Goal: Task Accomplishment & Management: Manage account settings

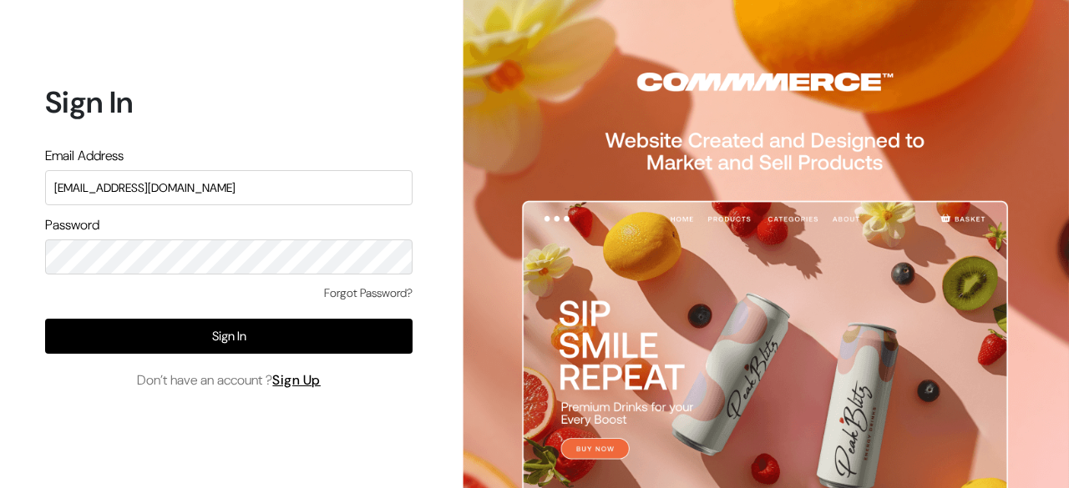
type input "[EMAIL_ADDRESS][DOMAIN_NAME]"
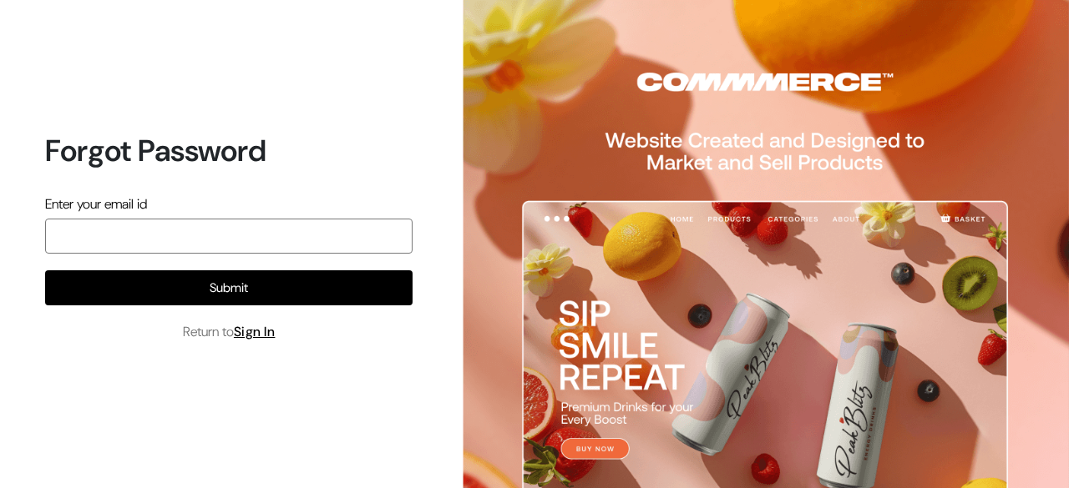
click at [255, 231] on input "email" at bounding box center [228, 236] width 367 height 35
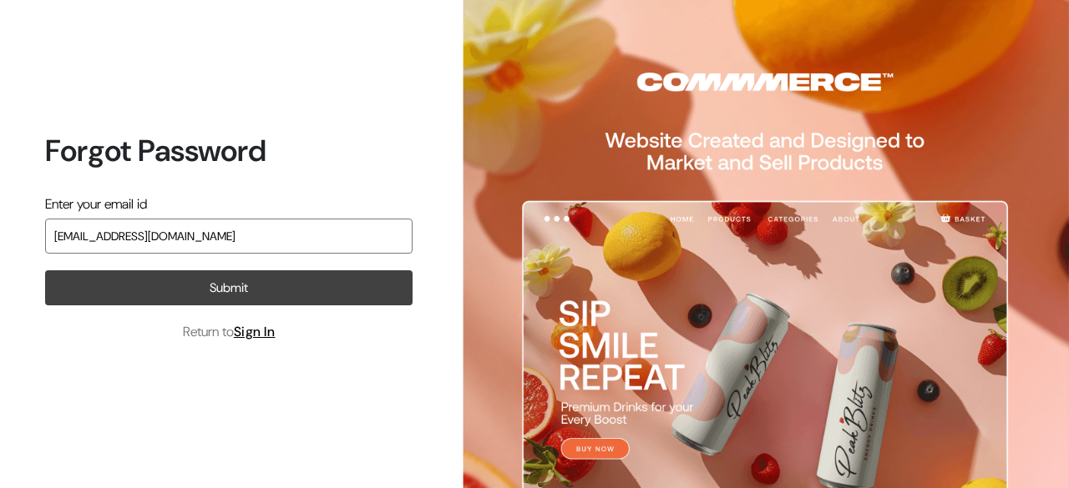
type input "[EMAIL_ADDRESS][DOMAIN_NAME]"
click at [240, 292] on button "Submit" at bounding box center [228, 288] width 367 height 35
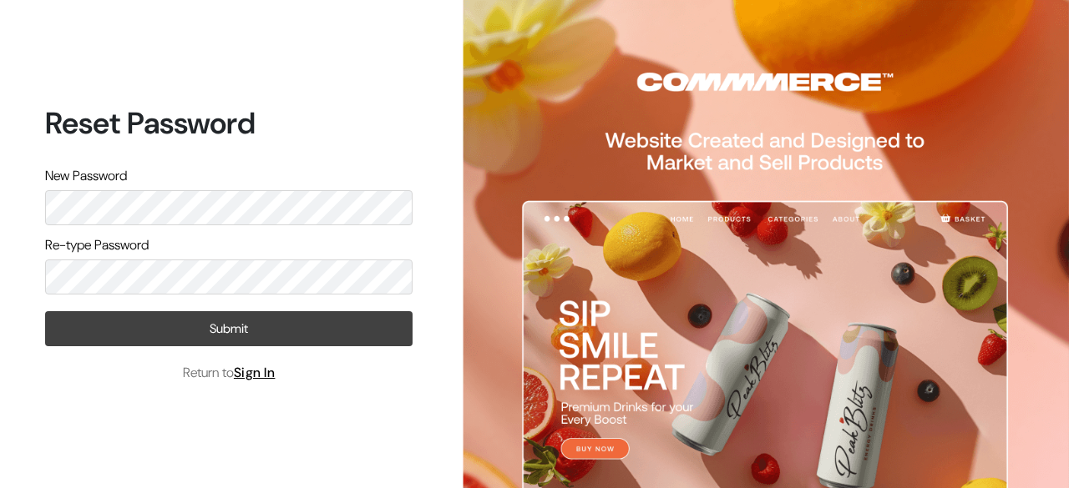
click at [215, 336] on button "Submit" at bounding box center [228, 328] width 367 height 35
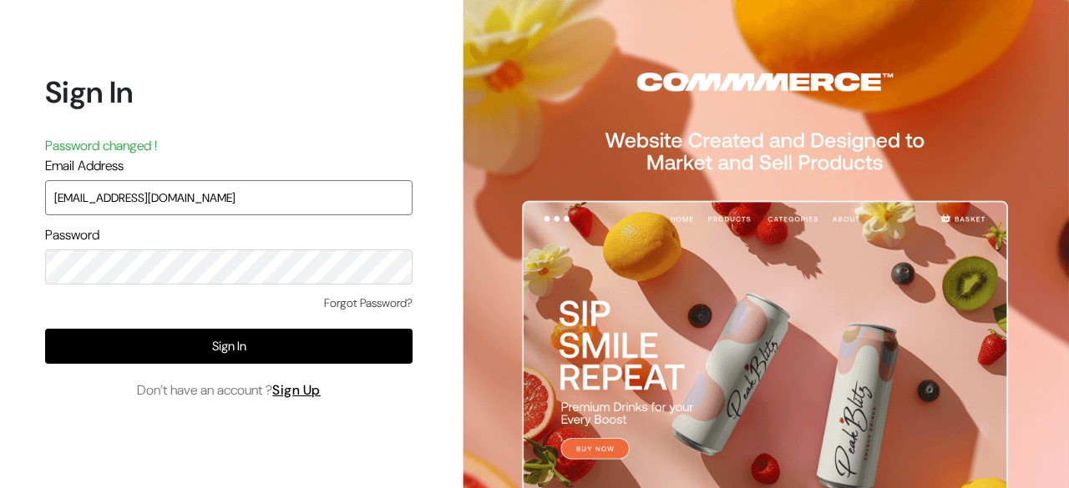
type input "[EMAIL_ADDRESS][DOMAIN_NAME]"
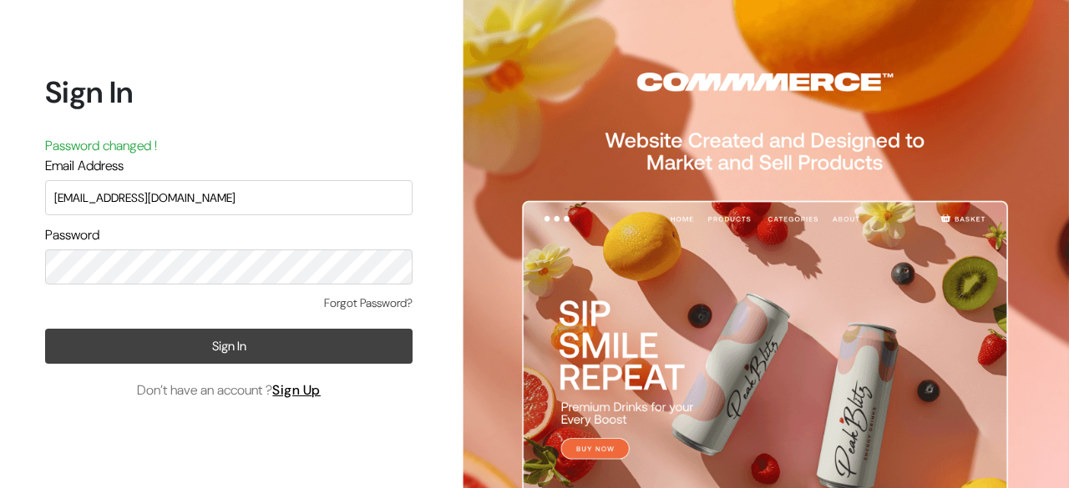
click at [273, 358] on button "Sign In" at bounding box center [228, 346] width 367 height 35
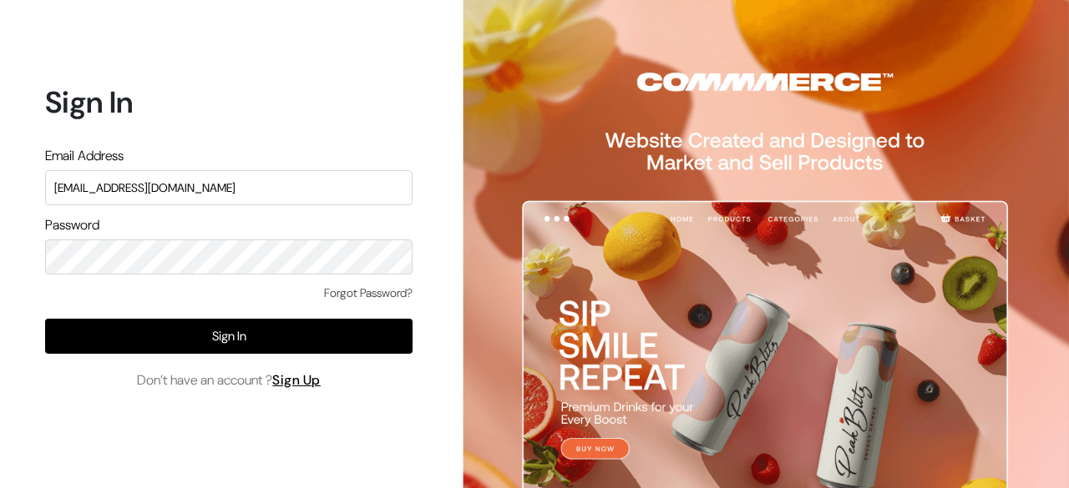
type input "[EMAIL_ADDRESS][DOMAIN_NAME]"
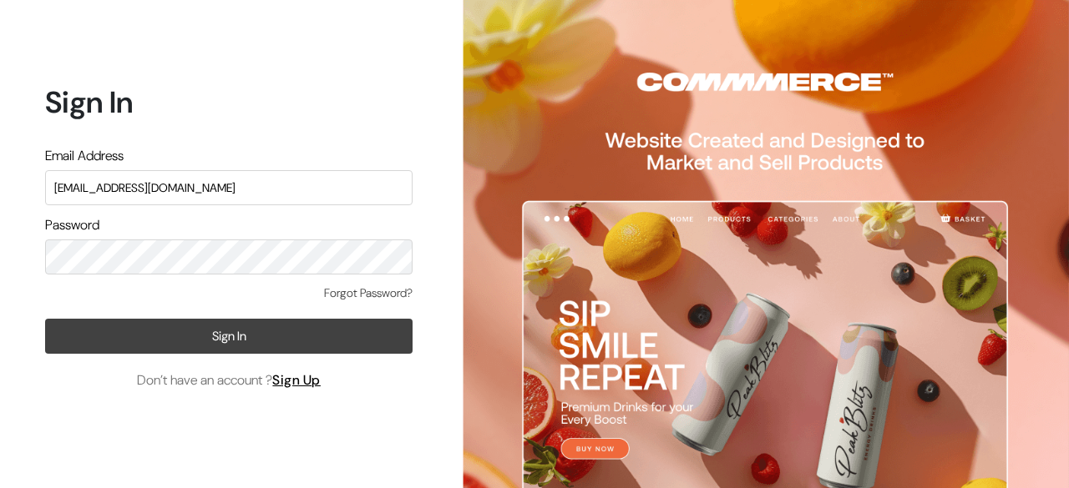
click at [177, 321] on button "Sign In" at bounding box center [228, 336] width 367 height 35
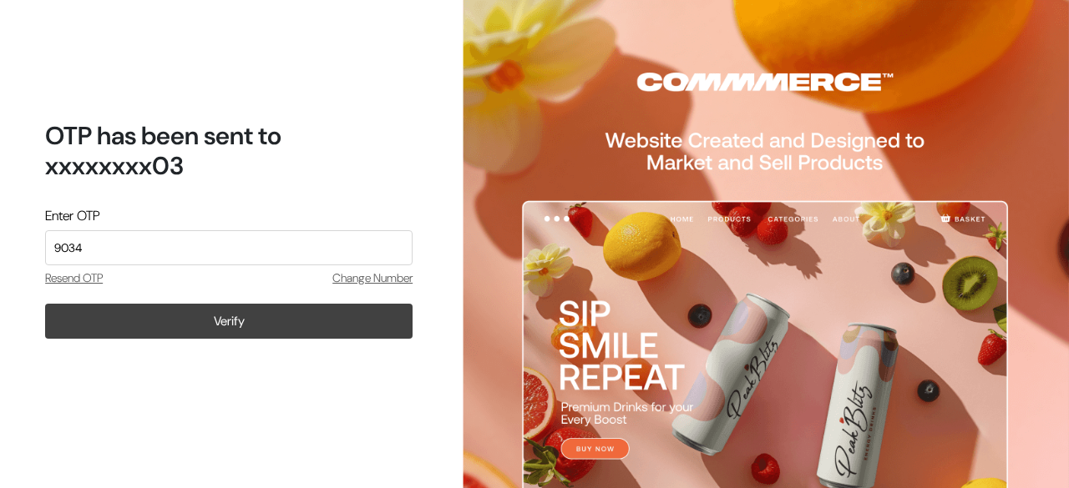
type input "9034"
click at [221, 316] on button "Verify" at bounding box center [228, 321] width 367 height 35
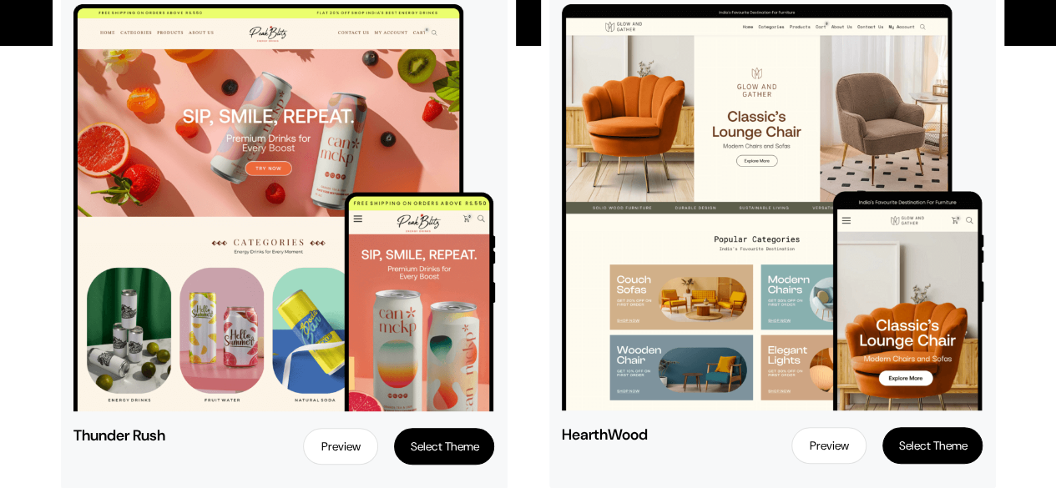
scroll to position [253, 0]
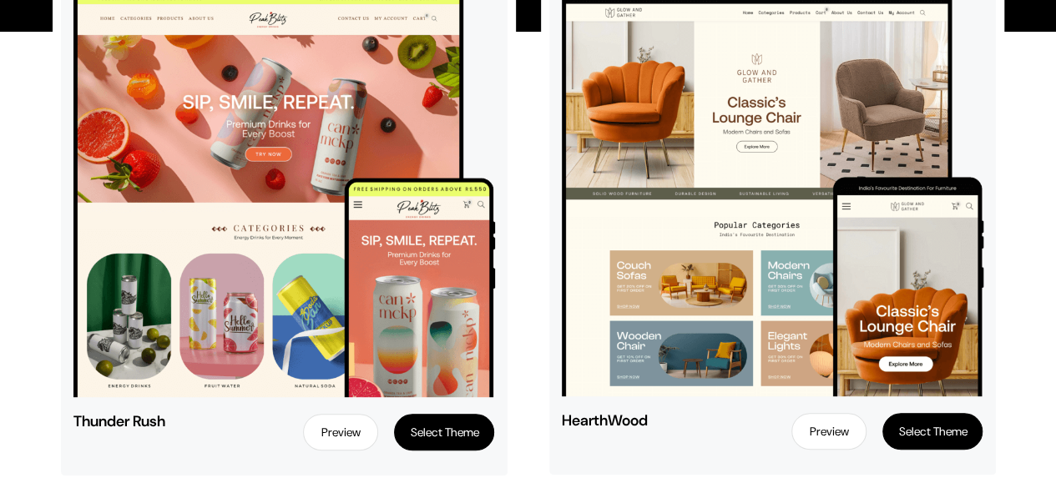
click at [328, 435] on link "Preview" at bounding box center [340, 432] width 75 height 37
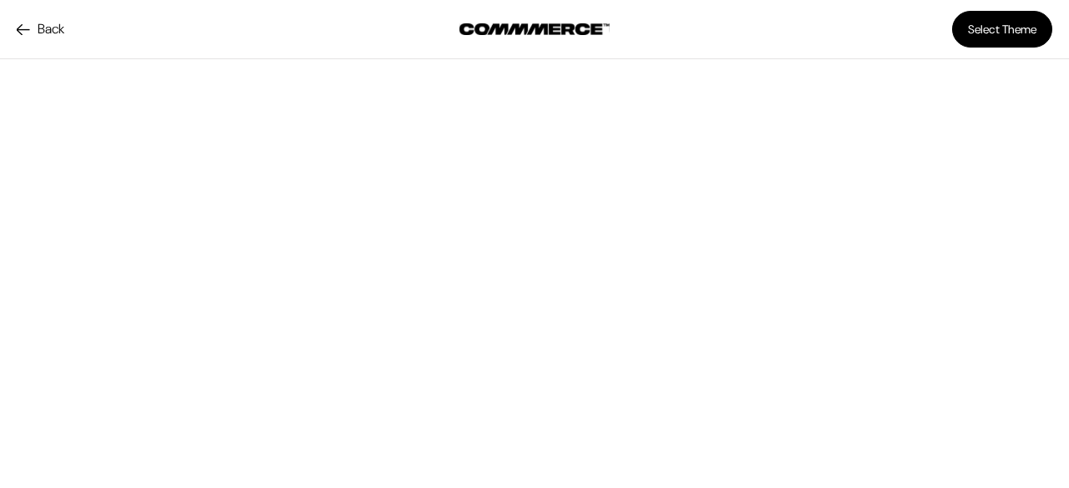
click at [18, 30] on link "Back" at bounding box center [41, 29] width 48 height 20
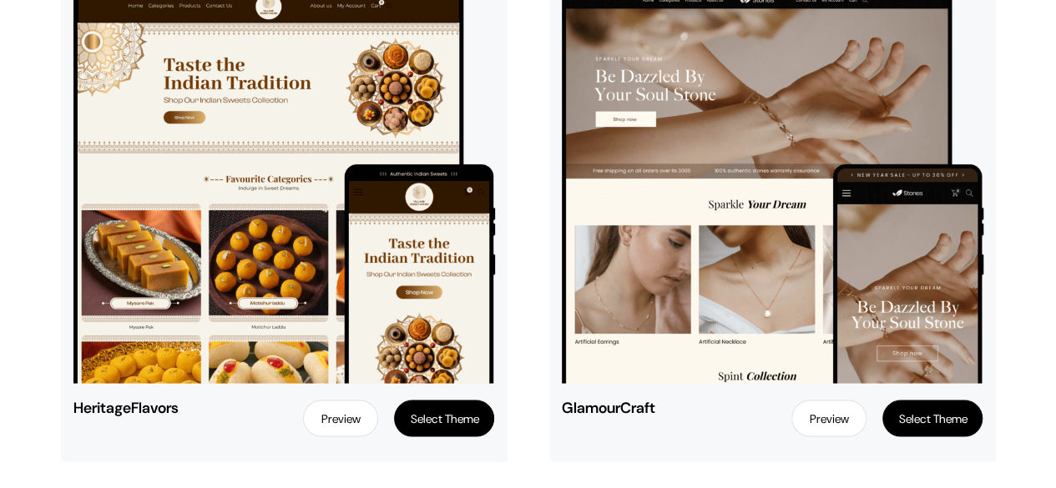
scroll to position [4654, 0]
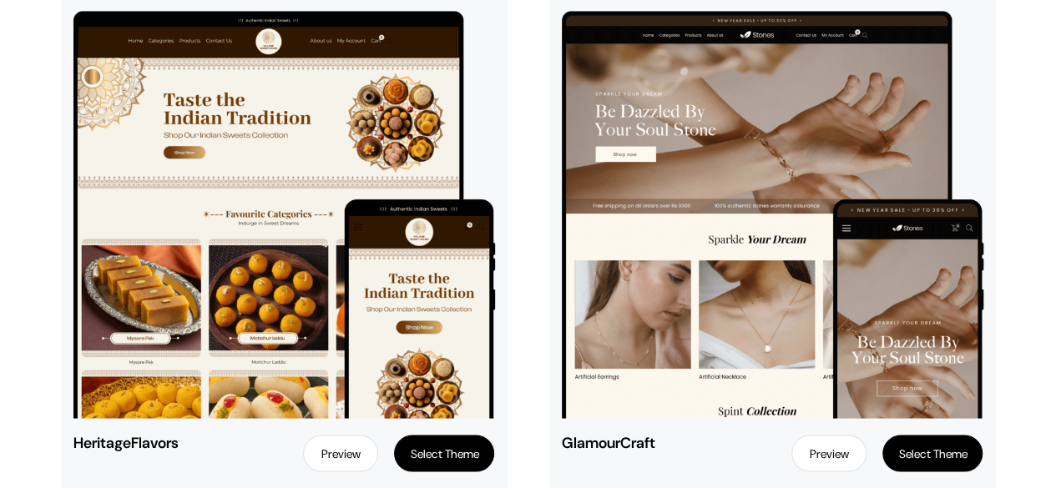
click at [296, 141] on img at bounding box center [284, 214] width 422 height 407
click at [334, 465] on link "Preview" at bounding box center [340, 453] width 75 height 37
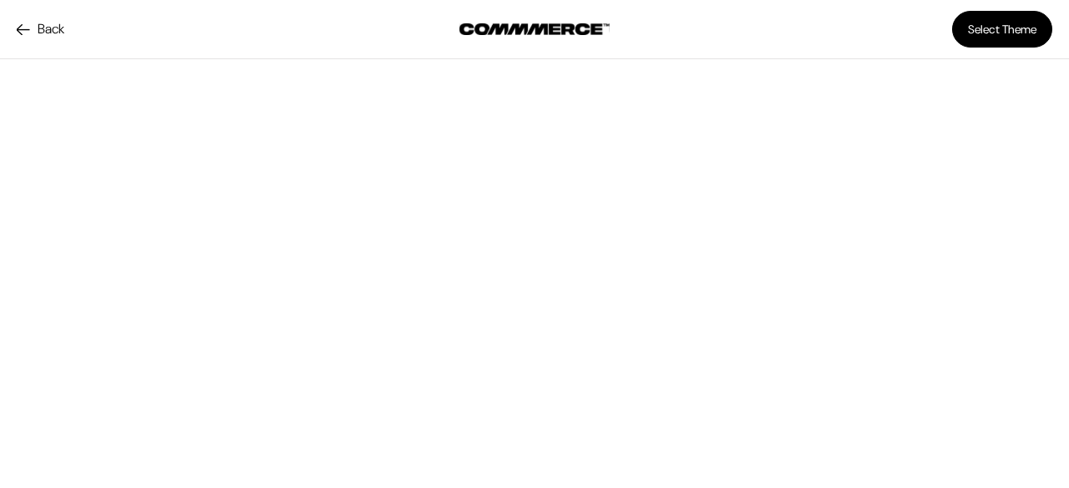
click at [996, 21] on button "Select Theme" at bounding box center [1002, 29] width 100 height 37
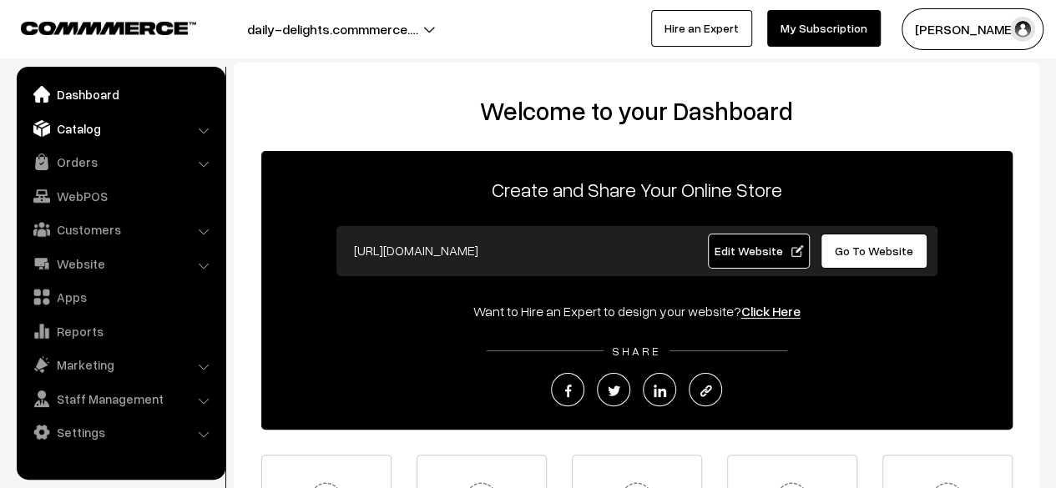
click at [194, 131] on link "Catalog" at bounding box center [120, 129] width 199 height 30
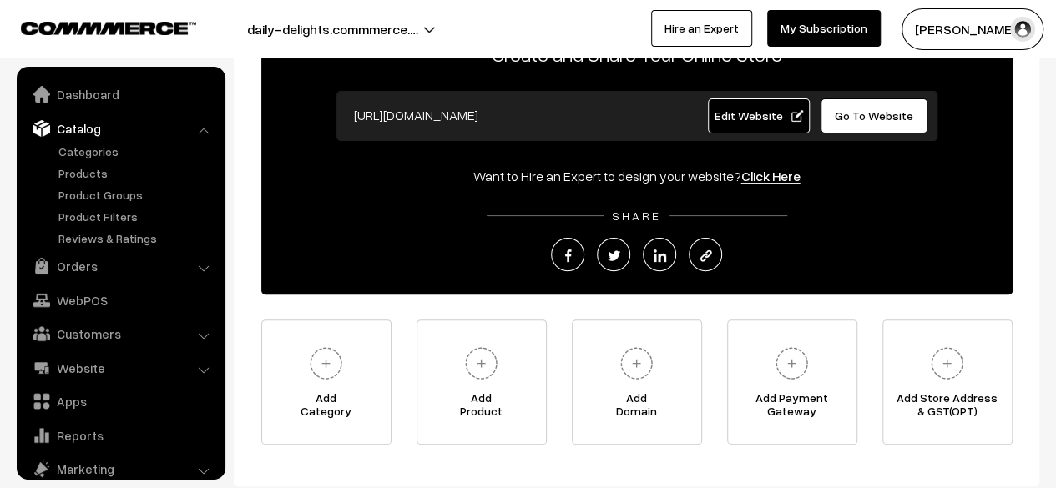
scroll to position [139, 0]
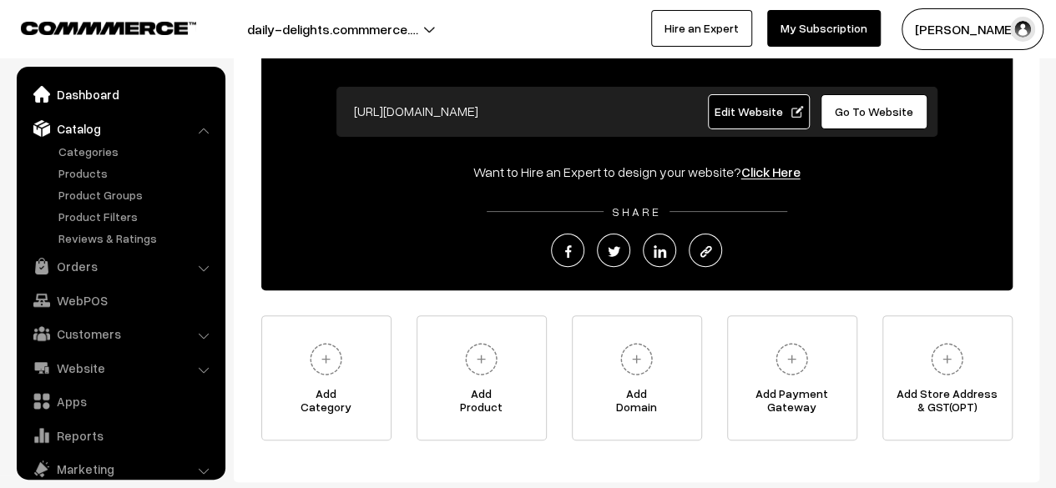
click at [98, 97] on link "Dashboard" at bounding box center [120, 94] width 199 height 30
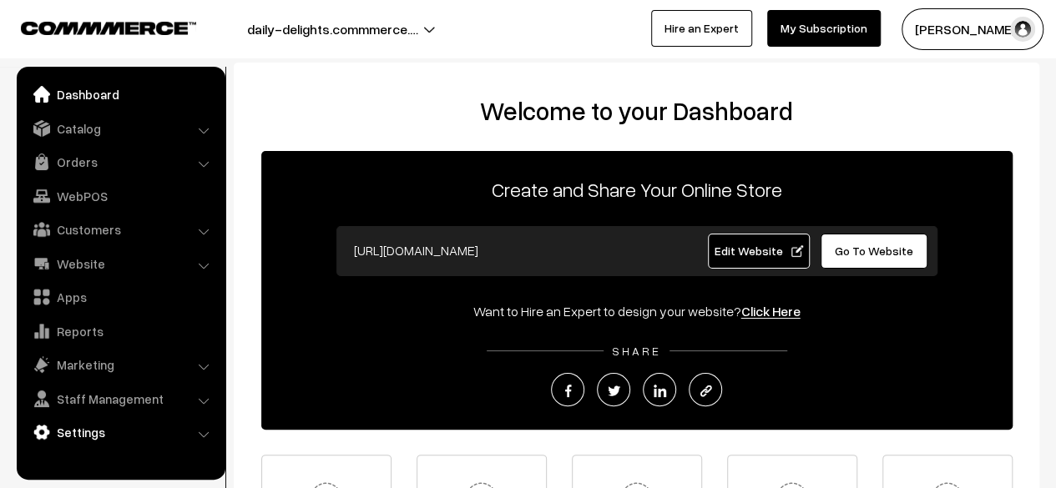
click at [68, 430] on link "Settings" at bounding box center [120, 432] width 199 height 30
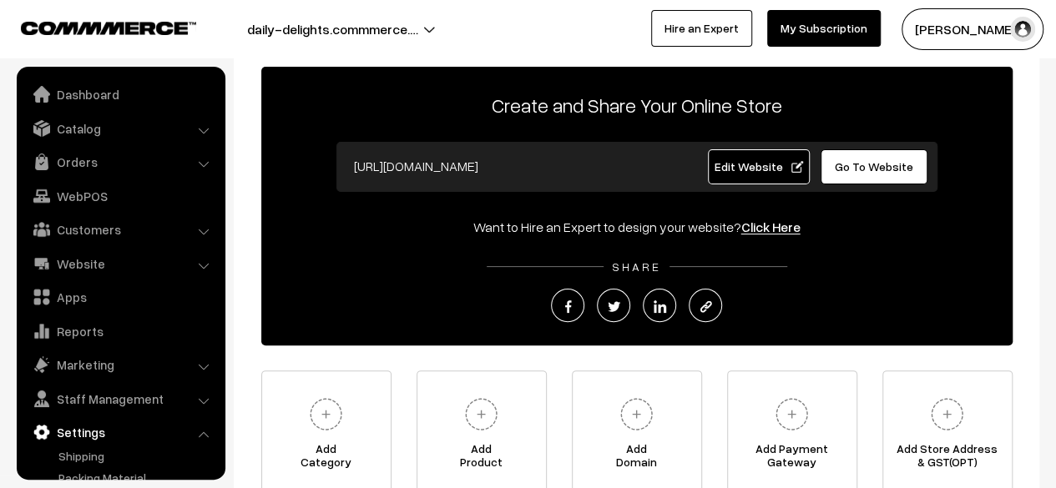
scroll to position [94, 0]
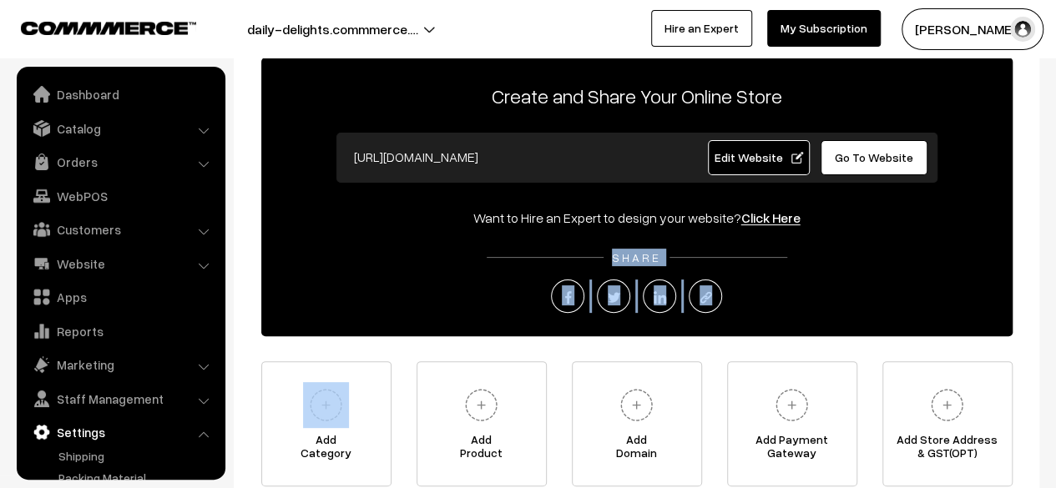
drag, startPoint x: 227, startPoint y: 250, endPoint x: 252, endPoint y: 377, distance: 129.4
click at [254, 405] on div "Welcome to your Dashboard Create and Share Your Online Store https://daily-deli…" at bounding box center [528, 248] width 1056 height 559
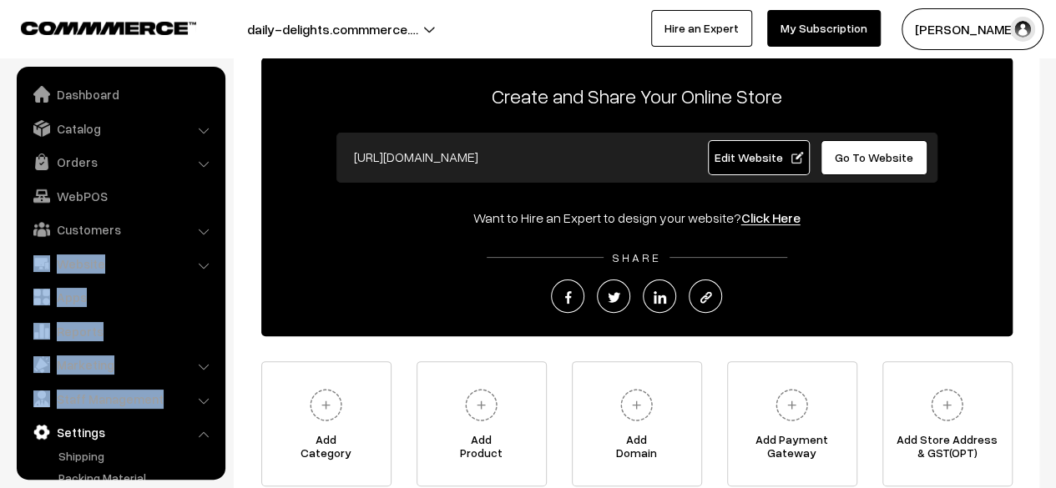
drag, startPoint x: 0, startPoint y: 274, endPoint x: 5, endPoint y: 440, distance: 166.2
click at [5, 440] on nav "Dashboard Catalog" at bounding box center [112, 311] width 225 height 488
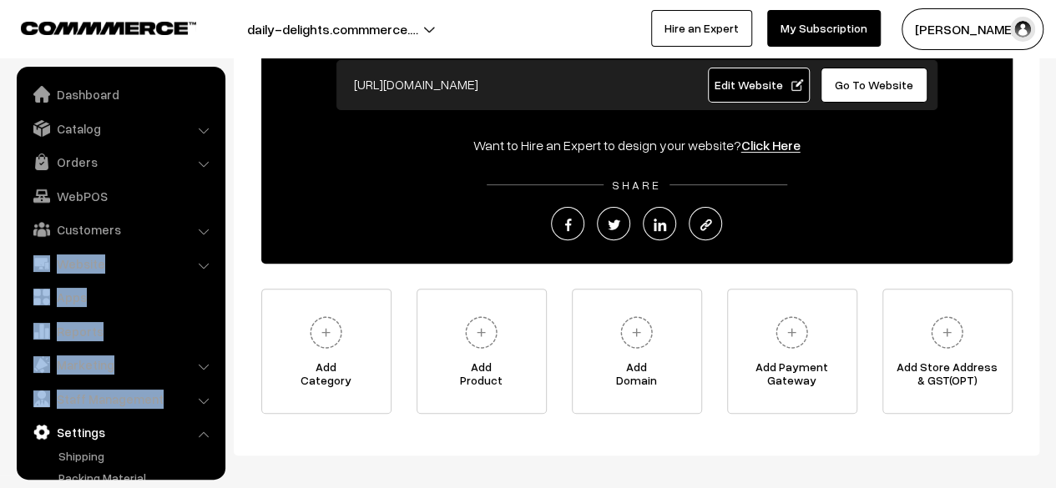
scroll to position [240, 0]
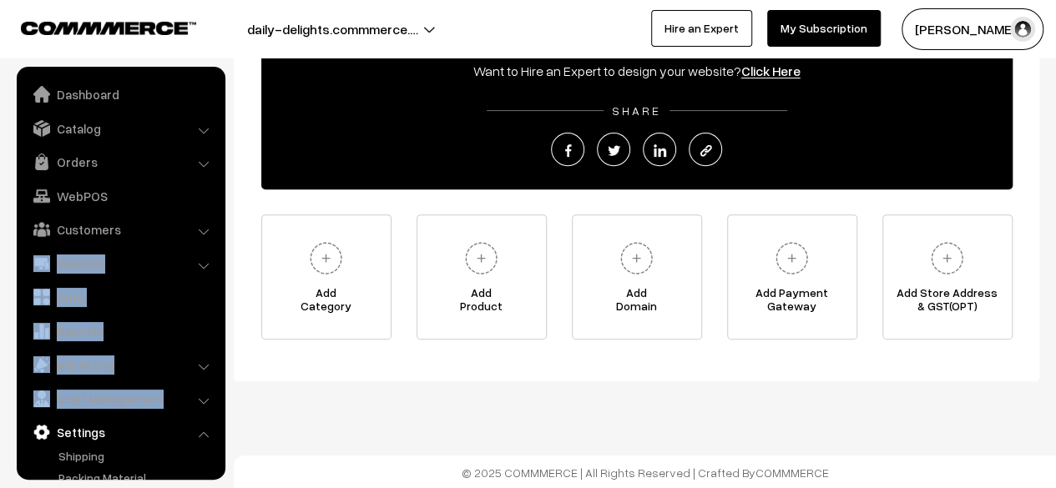
click at [206, 397] on li "Staff Management Backend Users" at bounding box center [121, 399] width 200 height 30
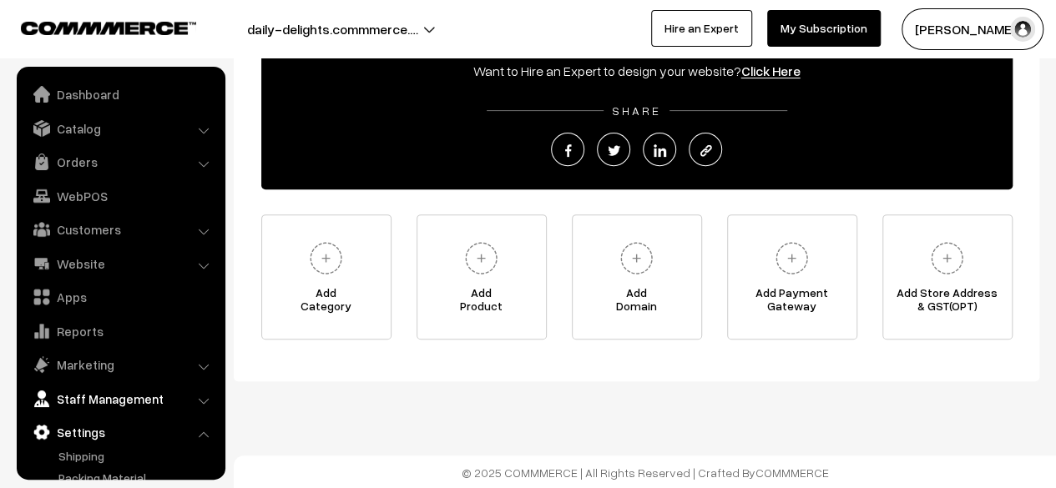
click at [150, 397] on link "Staff Management" at bounding box center [120, 399] width 199 height 30
click at [91, 473] on link "Settings" at bounding box center [120, 472] width 199 height 30
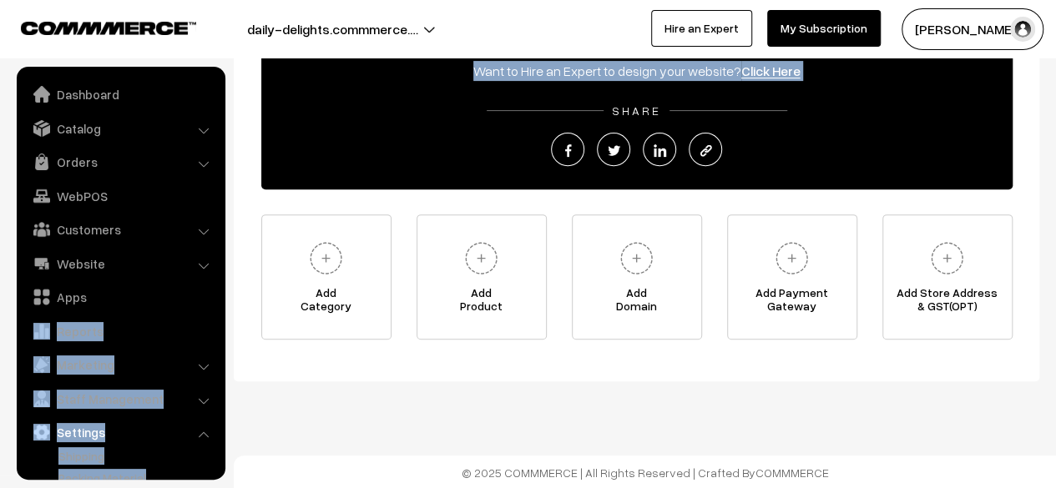
drag, startPoint x: 231, startPoint y: 107, endPoint x: 224, endPoint y: 285, distance: 178.0
click at [224, 285] on body "Thank you for showing interest. Our team will call you shortly. Close daily-del…" at bounding box center [528, 125] width 1056 height 731
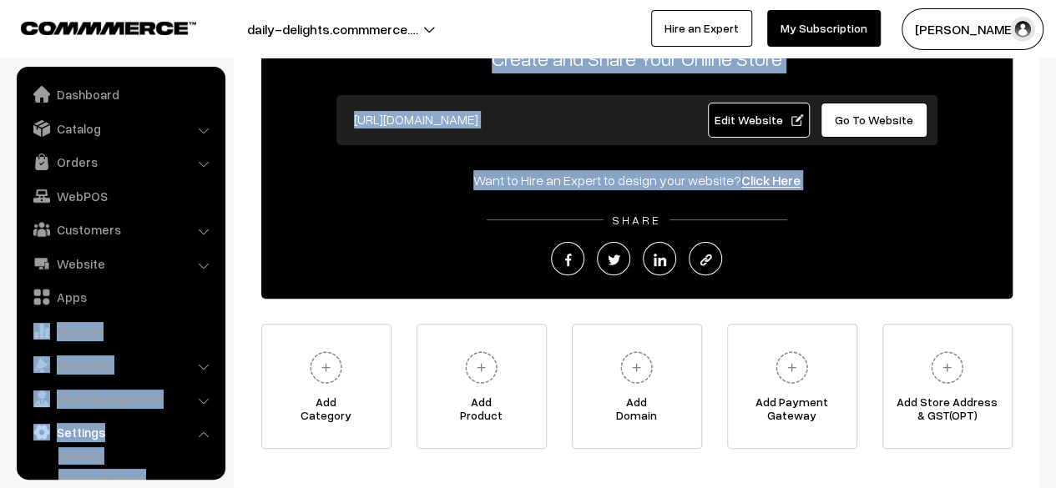
scroll to position [0, 0]
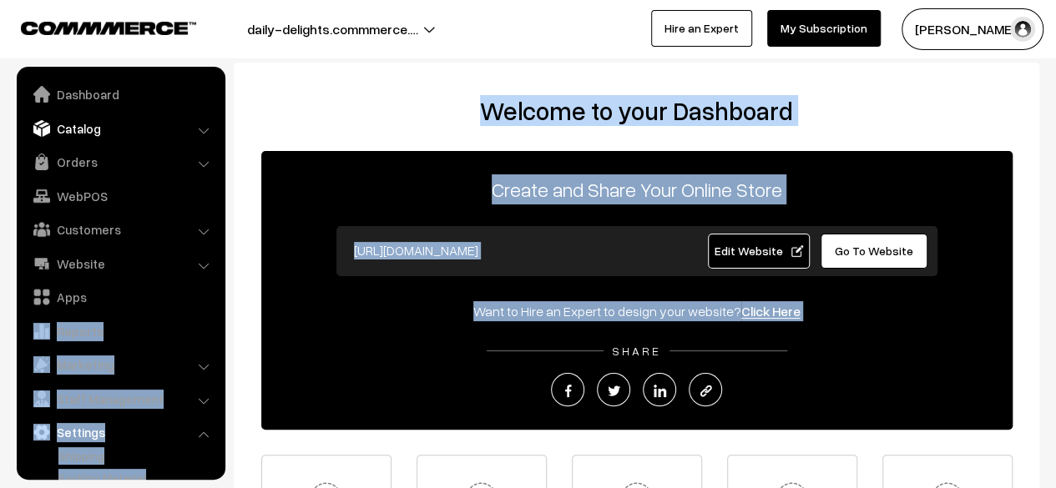
click at [198, 124] on link "Catalog" at bounding box center [120, 129] width 199 height 30
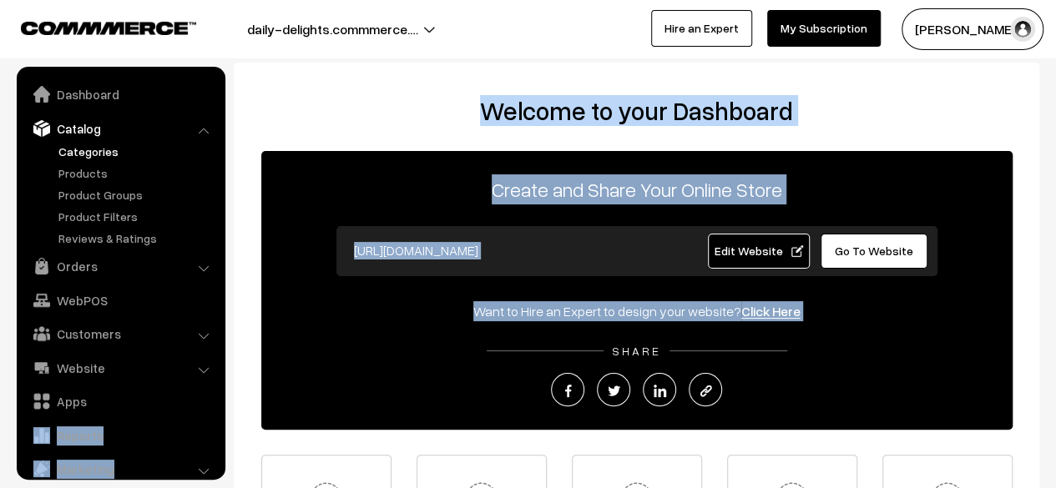
click at [107, 150] on link "Categories" at bounding box center [136, 152] width 165 height 18
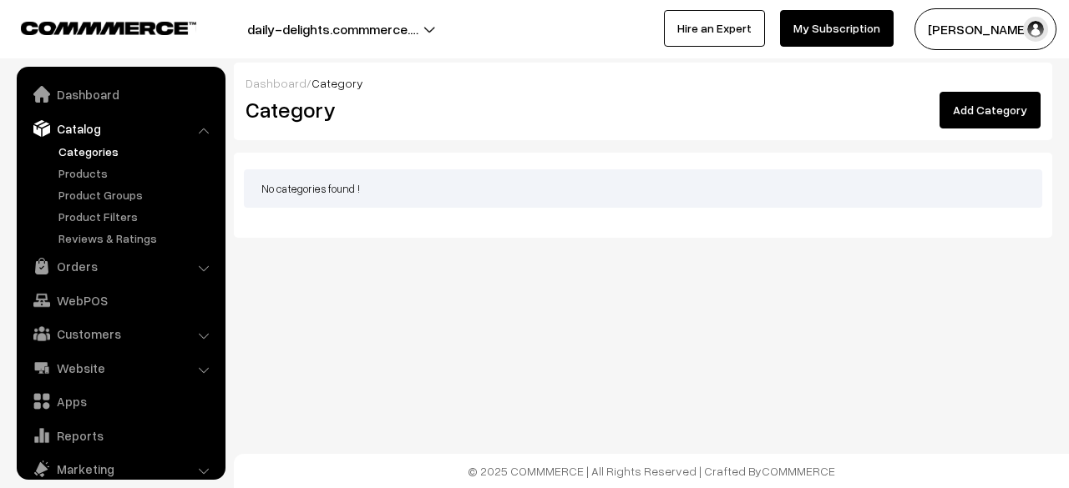
scroll to position [46, 0]
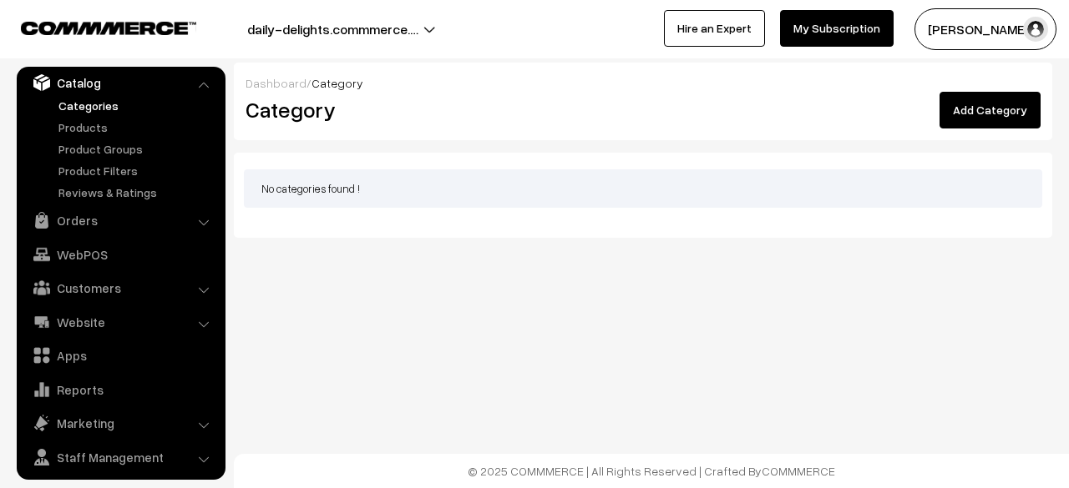
click at [989, 110] on link "Add Category" at bounding box center [989, 110] width 101 height 37
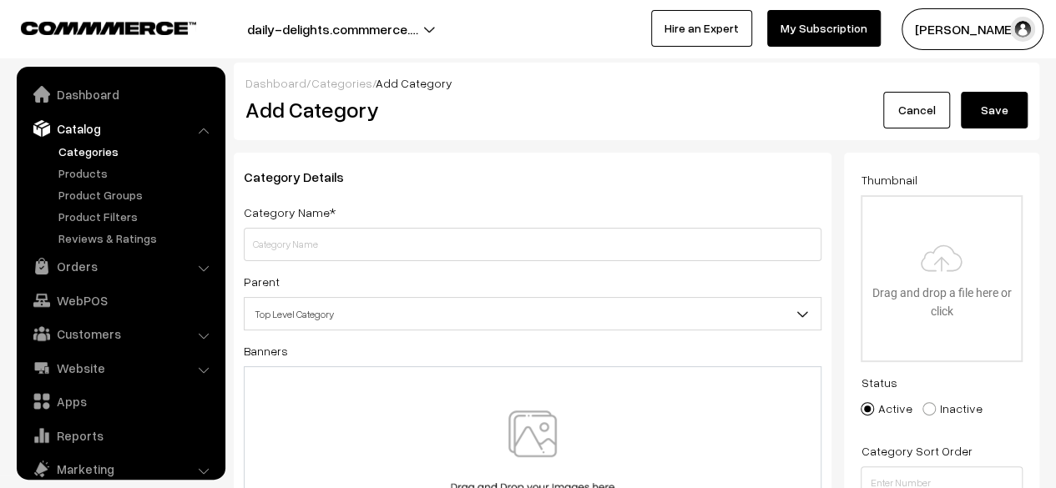
scroll to position [46, 0]
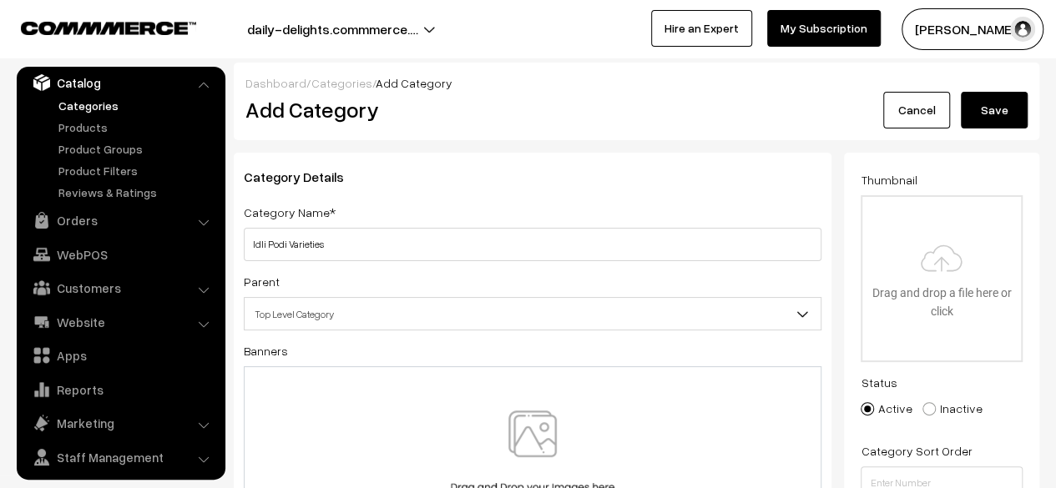
type input "Idli Podi Varieties"
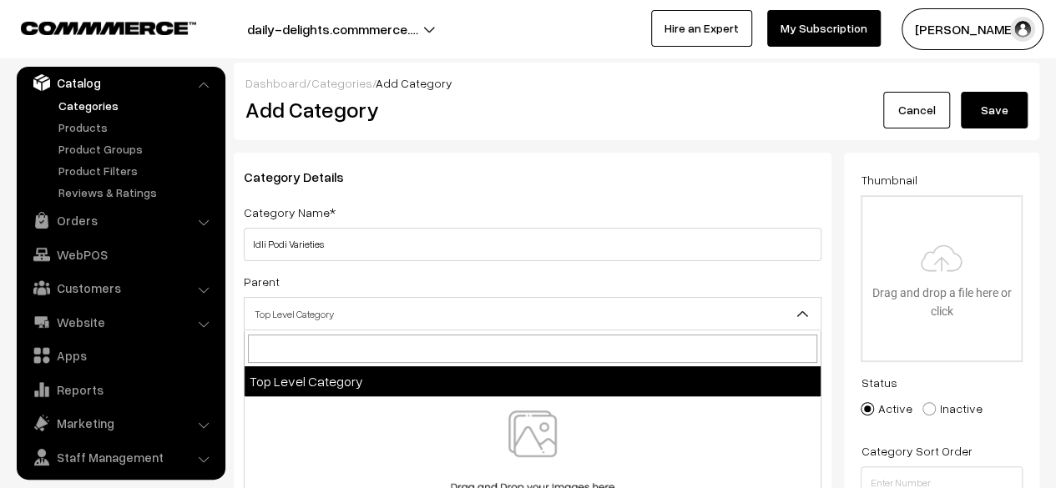
click at [776, 315] on span "Top Level Category" at bounding box center [533, 314] width 576 height 29
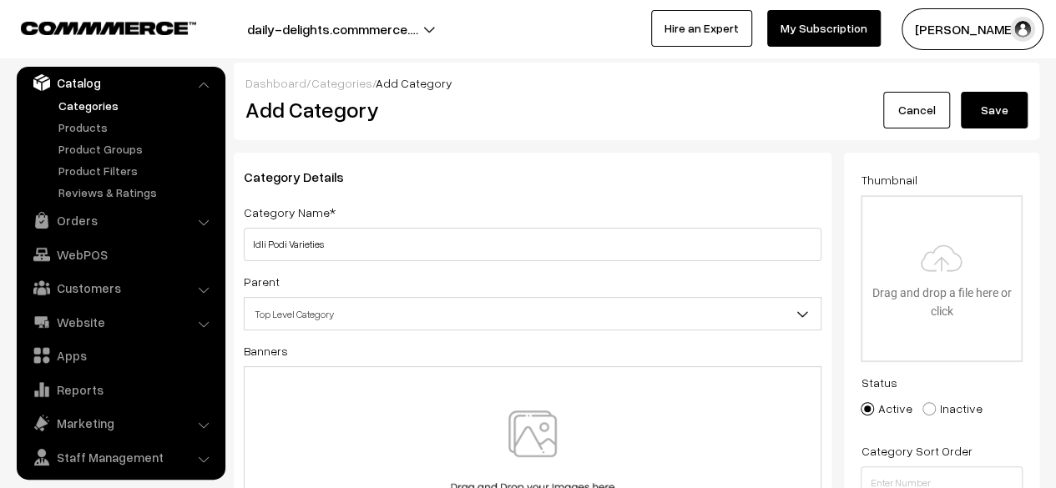
click at [776, 315] on span "Top Level Category" at bounding box center [533, 314] width 576 height 29
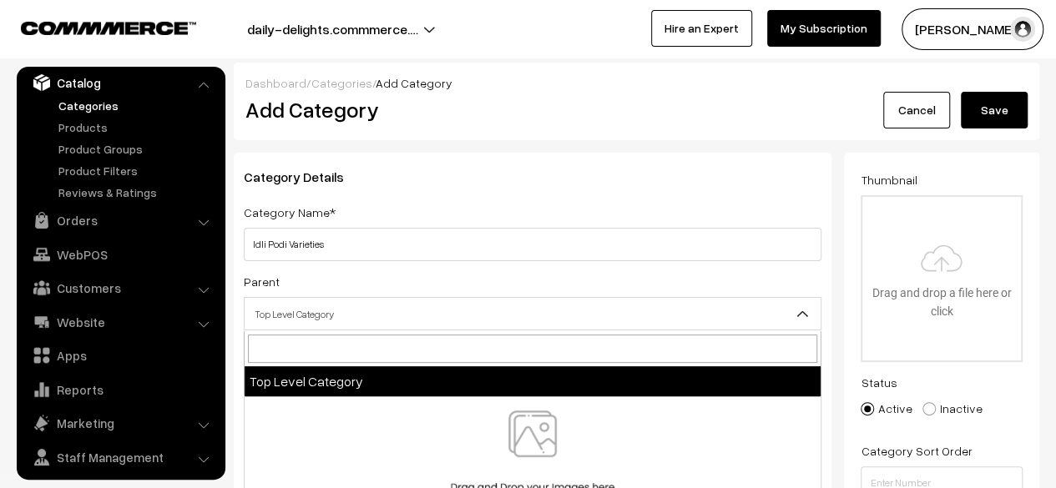
click at [374, 318] on span "Top Level Category" at bounding box center [533, 314] width 576 height 29
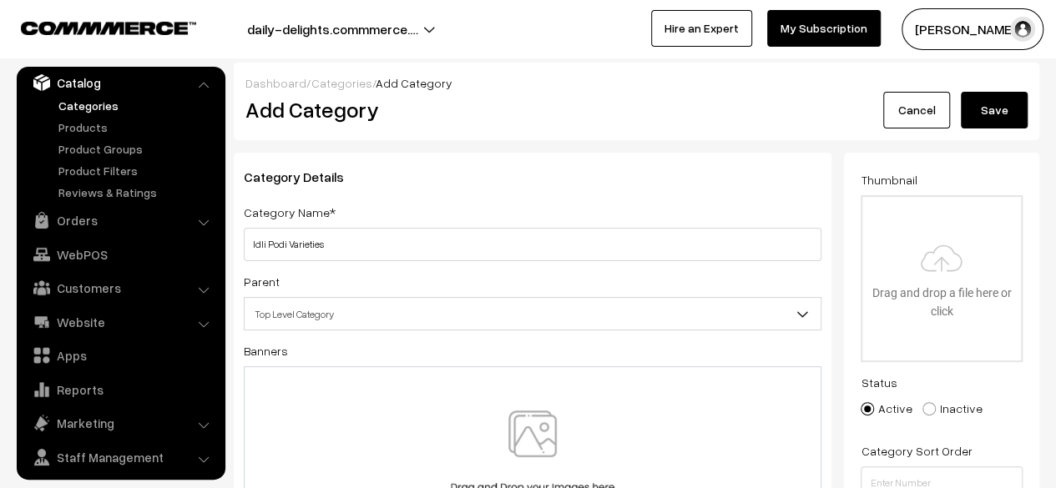
click at [374, 318] on span "Top Level Category" at bounding box center [533, 314] width 576 height 29
click at [1008, 103] on button "Save" at bounding box center [994, 110] width 67 height 37
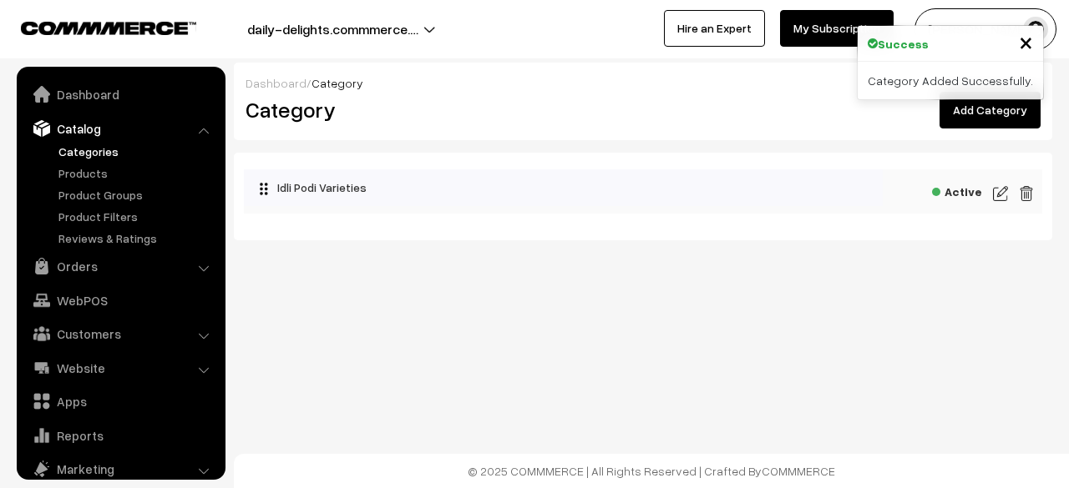
scroll to position [46, 0]
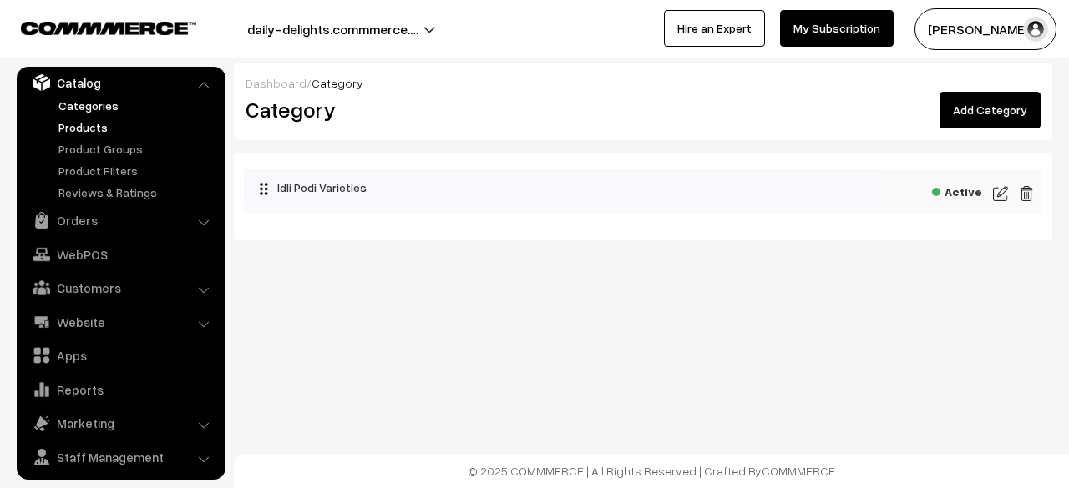
click at [97, 127] on link "Products" at bounding box center [136, 128] width 165 height 18
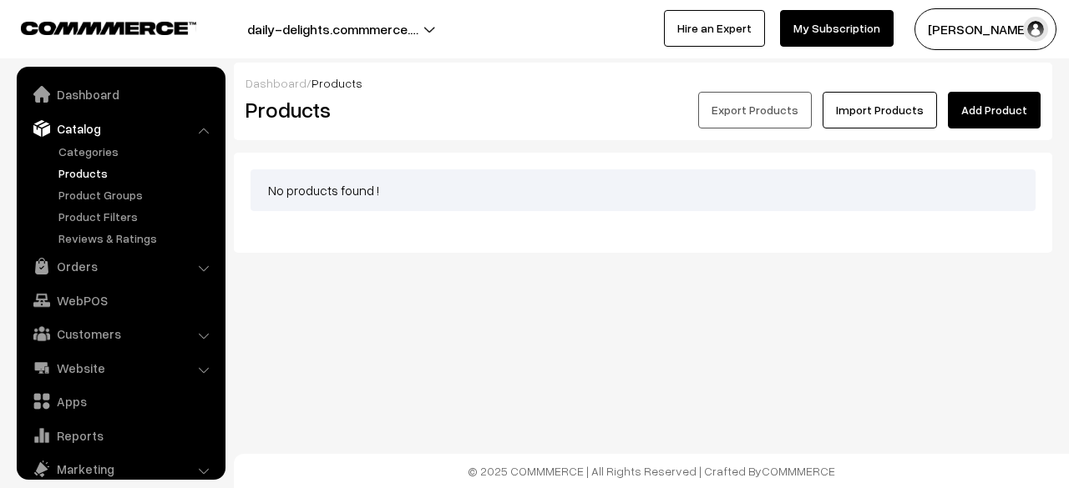
scroll to position [46, 0]
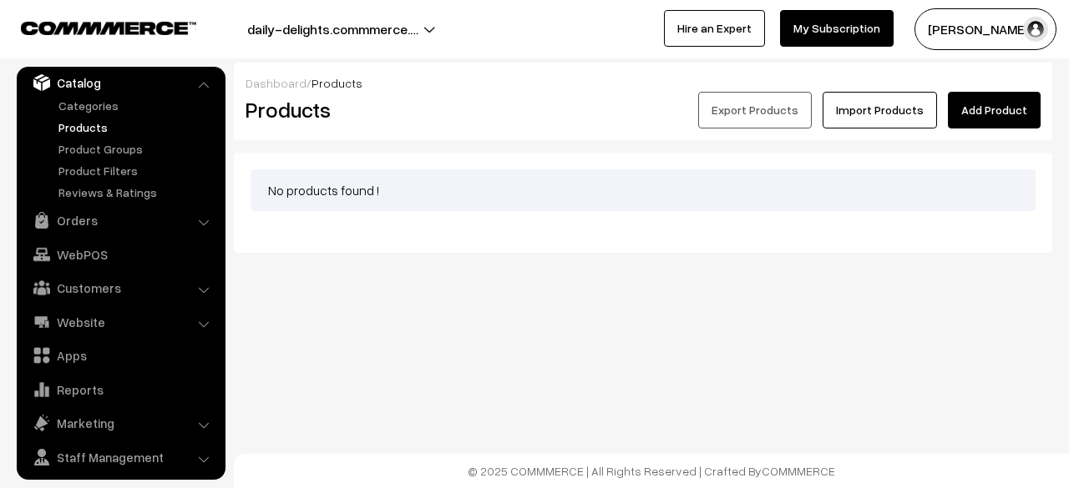
click at [996, 116] on link "Add Product" at bounding box center [994, 110] width 93 height 37
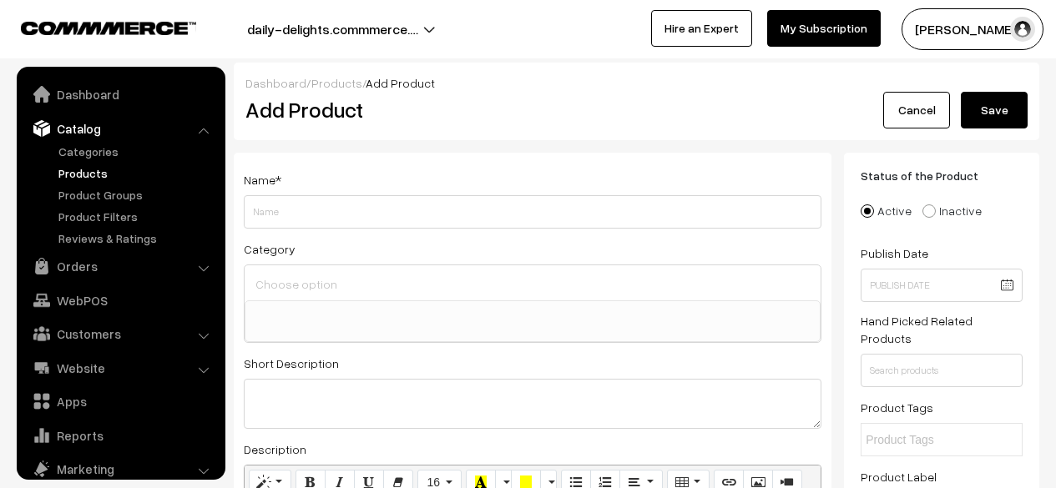
select select
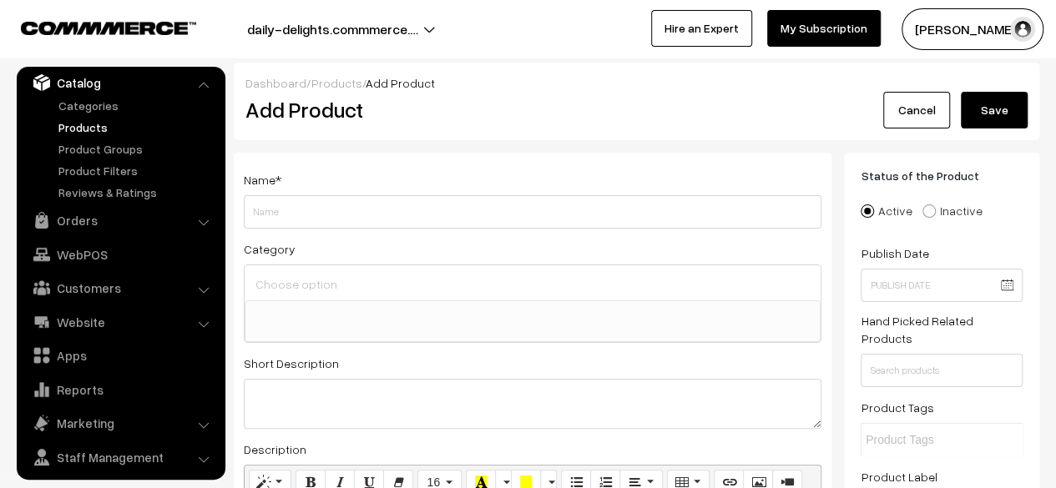
click at [372, 218] on input "Weight" at bounding box center [533, 211] width 578 height 33
type input "Andhra Gun Idli Podi"
click at [347, 280] on input at bounding box center [532, 284] width 563 height 24
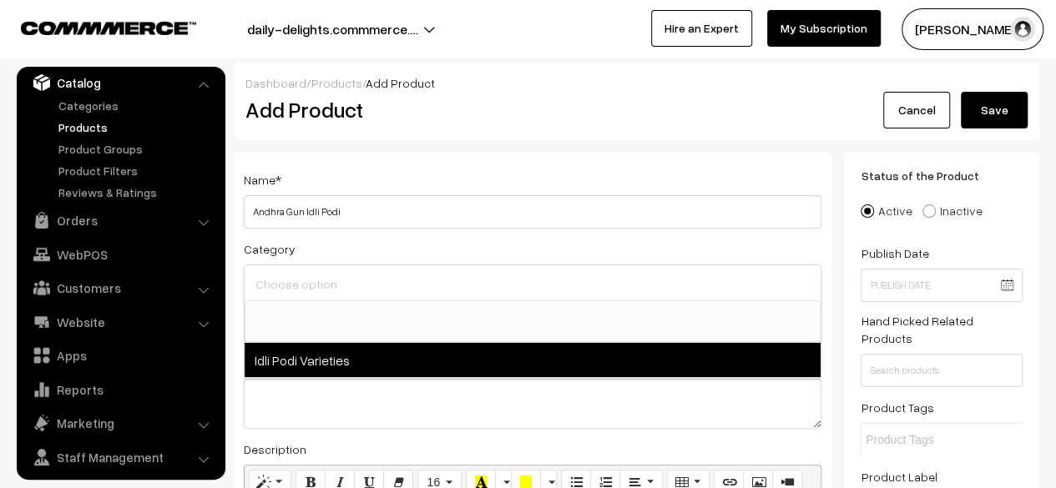
click at [322, 365] on span "Idli Podi Varieties" at bounding box center [533, 360] width 576 height 34
select select "1"
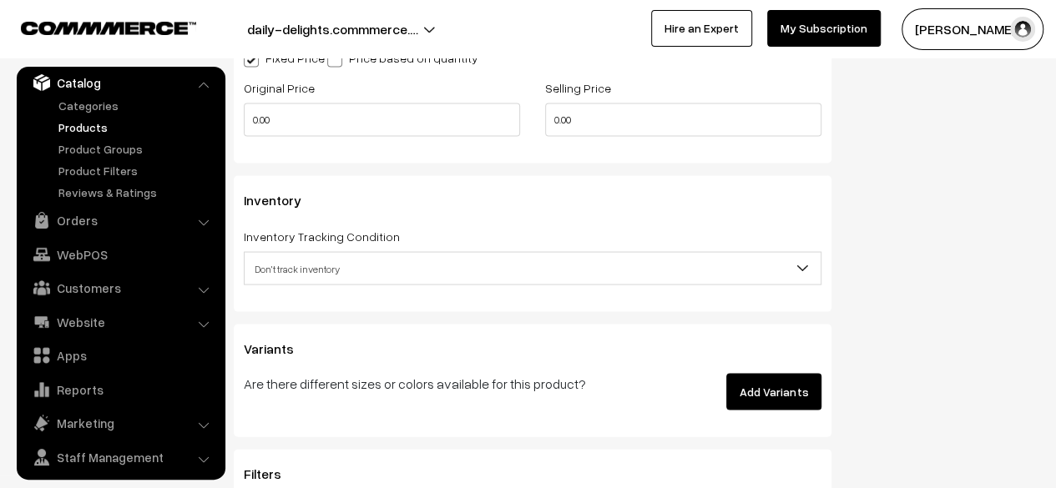
scroll to position [1547, 0]
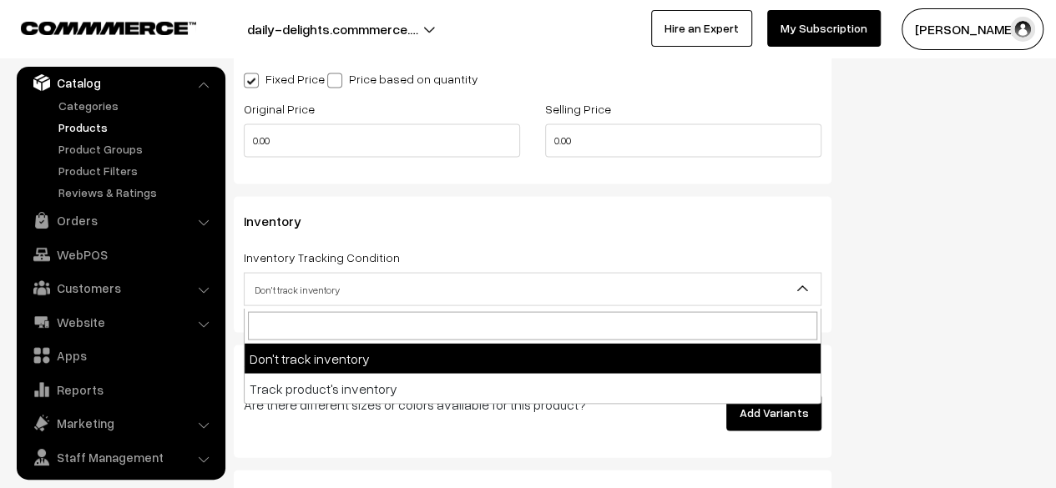
click at [582, 296] on span "Don't track inventory" at bounding box center [533, 289] width 576 height 29
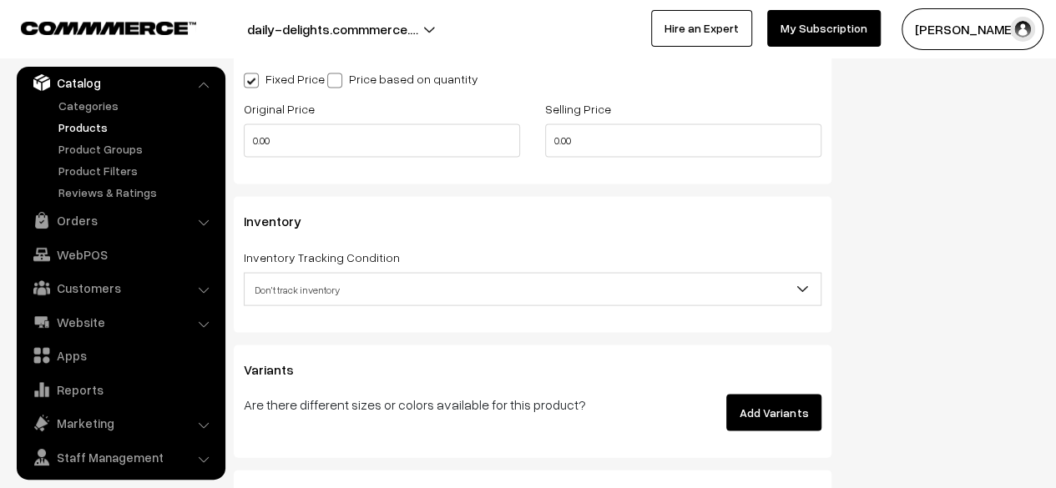
click at [582, 296] on span "Don't track inventory" at bounding box center [533, 289] width 576 height 29
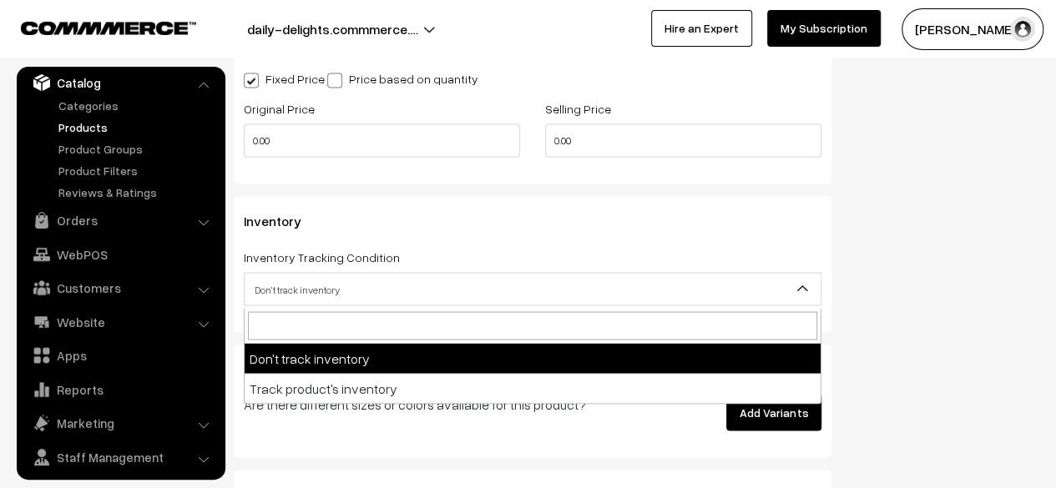
click at [582, 296] on span "Don't track inventory" at bounding box center [533, 289] width 576 height 29
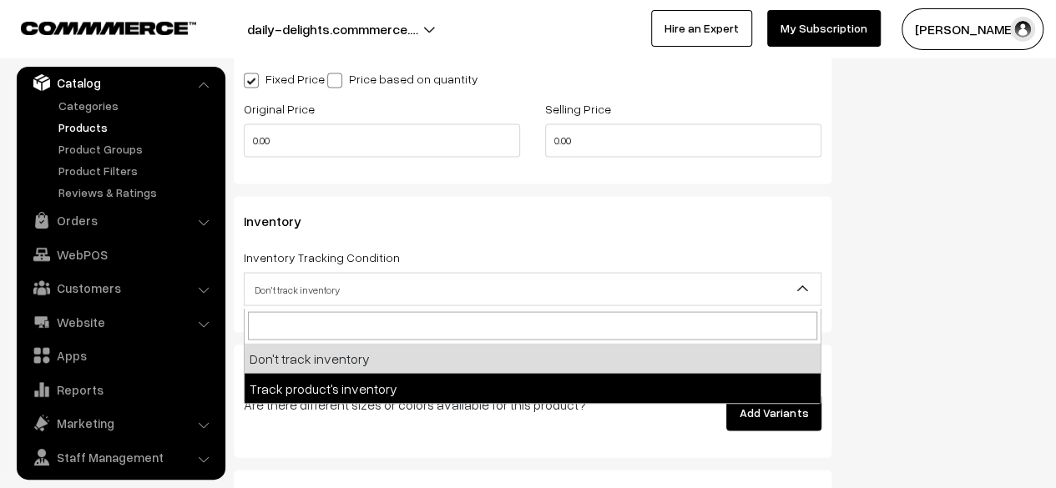
select select "2"
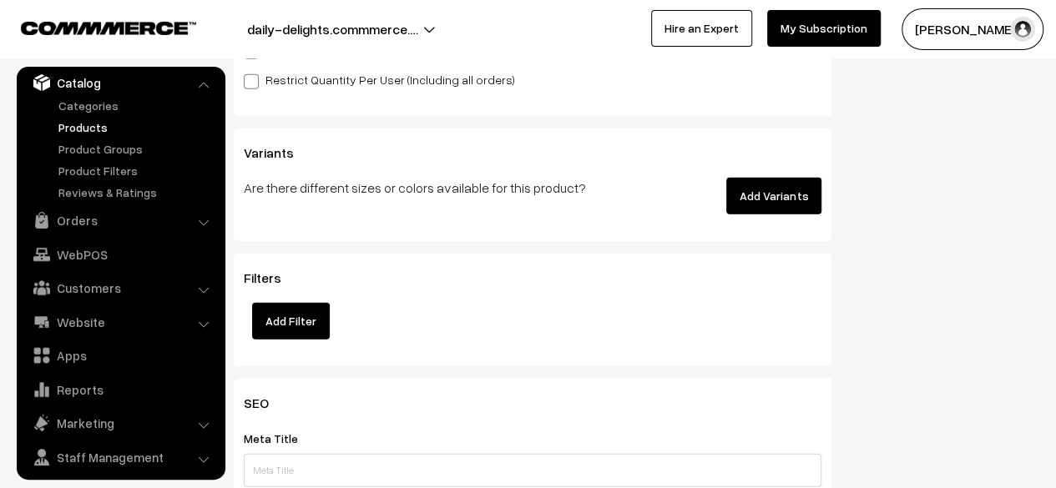
scroll to position [1926, 0]
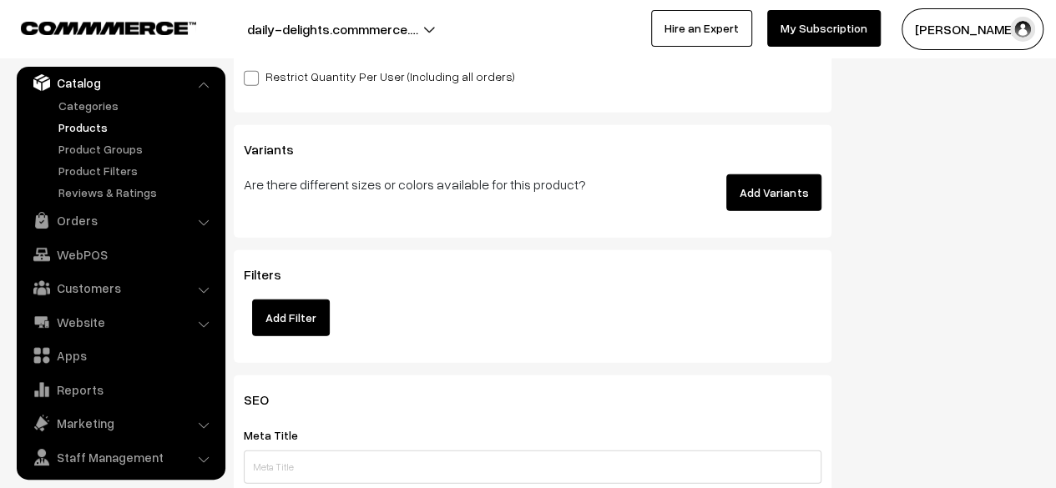
click at [784, 195] on button "Add Variants" at bounding box center [773, 192] width 95 height 37
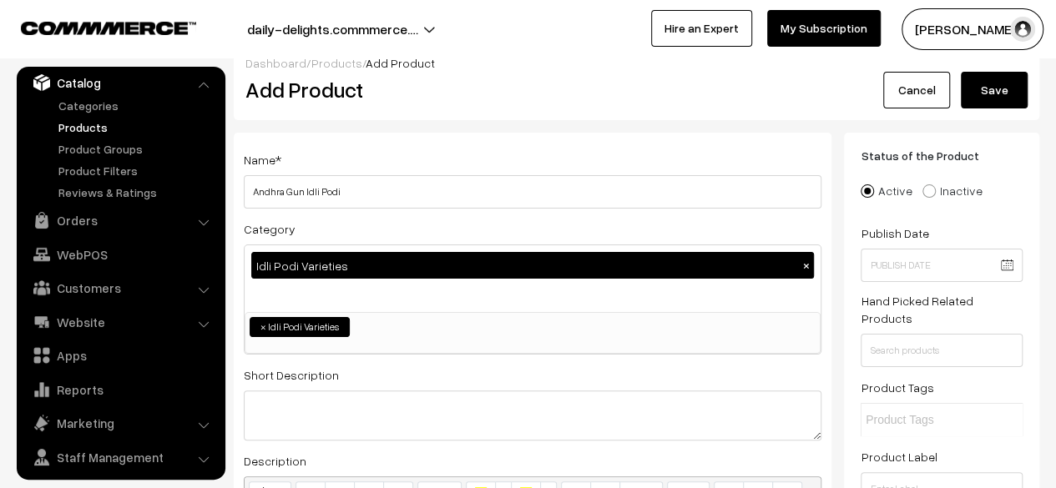
scroll to position [0, 0]
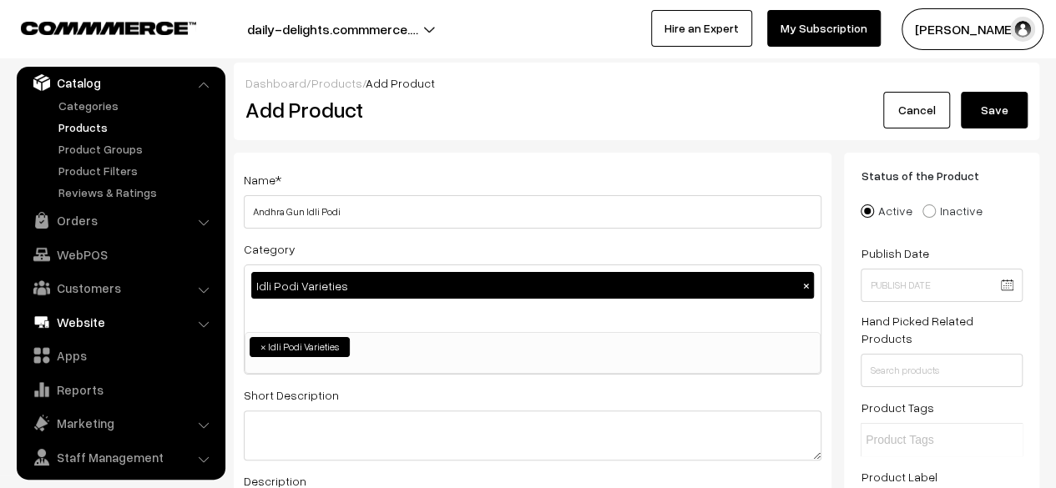
click at [112, 326] on link "Website" at bounding box center [120, 322] width 199 height 30
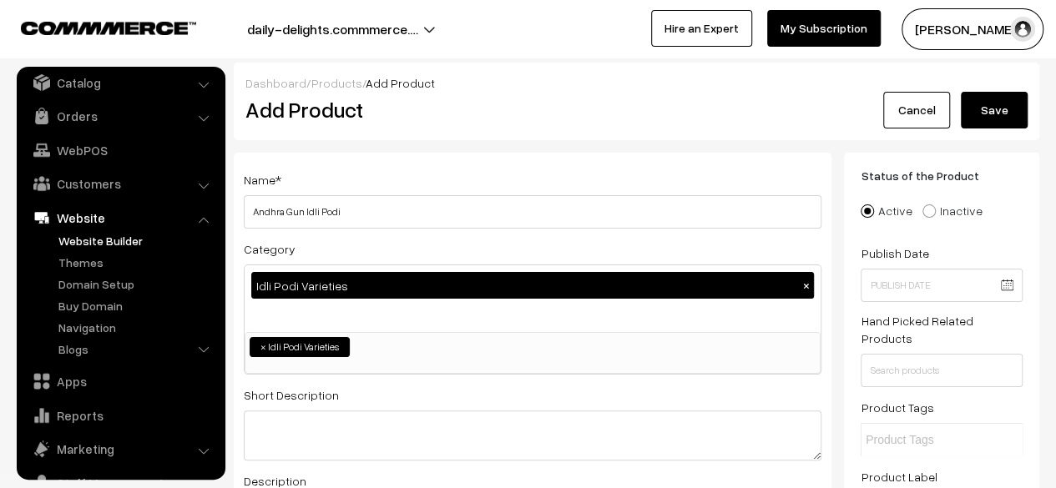
click at [89, 243] on link "Website Builder" at bounding box center [136, 241] width 165 height 18
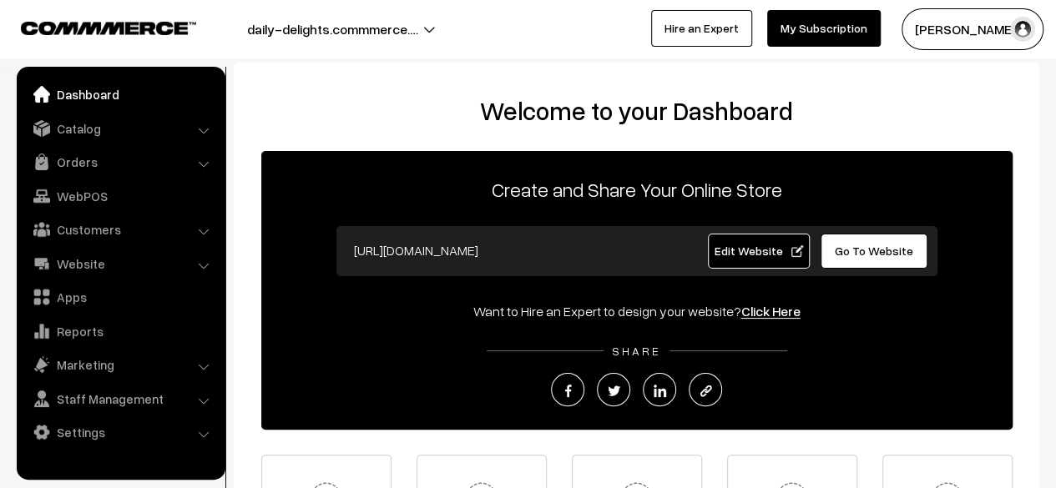
click at [202, 128] on li "Catalog Categories" at bounding box center [121, 129] width 200 height 30
click at [202, 129] on li "Catalog Categories" at bounding box center [121, 129] width 200 height 30
click at [78, 134] on link "Catalog" at bounding box center [120, 129] width 199 height 30
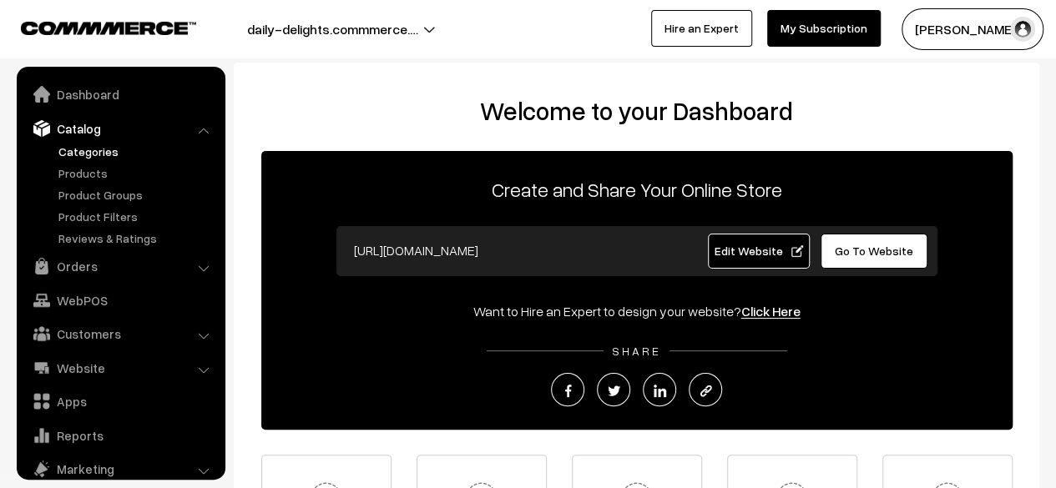
click at [83, 153] on link "Categories" at bounding box center [136, 152] width 165 height 18
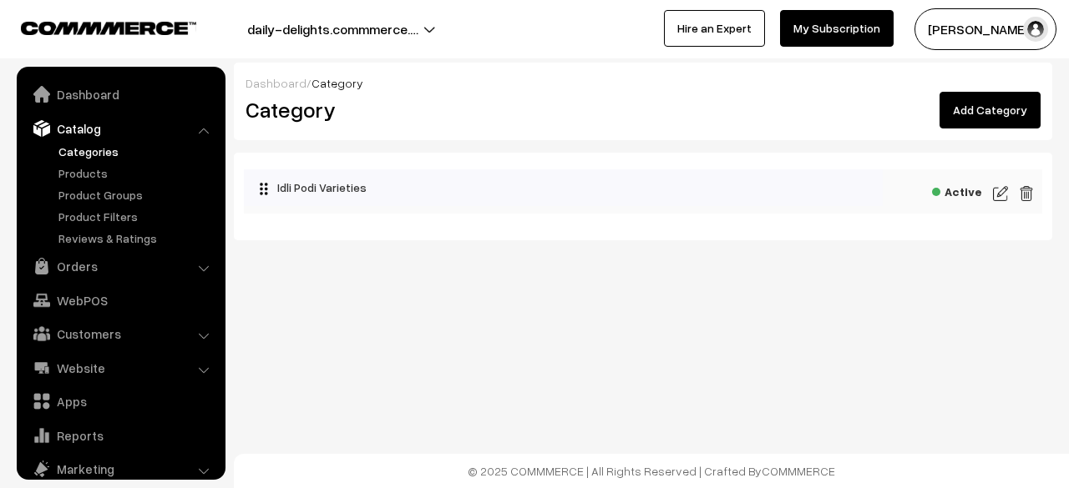
scroll to position [46, 0]
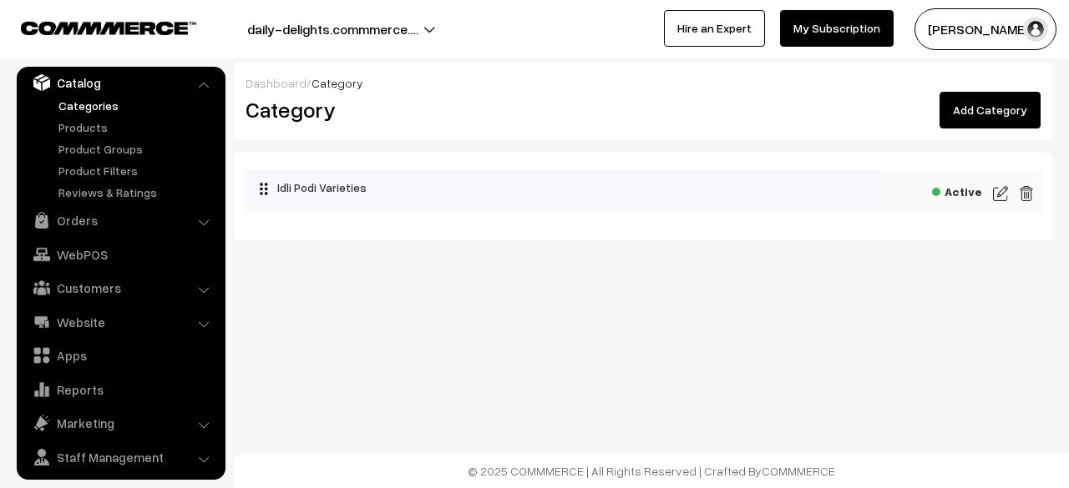
click at [972, 116] on link "Add Category" at bounding box center [989, 110] width 101 height 37
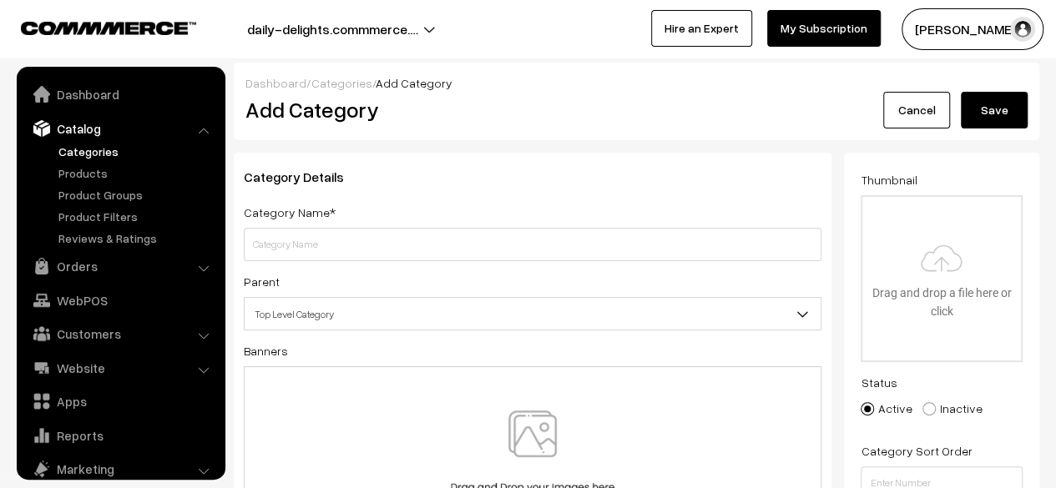
scroll to position [46, 0]
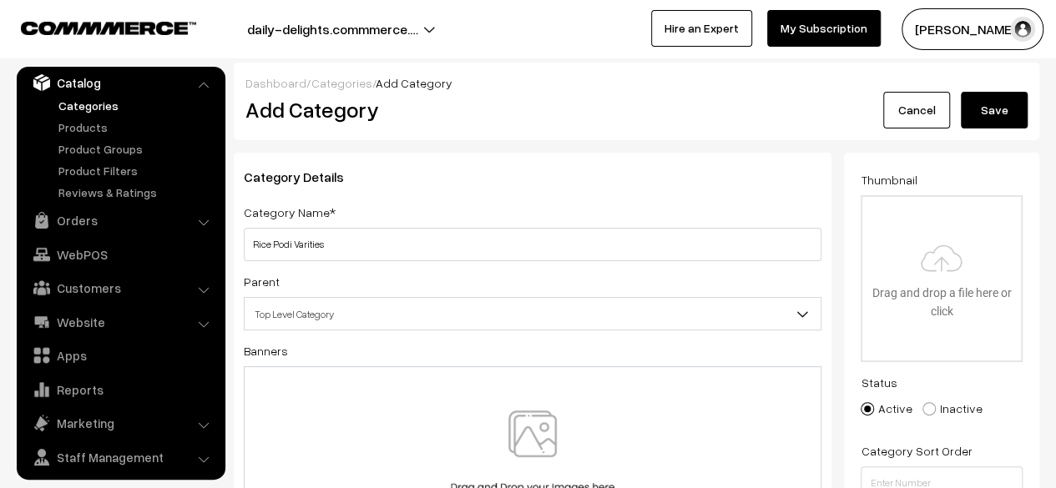
type input "Rice Podi Varities"
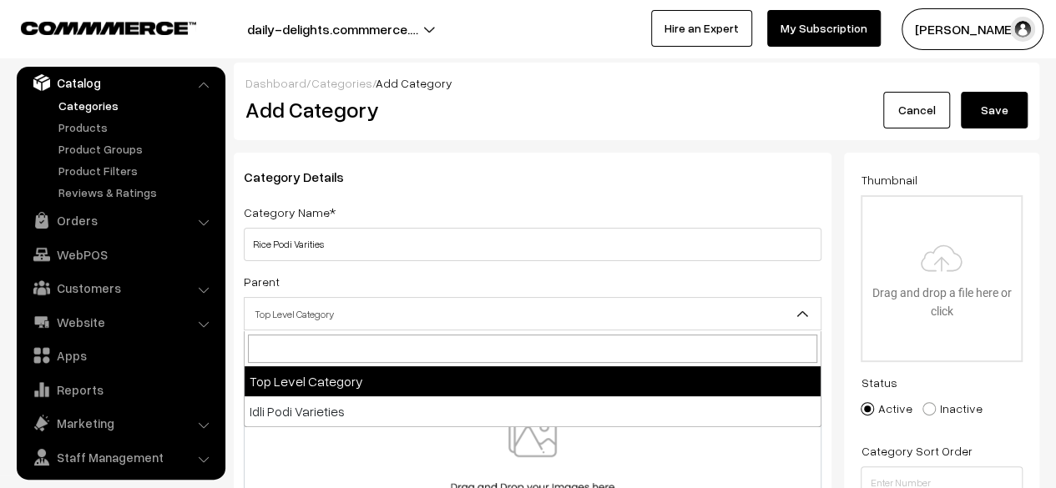
click at [700, 310] on span "Top Level Category" at bounding box center [533, 314] width 576 height 29
click at [521, 336] on input "search" at bounding box center [532, 349] width 569 height 28
click at [518, 343] on input "search" at bounding box center [532, 349] width 569 height 28
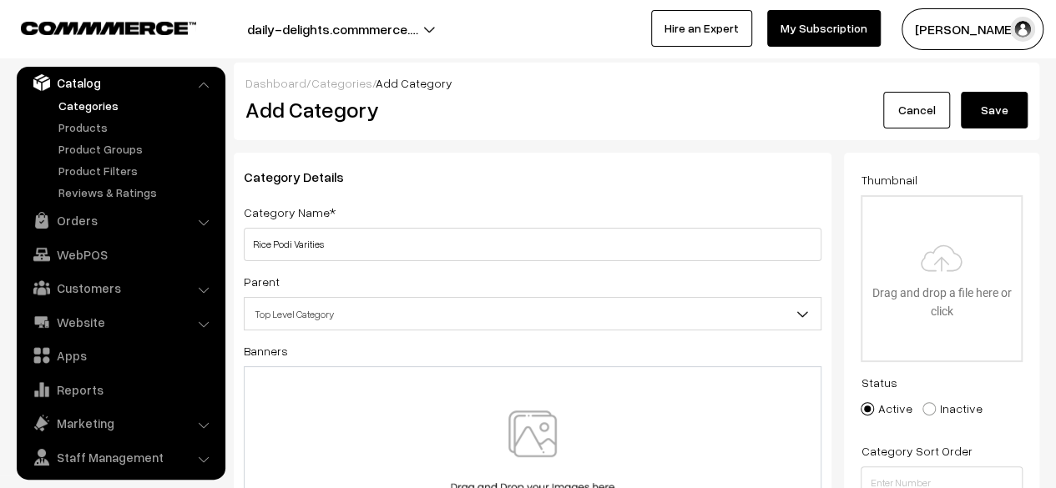
click at [506, 321] on span "Top Level Category" at bounding box center [533, 314] width 576 height 29
click at [994, 122] on button "Save" at bounding box center [994, 110] width 67 height 37
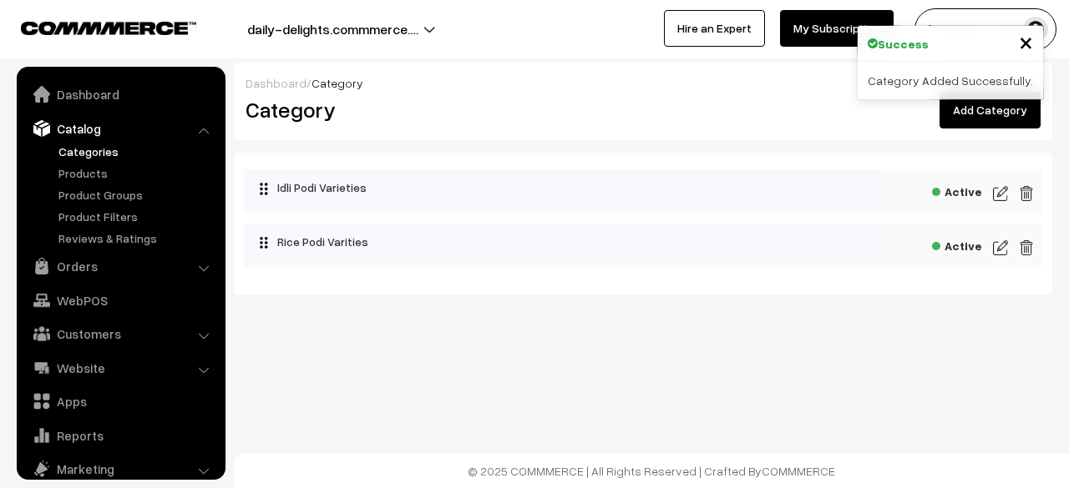
scroll to position [46, 0]
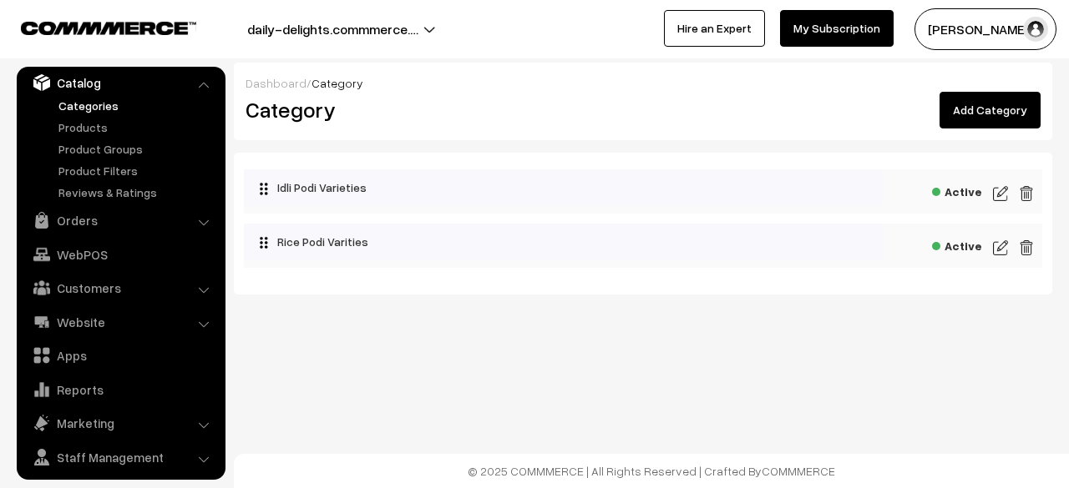
click at [995, 106] on link "Add Category" at bounding box center [989, 110] width 101 height 37
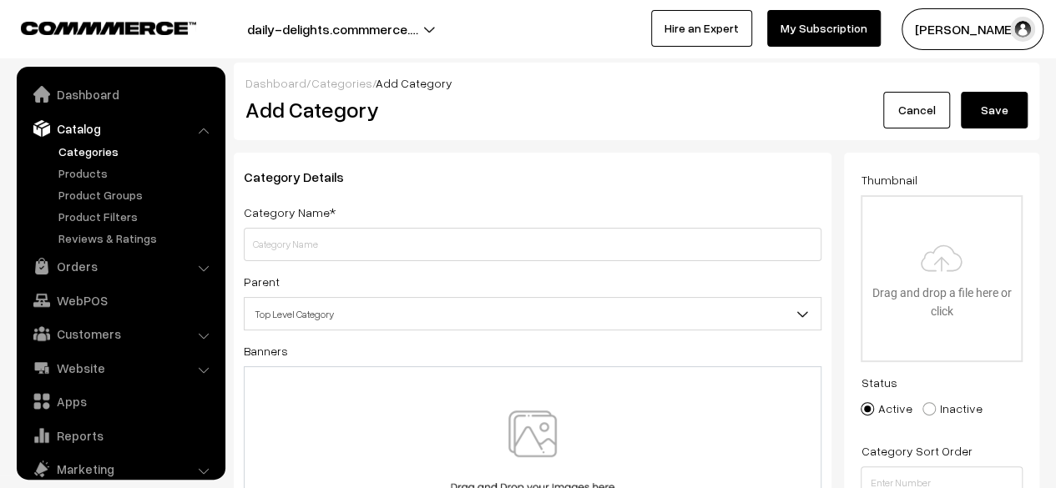
scroll to position [46, 0]
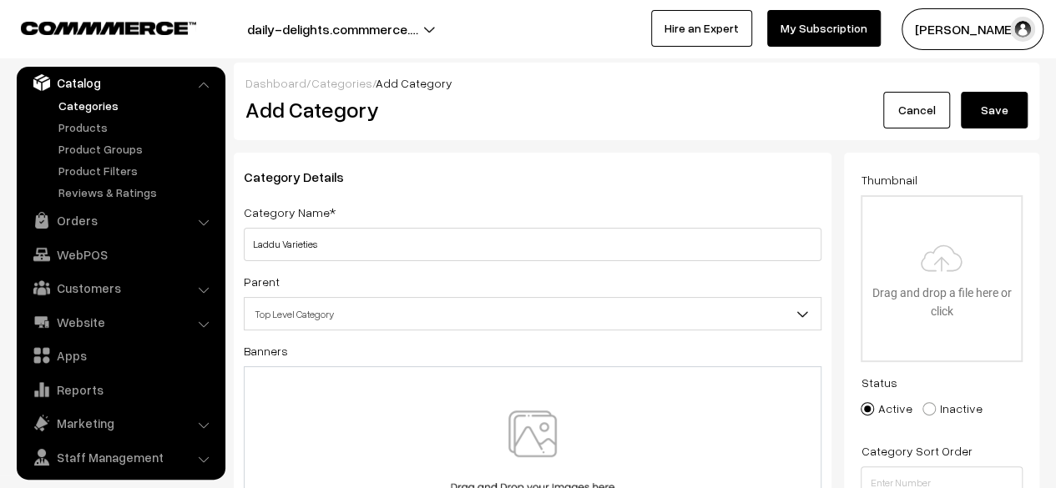
type input "Laddu Varieties"
click at [975, 102] on button "Save" at bounding box center [994, 110] width 67 height 37
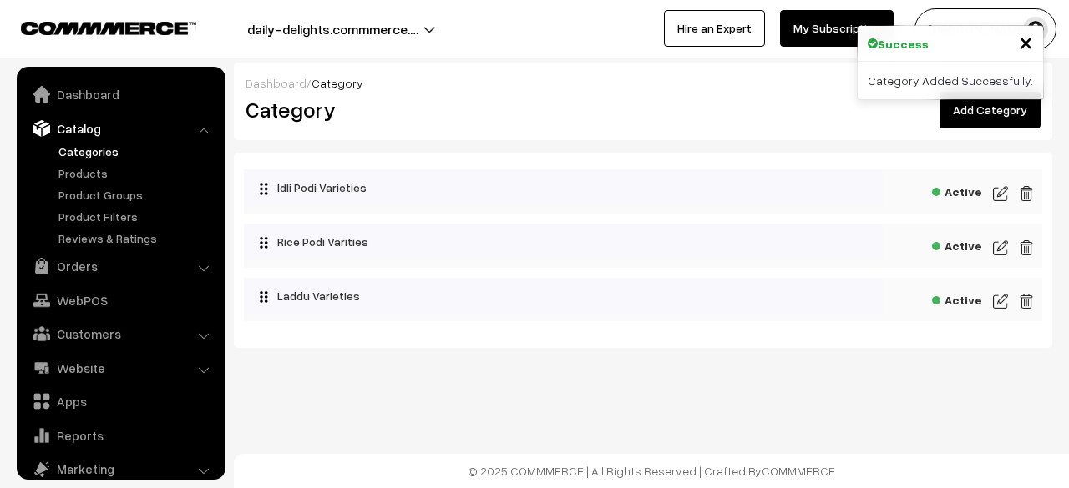
scroll to position [46, 0]
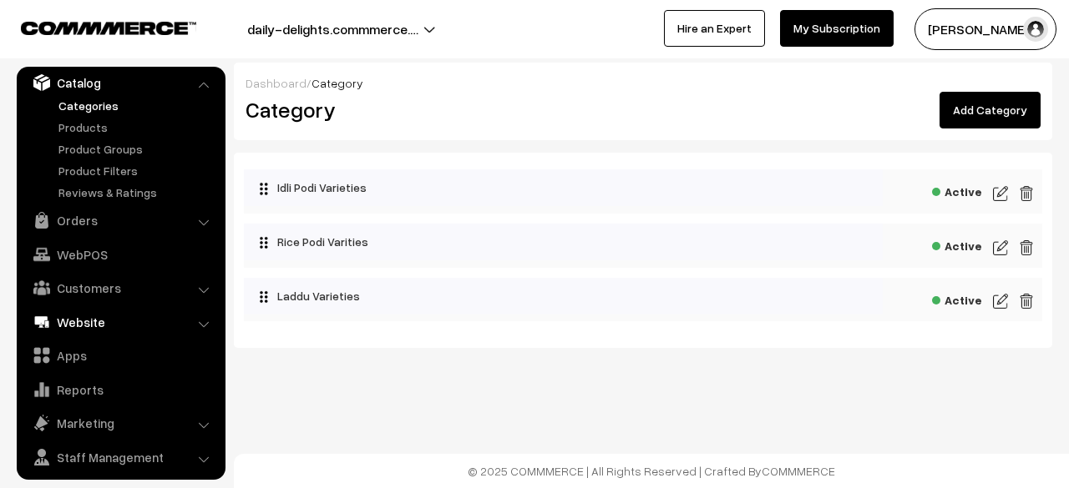
click at [133, 314] on link "Website" at bounding box center [120, 322] width 199 height 30
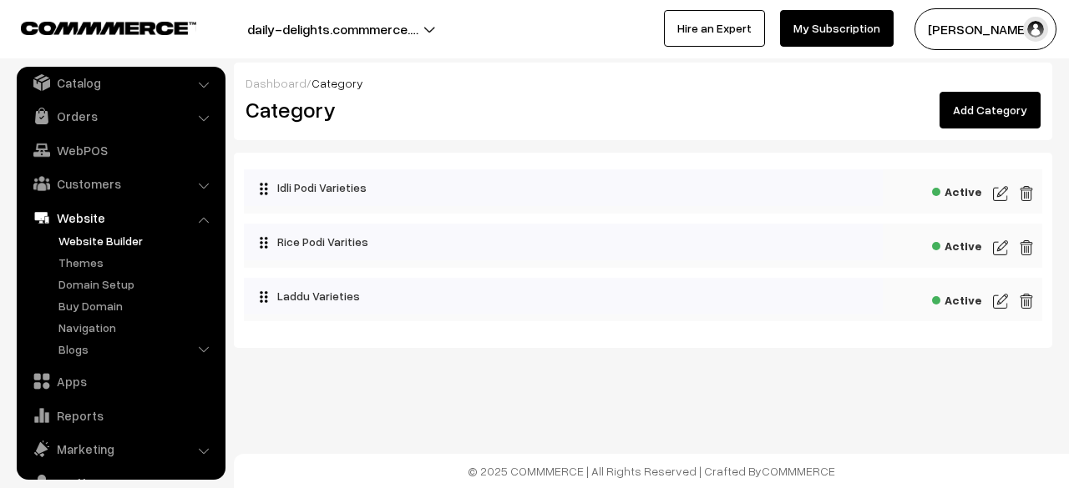
click at [119, 242] on link "Website Builder" at bounding box center [136, 241] width 165 height 18
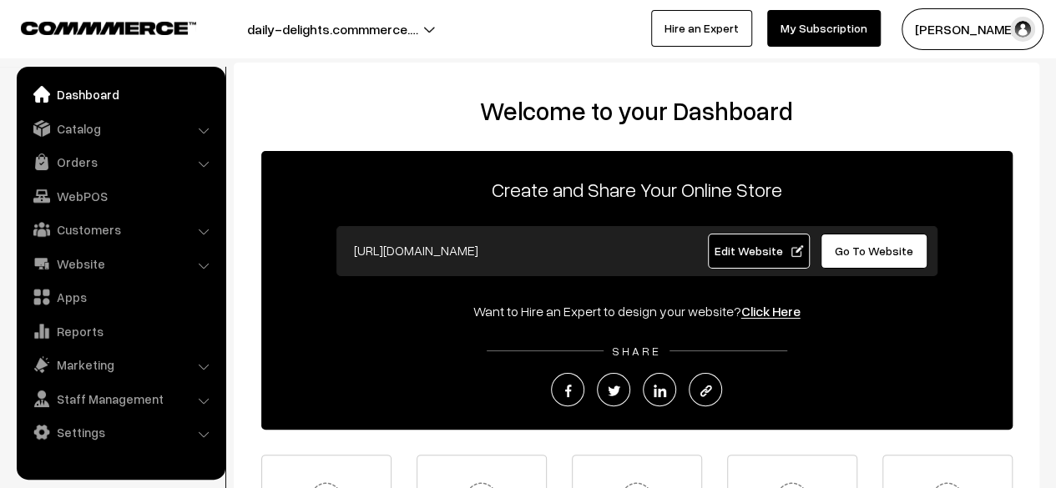
click at [205, 129] on li "Catalog Categories" at bounding box center [121, 129] width 200 height 30
click at [199, 129] on li "Catalog Categories" at bounding box center [121, 129] width 200 height 30
click at [82, 124] on link "Catalog" at bounding box center [120, 129] width 199 height 30
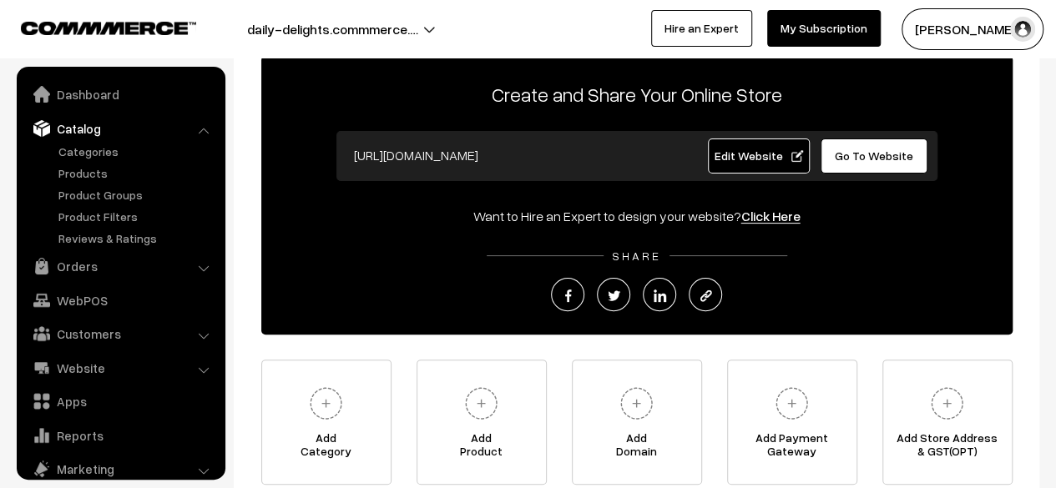
scroll to position [99, 0]
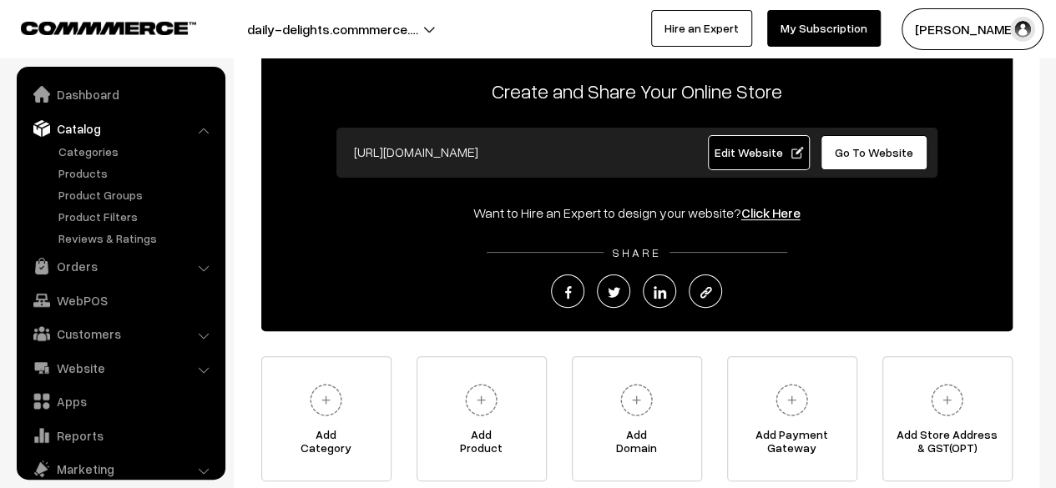
click at [205, 338] on li "Customers Customers" at bounding box center [121, 334] width 200 height 30
click at [204, 333] on li "Customers Customers" at bounding box center [121, 334] width 200 height 30
click at [137, 331] on link "Customers" at bounding box center [120, 334] width 199 height 30
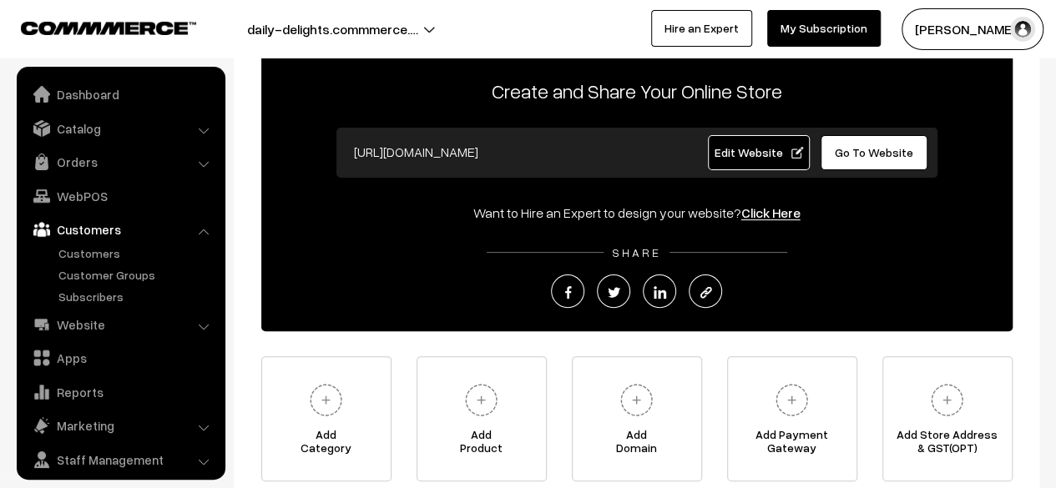
click at [205, 164] on li "Orders Orders" at bounding box center [121, 162] width 200 height 30
click at [198, 159] on link "Orders" at bounding box center [120, 162] width 199 height 30
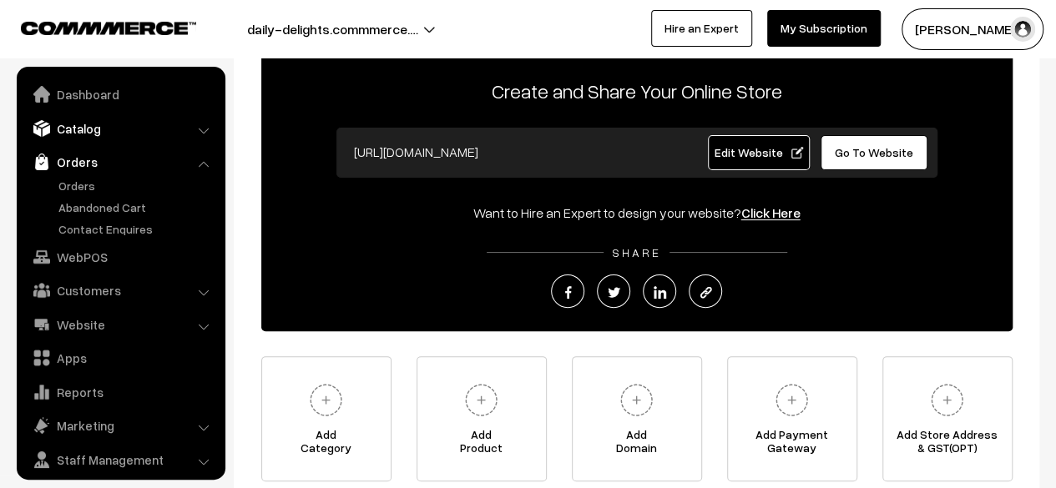
click at [215, 129] on link "Catalog" at bounding box center [120, 129] width 199 height 30
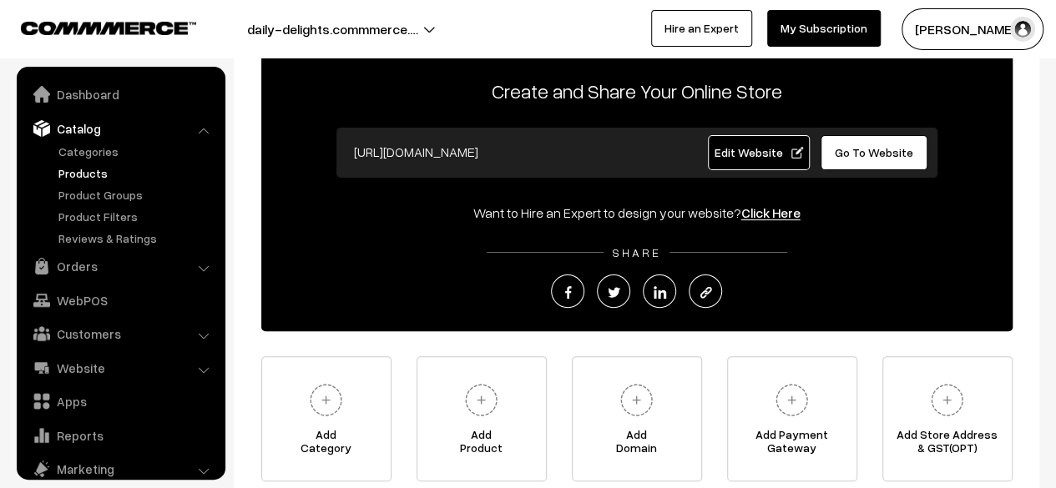
click at [82, 174] on link "Products" at bounding box center [136, 173] width 165 height 18
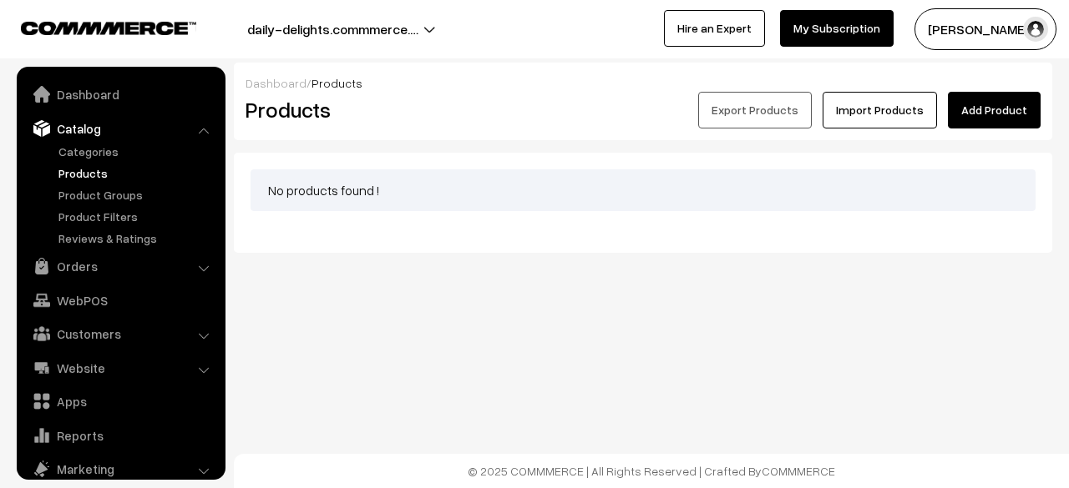
scroll to position [46, 0]
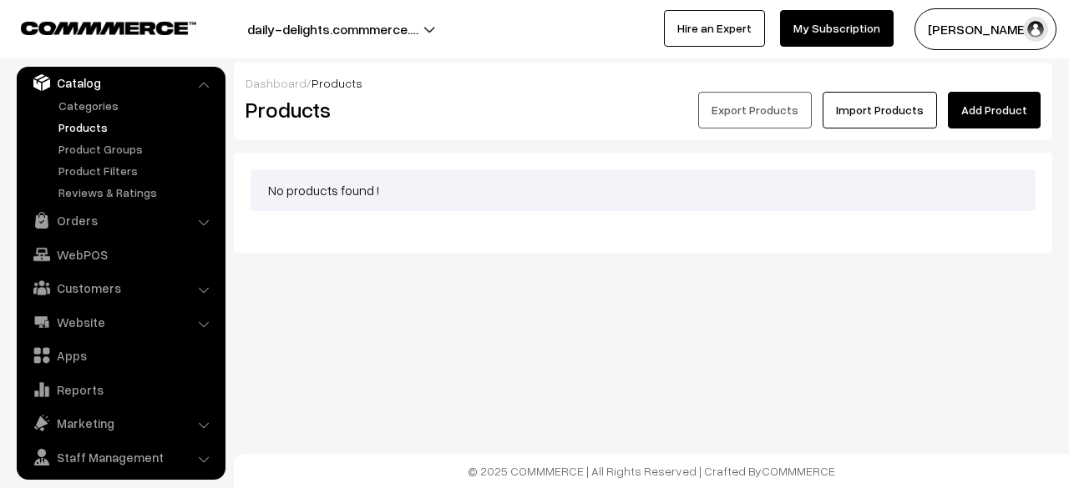
click at [1014, 106] on link "Add Product" at bounding box center [994, 110] width 93 height 37
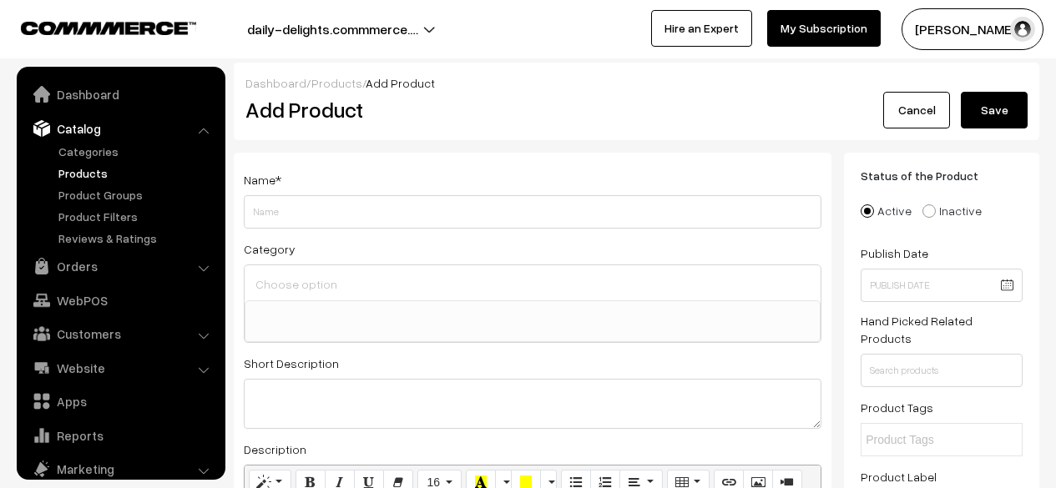
select select
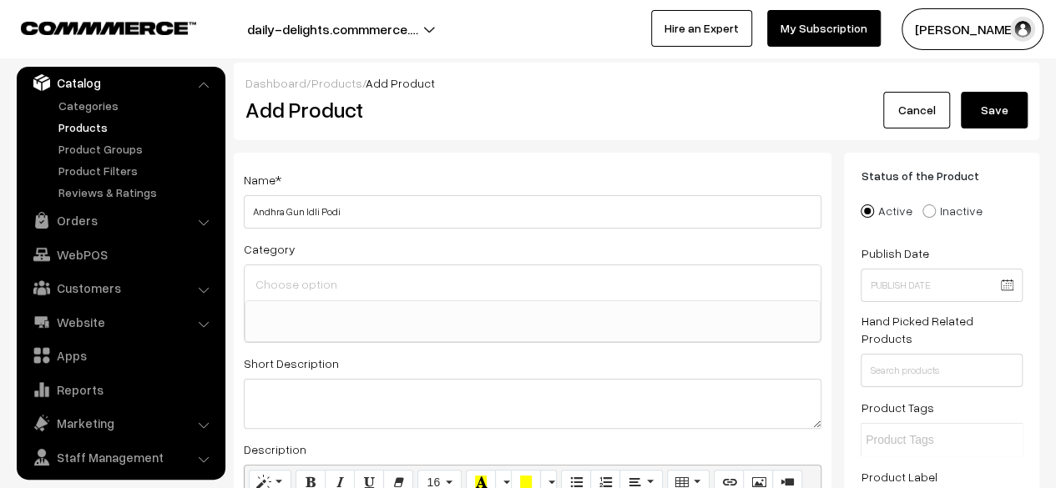
type input "Andhra Gun Idli Podi"
click at [387, 302] on ul at bounding box center [532, 311] width 574 height 21
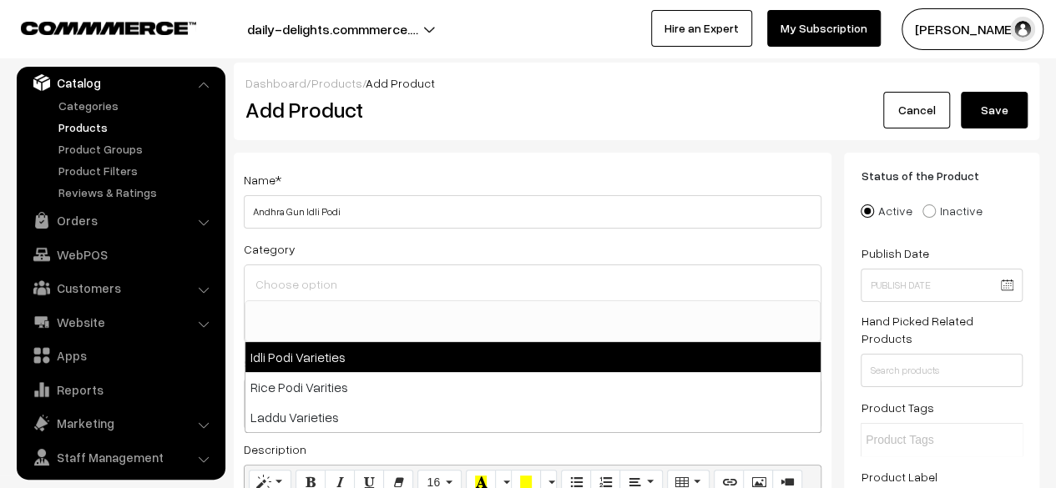
select select "1"
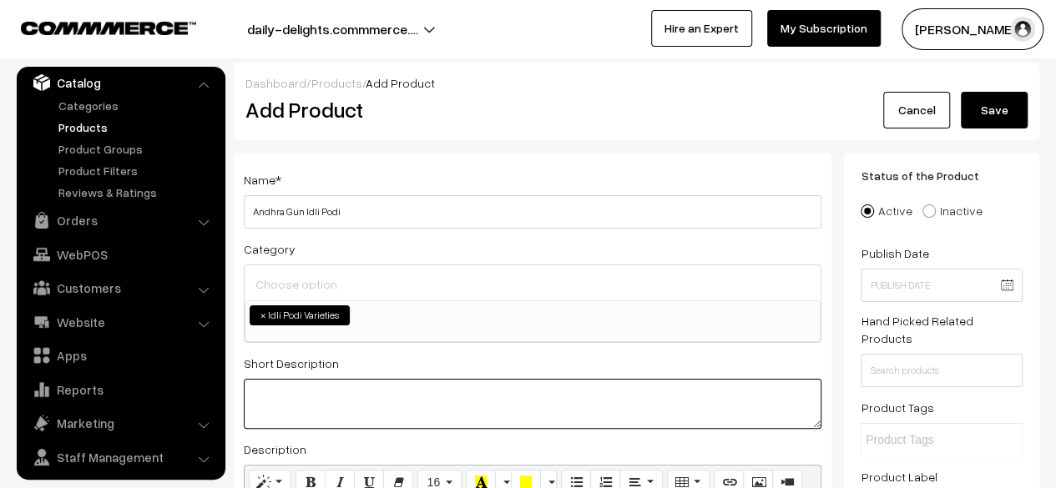
click at [294, 401] on textarea at bounding box center [533, 404] width 578 height 50
paste textarea "Andhra Idli Podi, often called Idli Karam Podi or Gunpowder, is a fiery, flavor…"
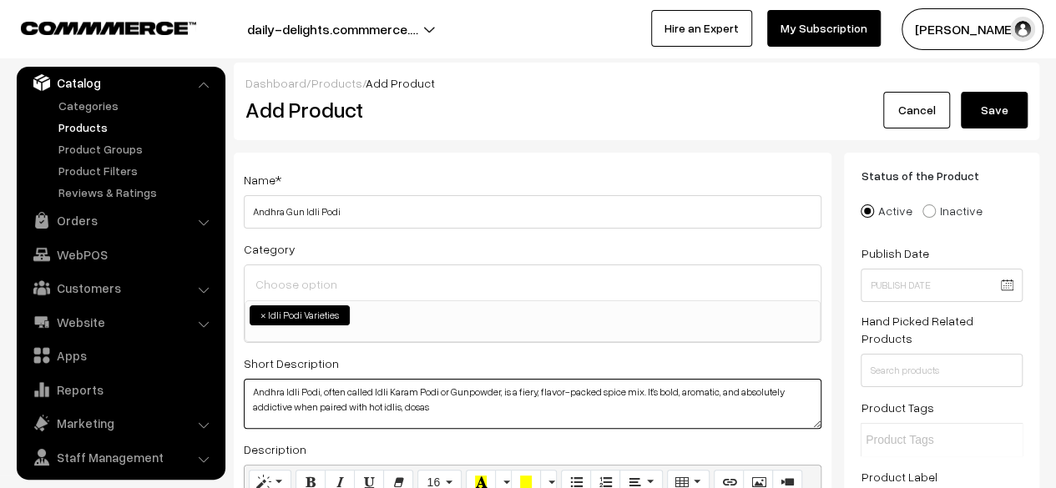
drag, startPoint x: 456, startPoint y: 409, endPoint x: 240, endPoint y: 393, distance: 216.0
click at [240, 393] on div "Name * Andhra Gun Idli Podi Category Idli Podi Varieties Rice Podi Varities Lad…" at bounding box center [533, 465] width 598 height 625
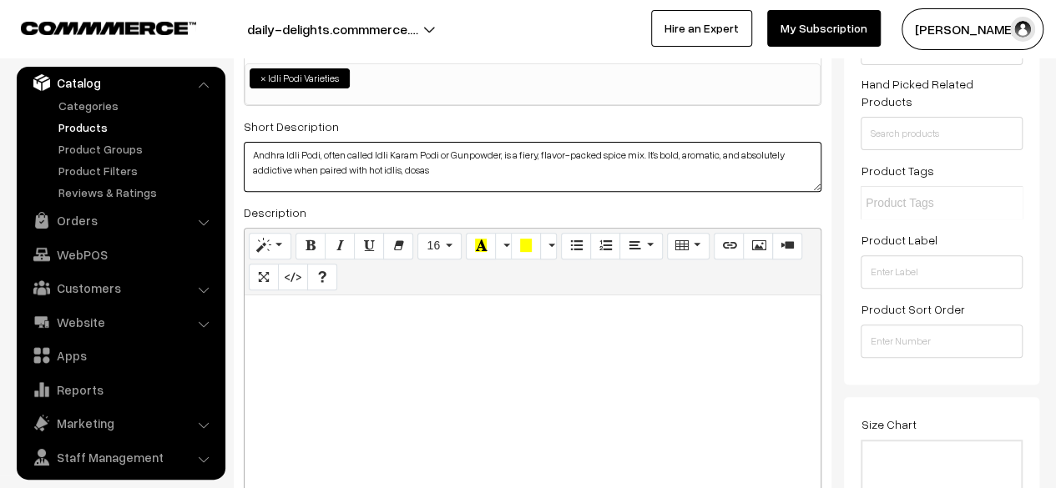
scroll to position [244, 0]
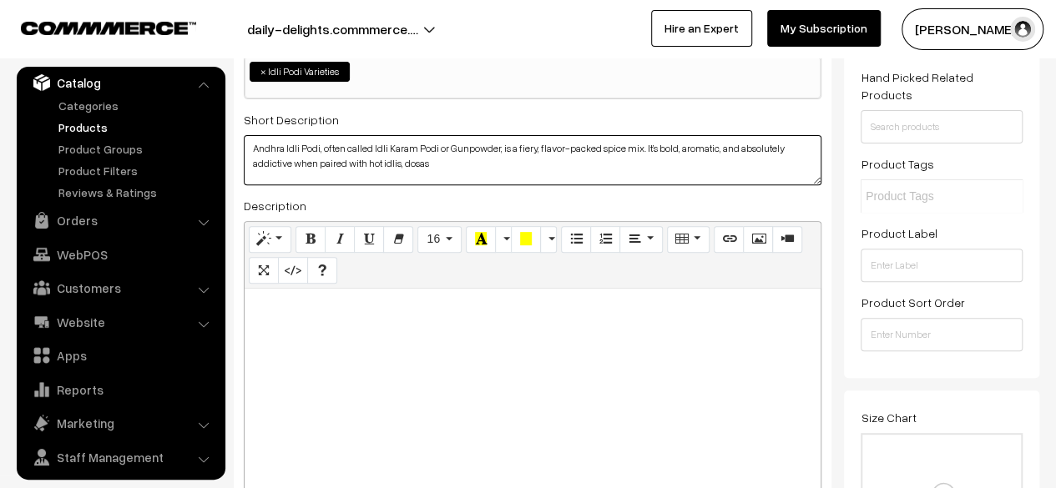
type textarea "Andhra Idli Podi, often called Idli Karam Podi or Gunpowder, is a fiery, flavor…"
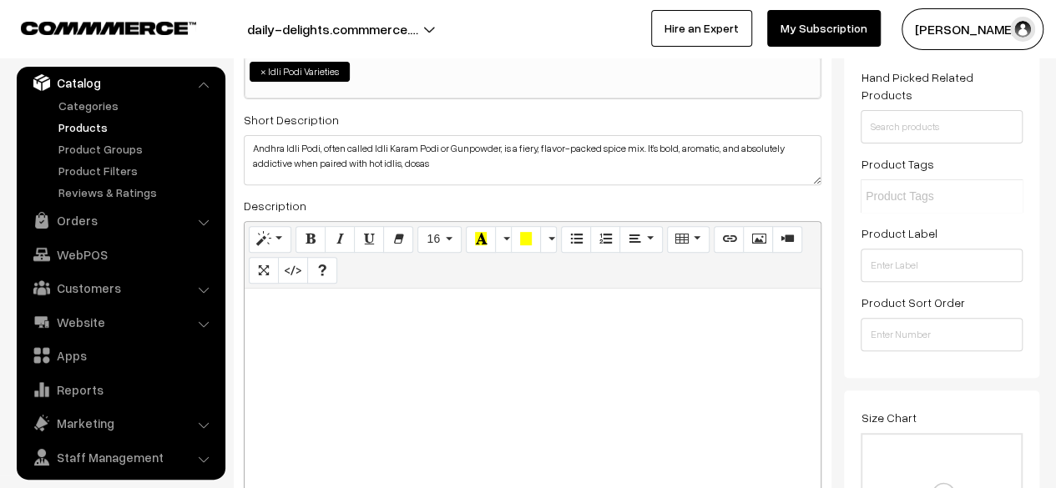
click at [434, 301] on p at bounding box center [532, 307] width 559 height 20
paste div
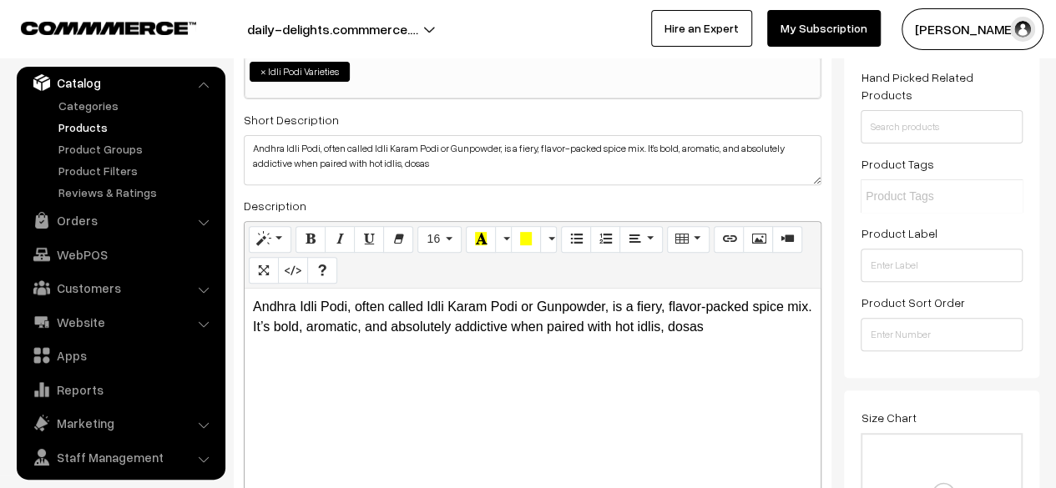
click at [665, 328] on p "Andhra Idli Podi, often called Idli Karam Podi or Gunpowder, is a fiery, flavor…" at bounding box center [532, 317] width 559 height 40
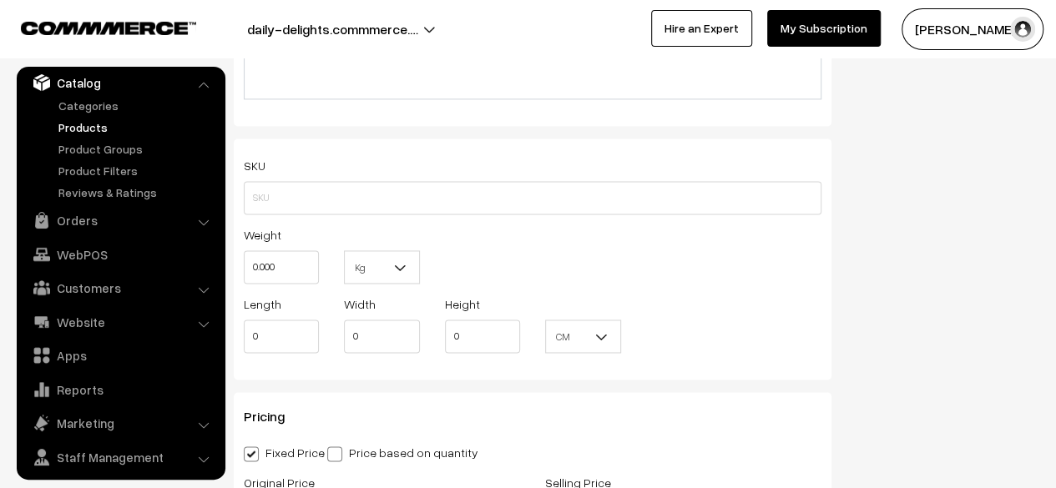
scroll to position [1151, 0]
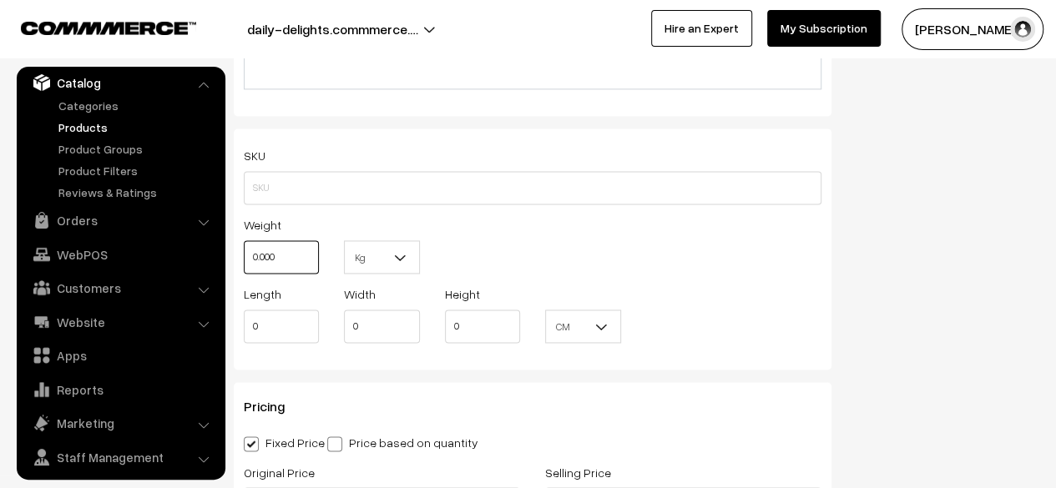
click at [290, 257] on input "0.000" at bounding box center [281, 256] width 75 height 33
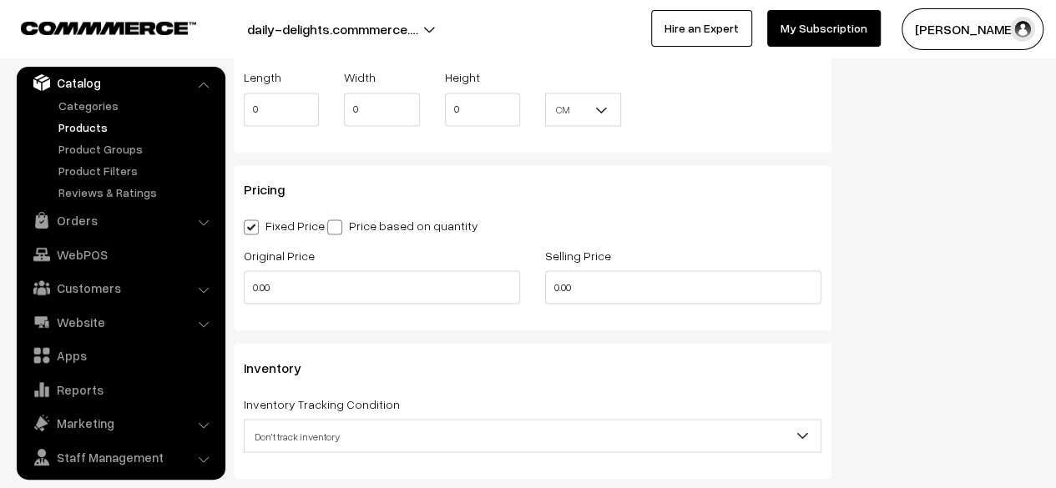
scroll to position [1372, 0]
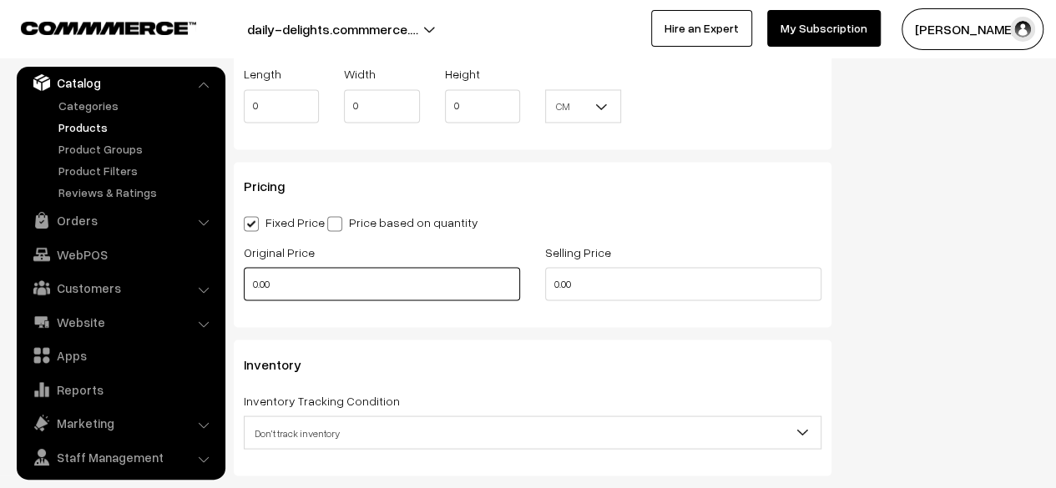
type input "0.30"
click at [456, 293] on input "0.00" at bounding box center [382, 283] width 276 height 33
type input "0"
type input "1"
type input "140"
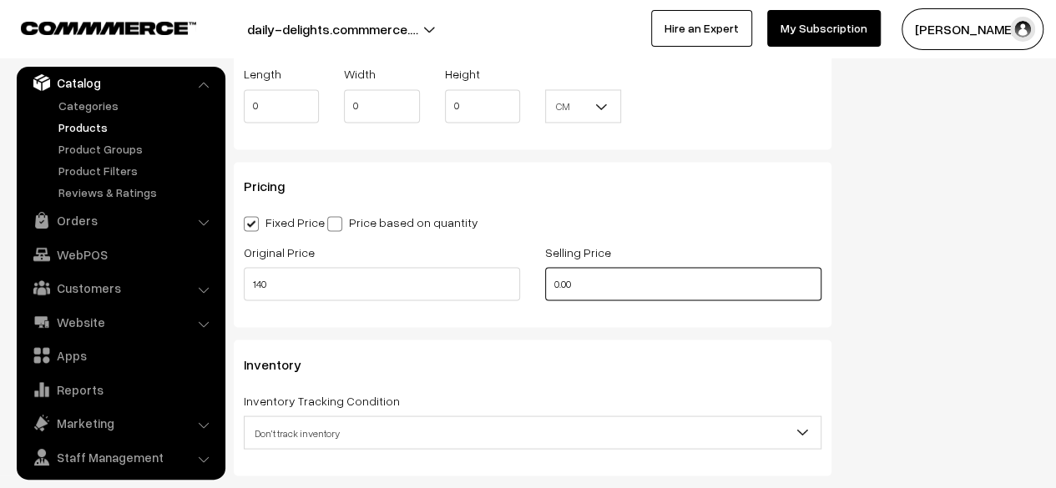
click at [589, 291] on input "0.00" at bounding box center [683, 283] width 276 height 33
type input "0"
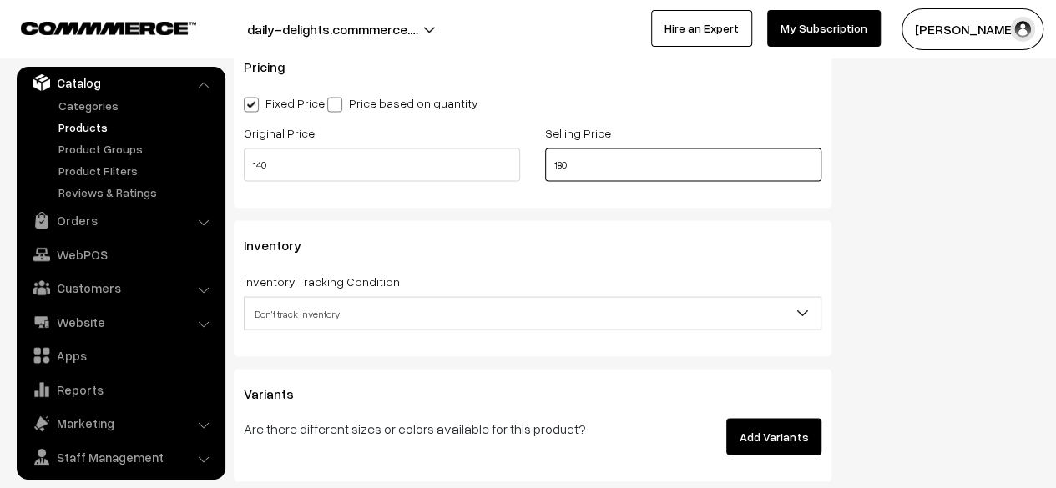
scroll to position [1502, 0]
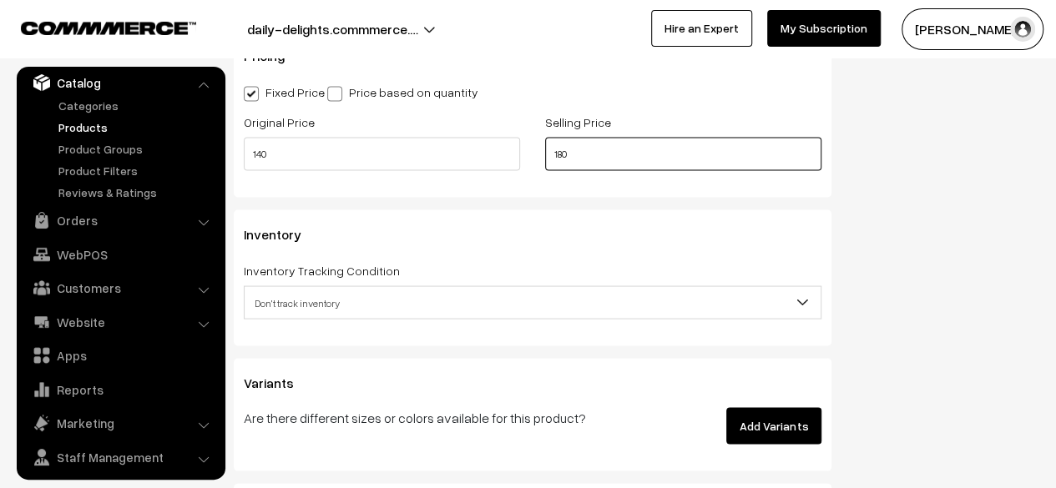
type input "180"
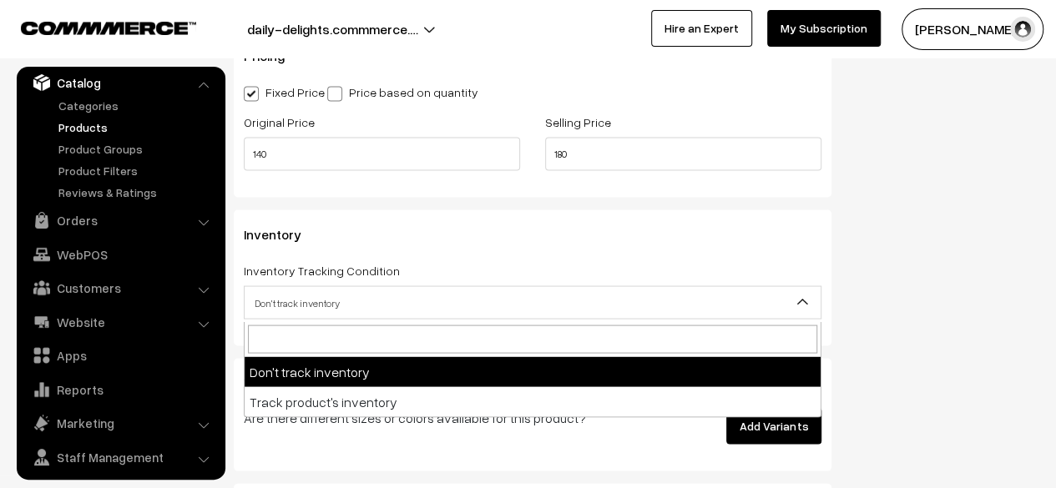
click at [735, 298] on span "Don't track inventory" at bounding box center [533, 302] width 576 height 29
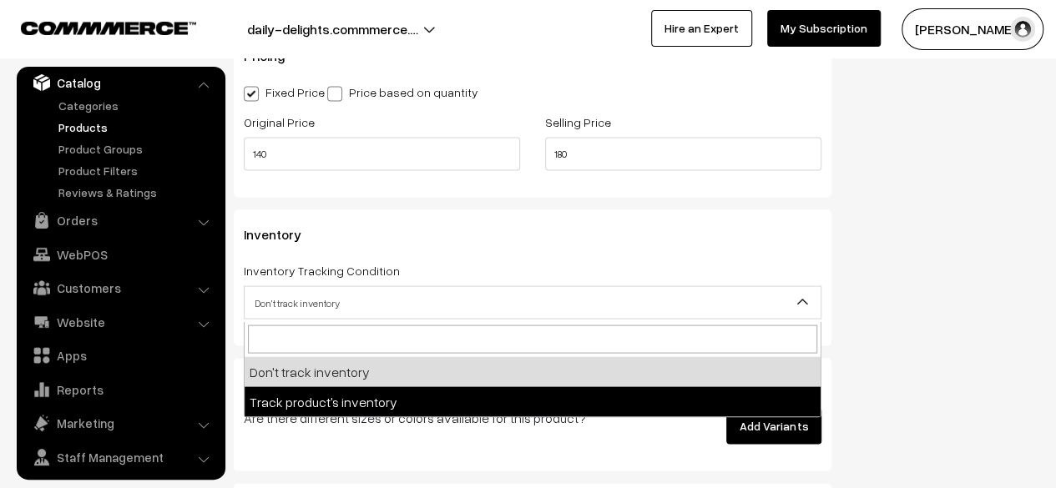
select select "2"
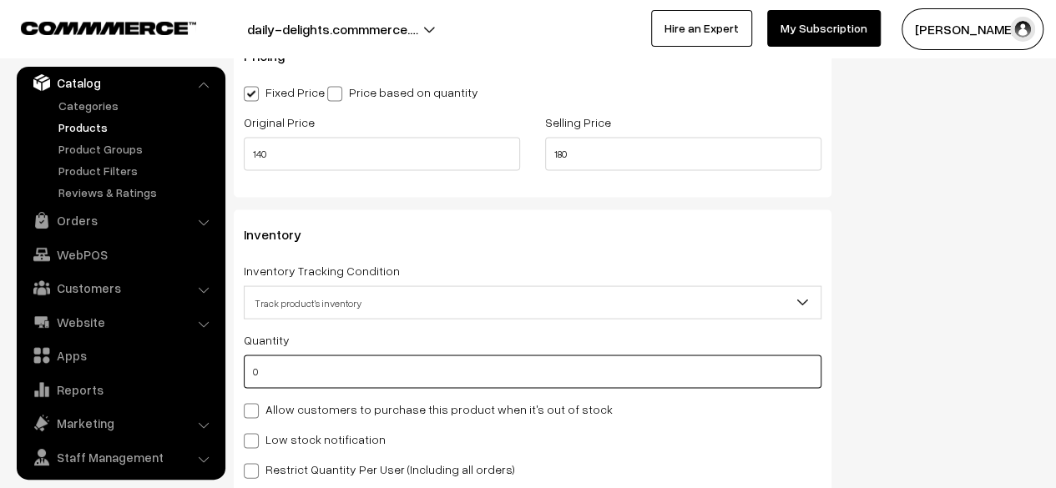
click at [399, 373] on input "0" at bounding box center [533, 371] width 578 height 33
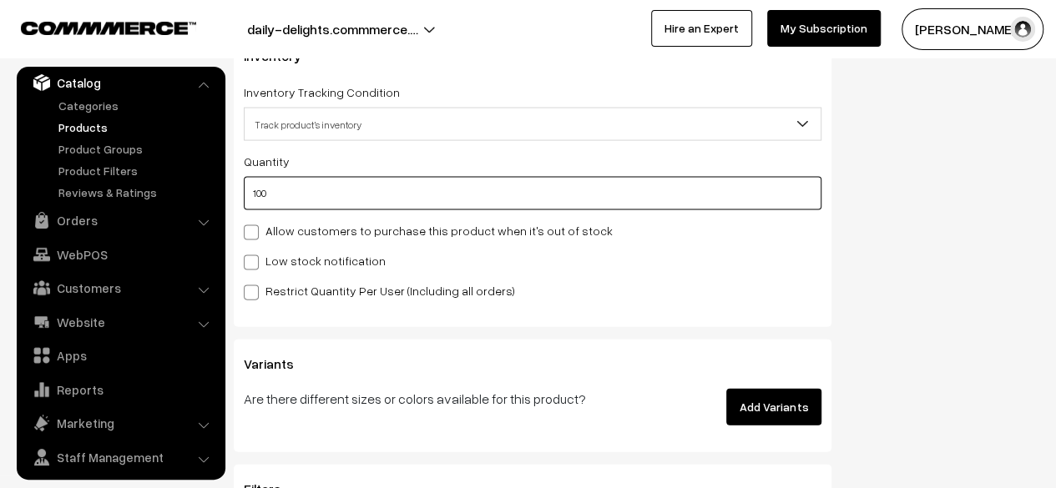
scroll to position [1683, 0]
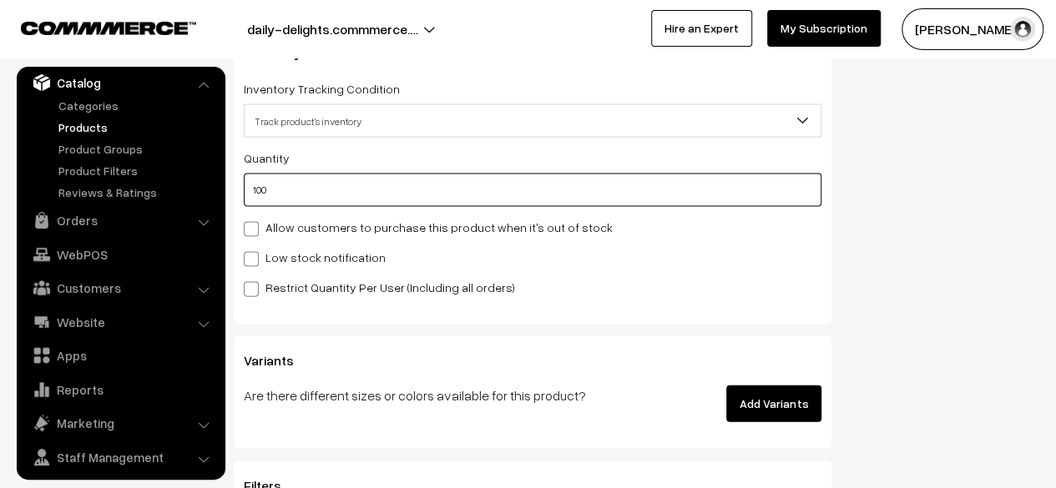
type input "100"
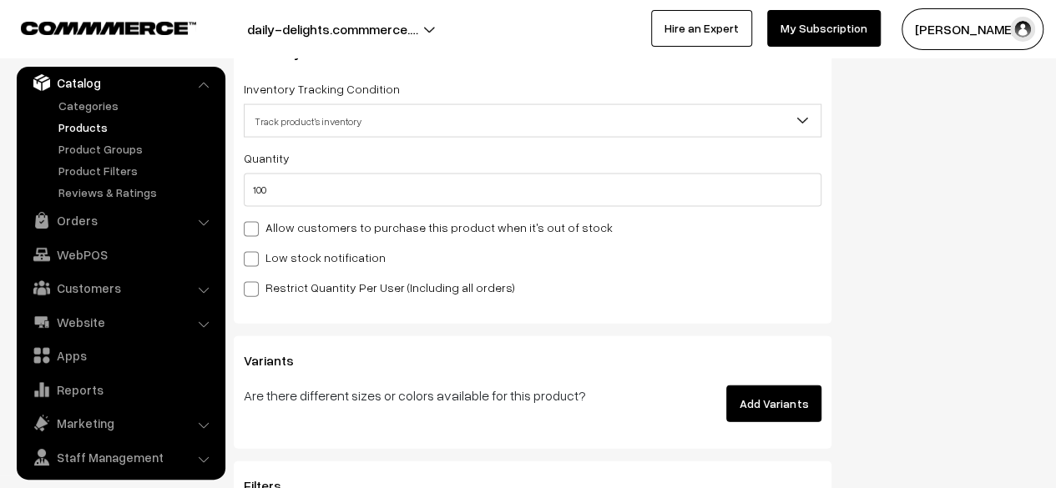
click at [354, 261] on label "Low stock notification" at bounding box center [315, 258] width 142 height 18
click at [255, 261] on input "Low stock notification" at bounding box center [249, 256] width 11 height 11
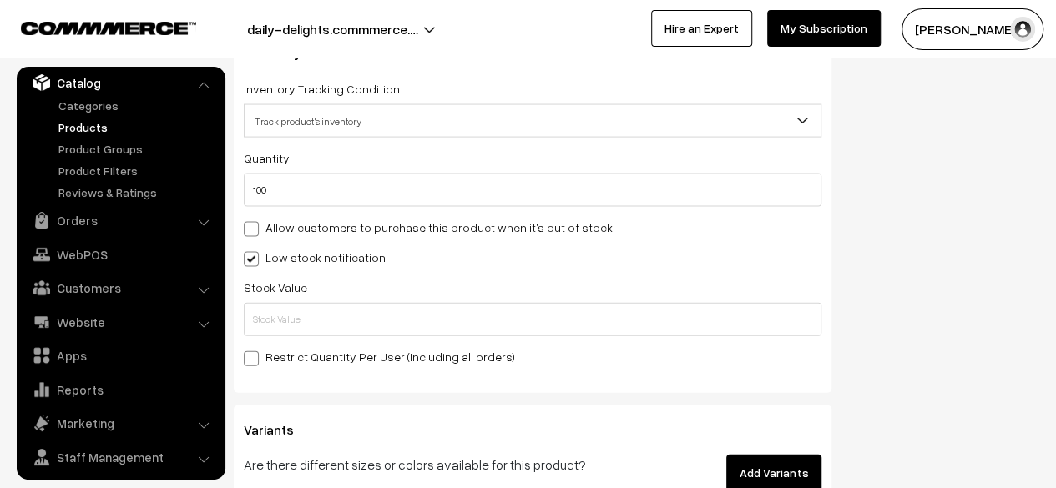
click at [254, 260] on span at bounding box center [251, 259] width 15 height 15
click at [254, 260] on input "Low stock notification" at bounding box center [249, 256] width 11 height 11
checkbox input "false"
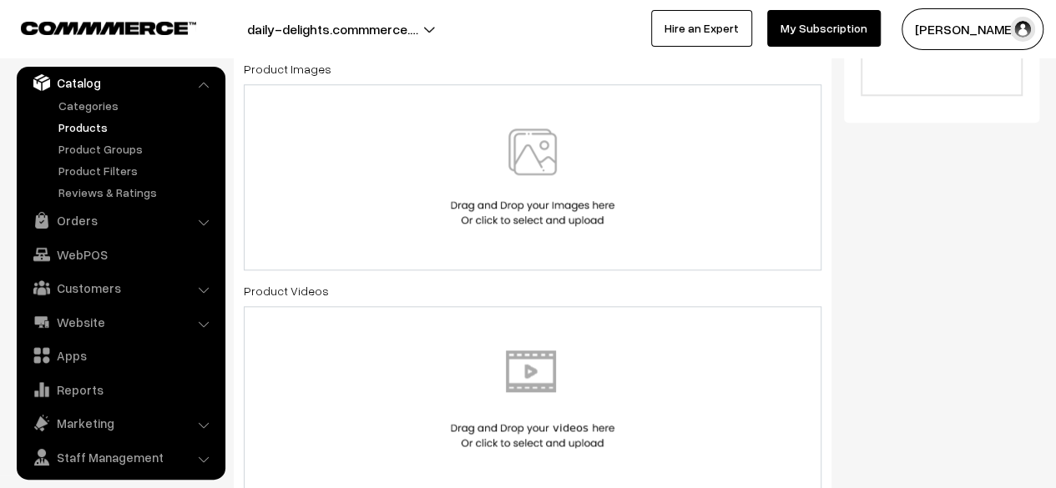
scroll to position [0, 0]
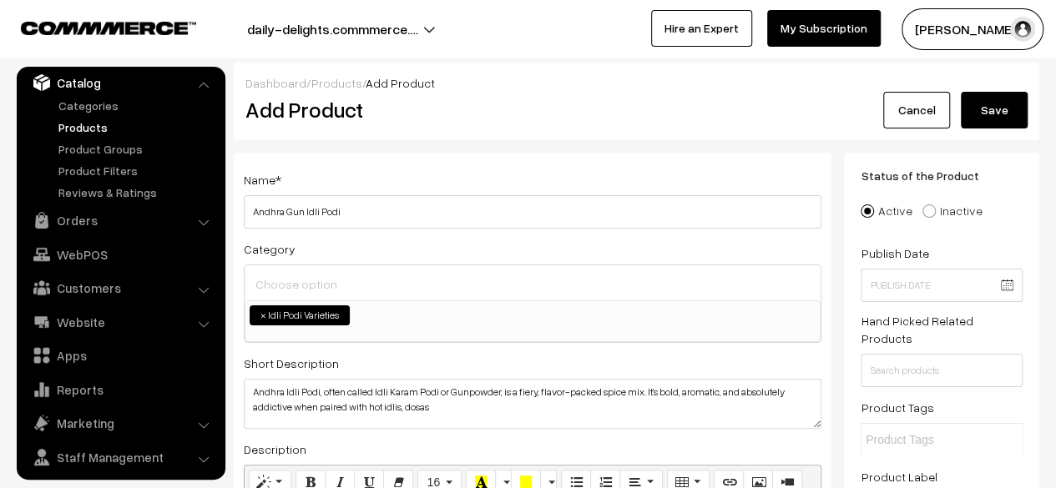
click at [1004, 103] on button "Save" at bounding box center [994, 110] width 67 height 37
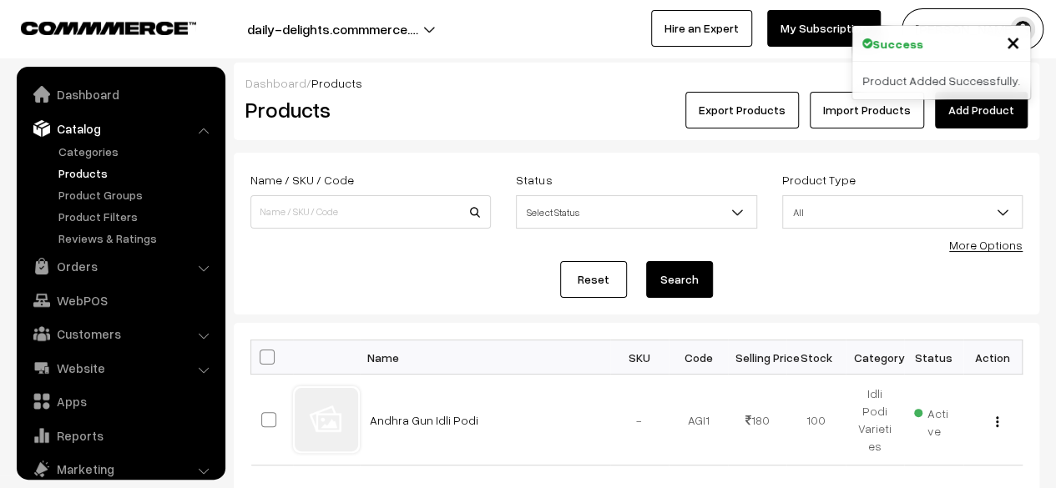
scroll to position [46, 0]
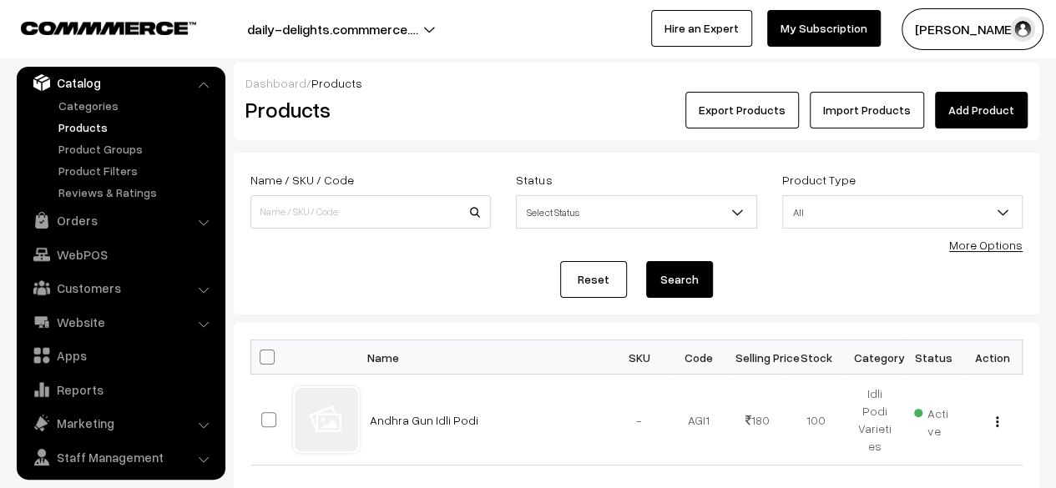
click at [991, 118] on link "Add Product" at bounding box center [981, 110] width 93 height 37
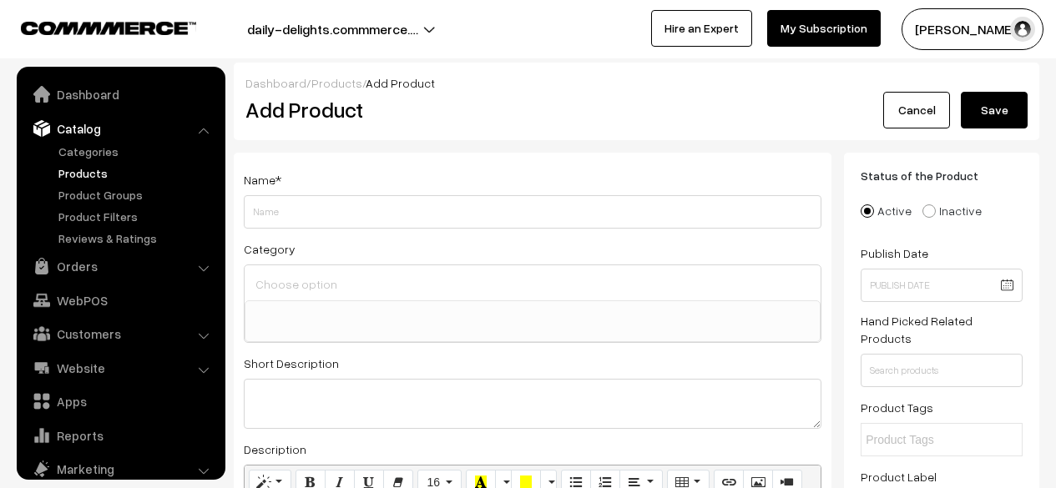
select select
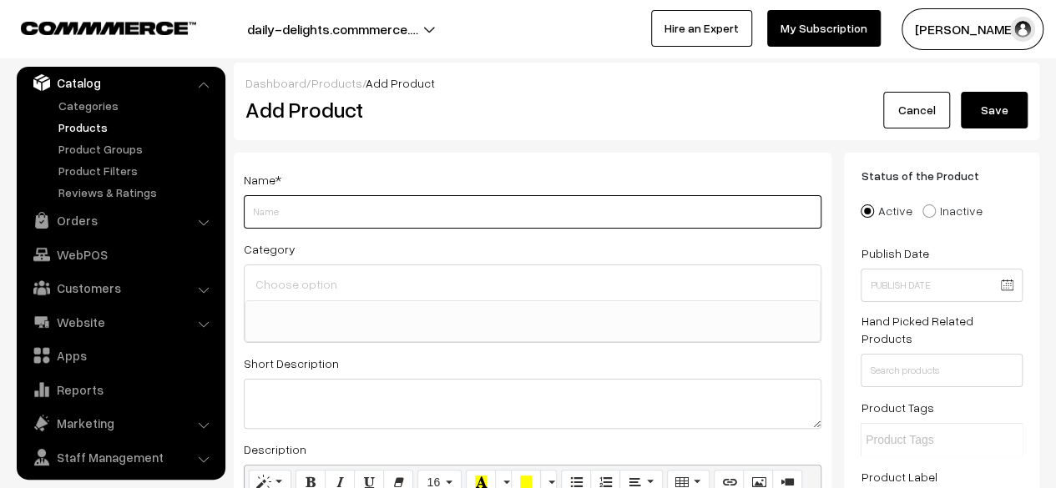
paste input "[PERSON_NAME] Podi"
type input "[PERSON_NAME] Podi"
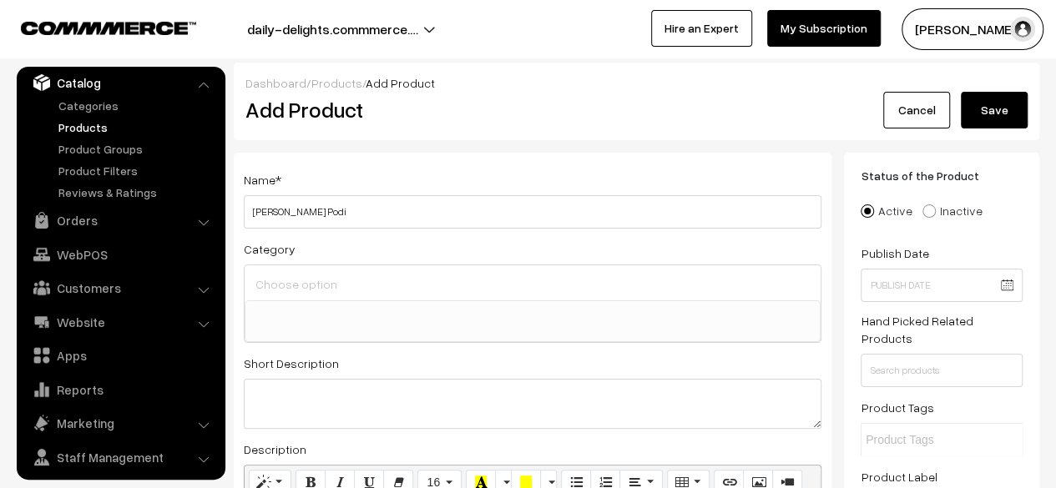
click at [354, 270] on div at bounding box center [533, 283] width 576 height 35
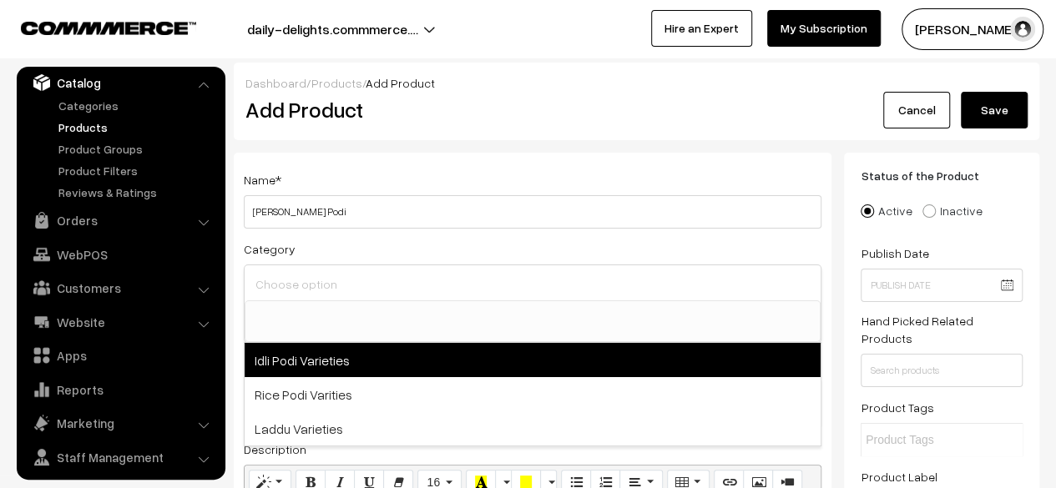
click at [327, 369] on span "Idli Podi Varieties" at bounding box center [533, 360] width 576 height 34
select select "1"
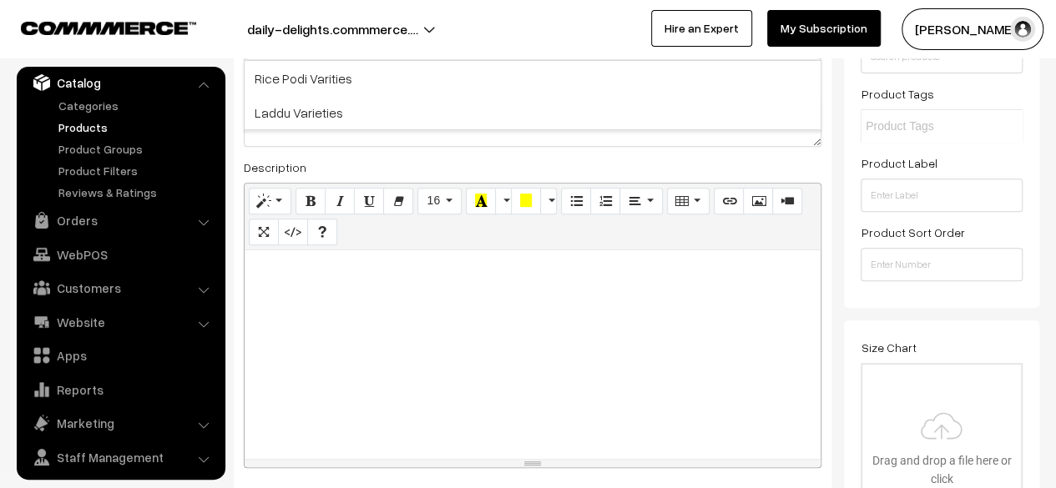
scroll to position [327, 0]
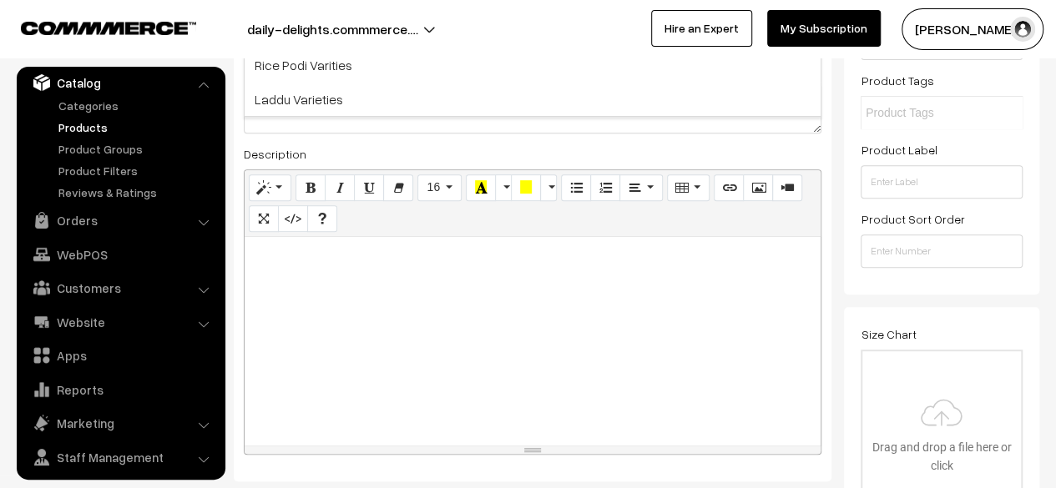
click at [611, 315] on div at bounding box center [533, 341] width 576 height 209
paste div
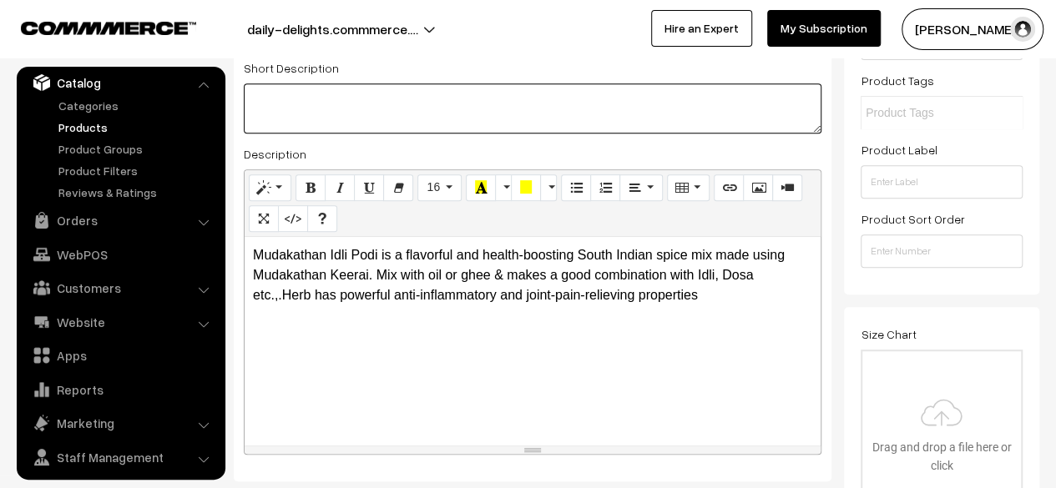
click at [286, 85] on textarea at bounding box center [533, 108] width 578 height 50
paste textarea "Mudakathan Idli Podi is a flavorful and health-boosting South Indian spice mix …"
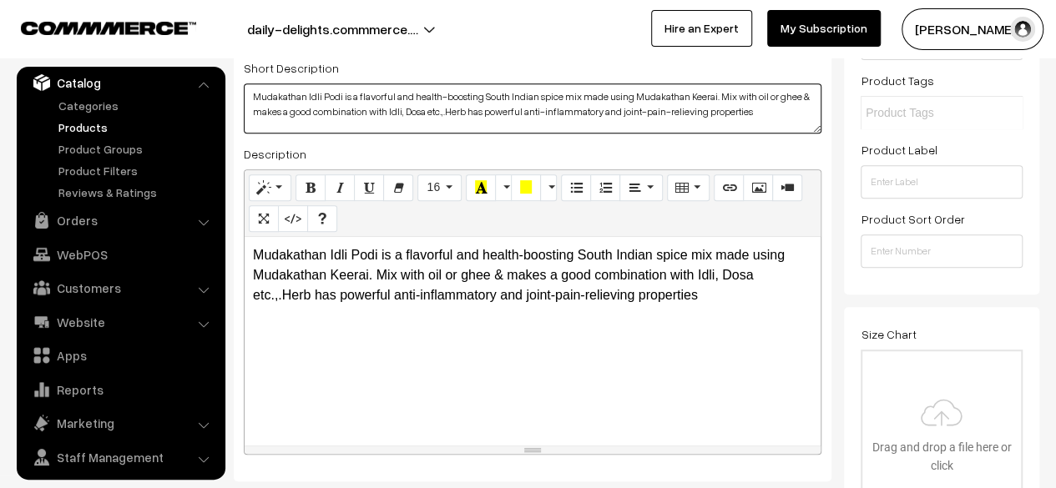
type textarea "Mudakathan Idli Podi is a flavorful and health-boosting South Indian spice mix …"
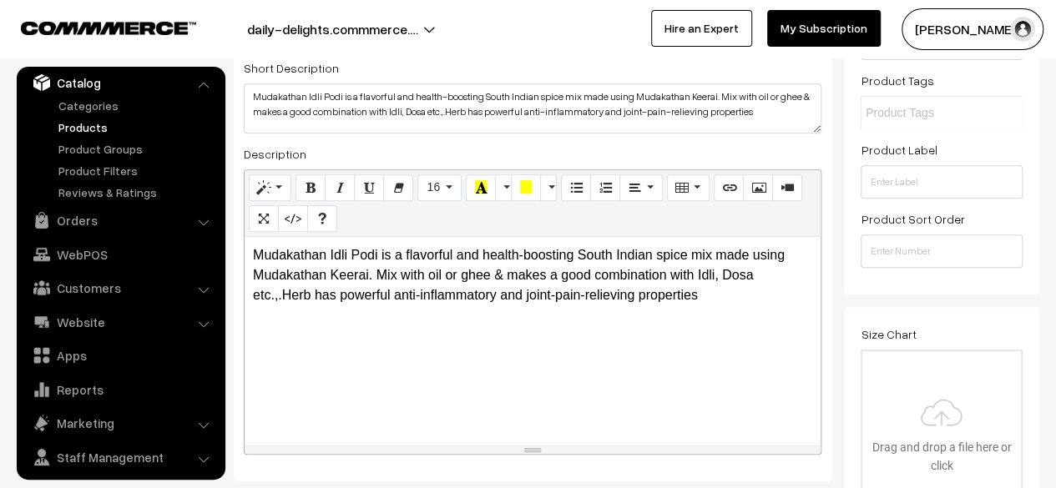
drag, startPoint x: 1055, startPoint y: 104, endPoint x: 1065, endPoint y: 113, distance: 12.4
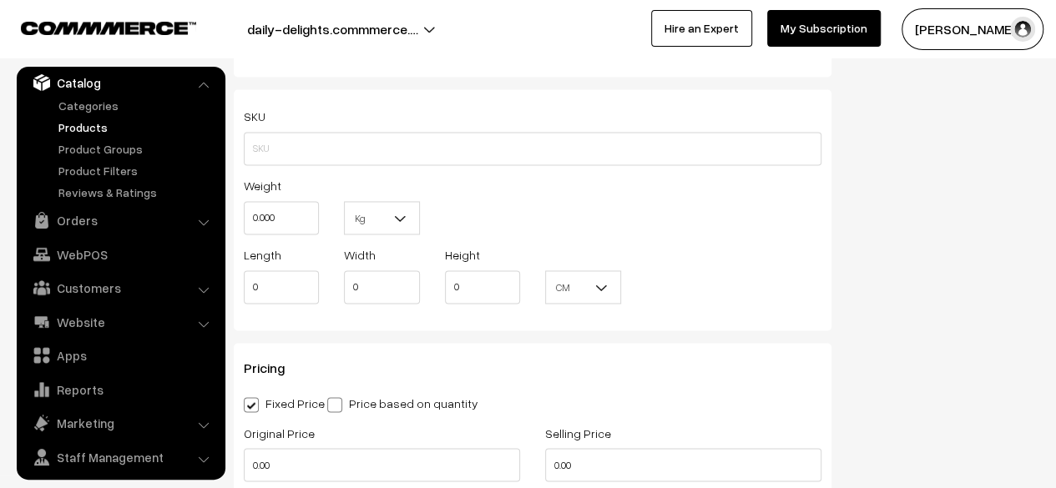
scroll to position [1237, 0]
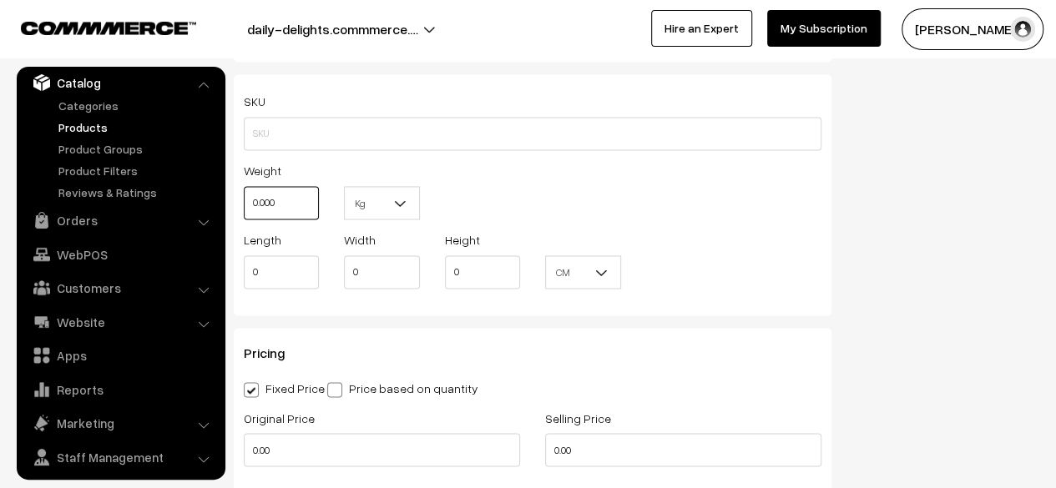
click at [294, 200] on input "0.000" at bounding box center [281, 202] width 75 height 33
type input "0.30"
click at [440, 449] on input "0.00" at bounding box center [382, 449] width 276 height 33
type input "0"
type input "140"
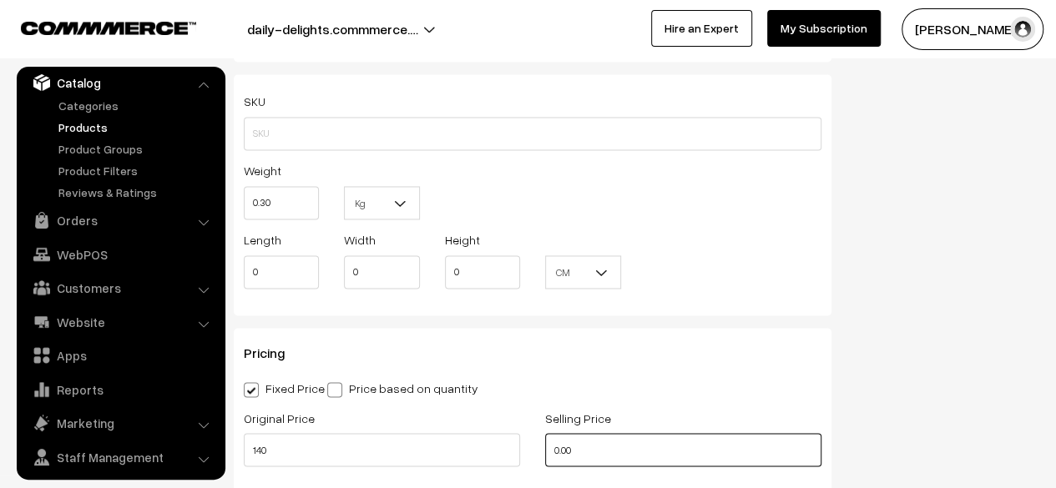
click at [648, 457] on input "0.00" at bounding box center [683, 449] width 276 height 33
type input "0"
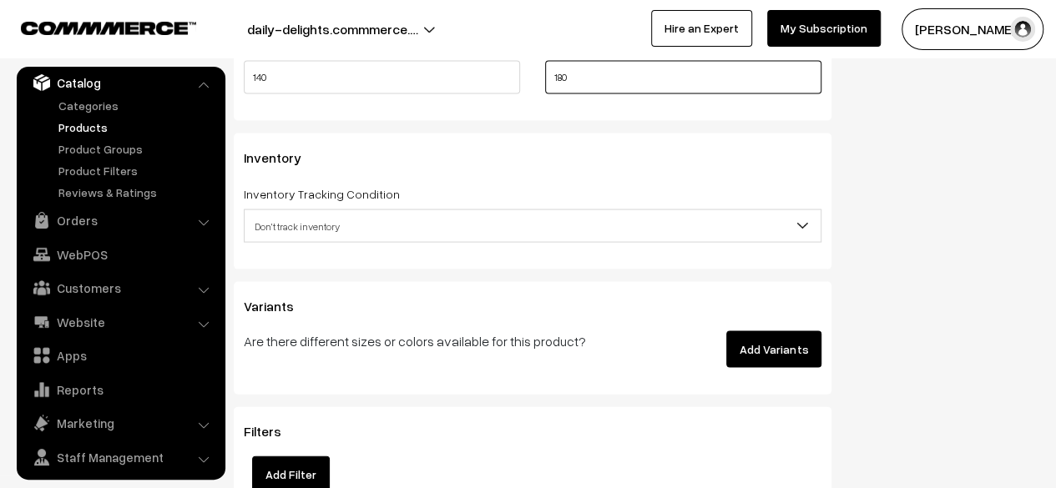
scroll to position [1635, 0]
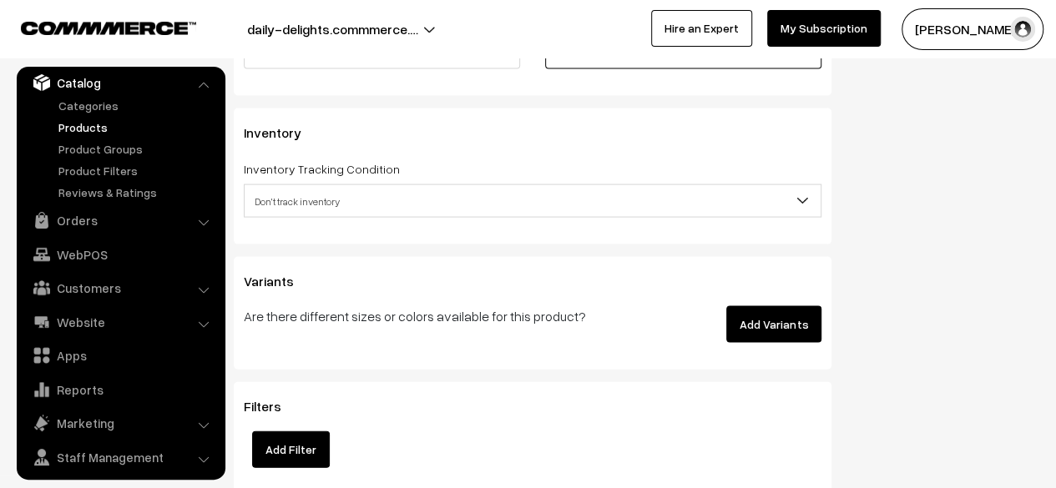
type input "180"
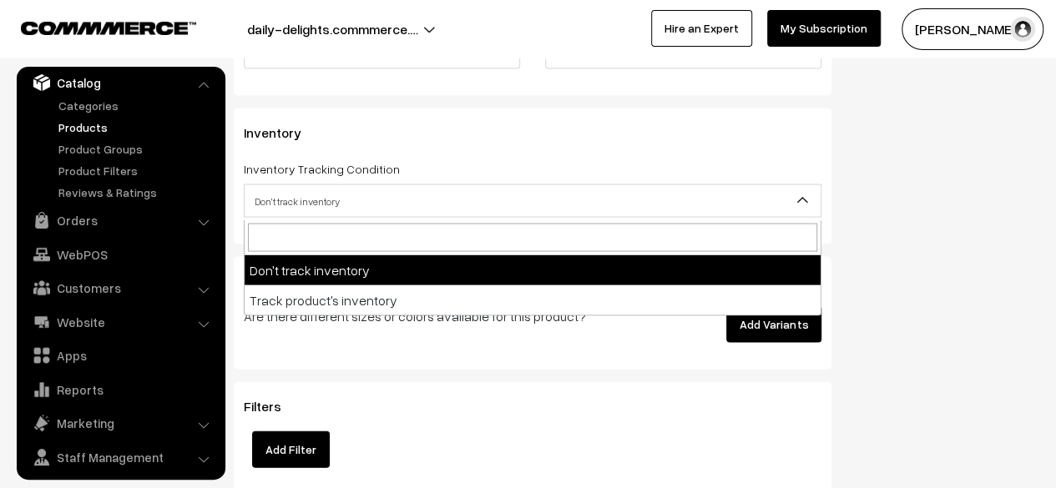
click at [625, 212] on span "Don't track inventory" at bounding box center [533, 201] width 576 height 29
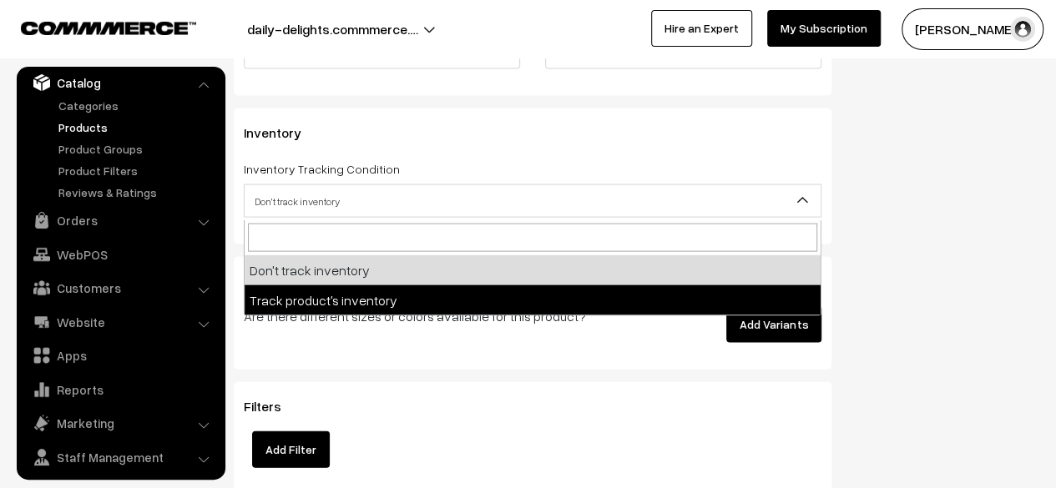
select select "2"
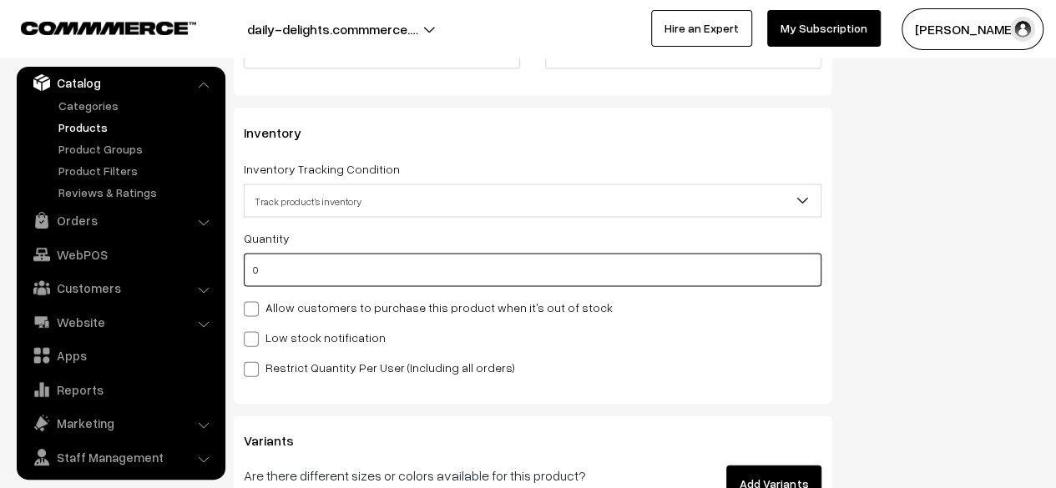
click at [327, 281] on input "0" at bounding box center [533, 270] width 578 height 33
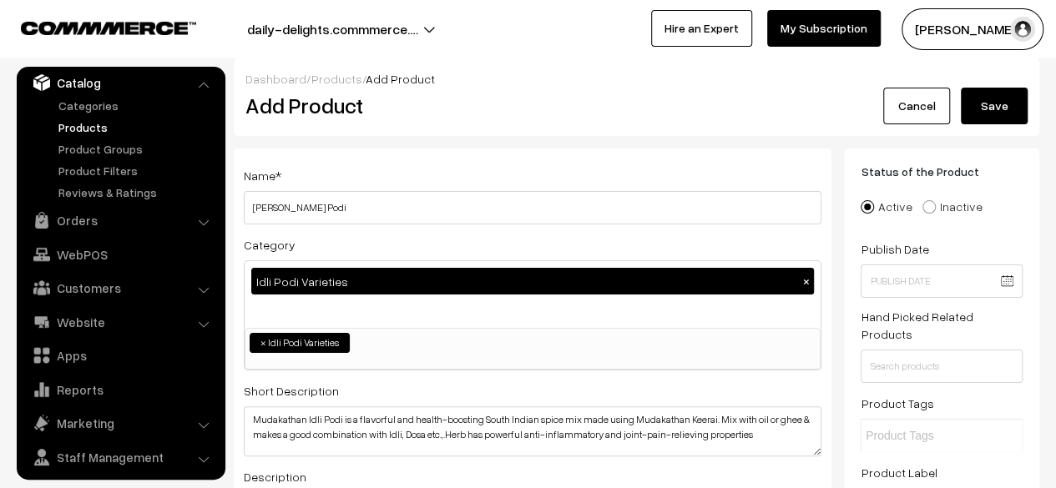
scroll to position [0, 0]
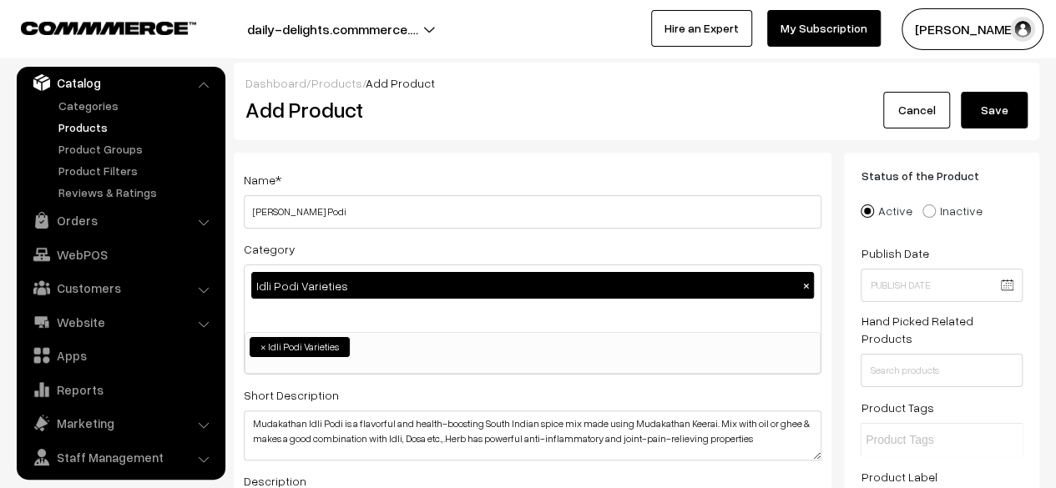
type input "100"
click at [1005, 110] on button "Save" at bounding box center [994, 110] width 67 height 37
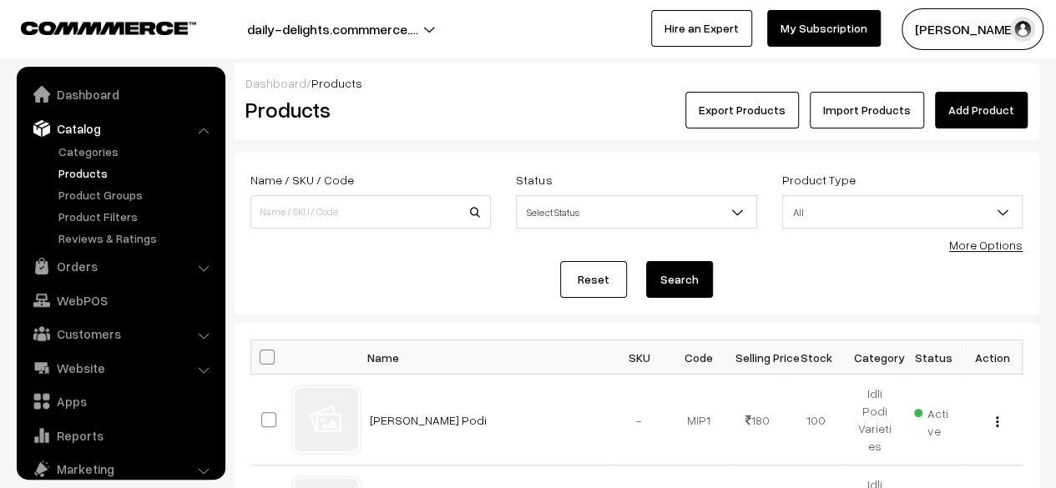
scroll to position [46, 0]
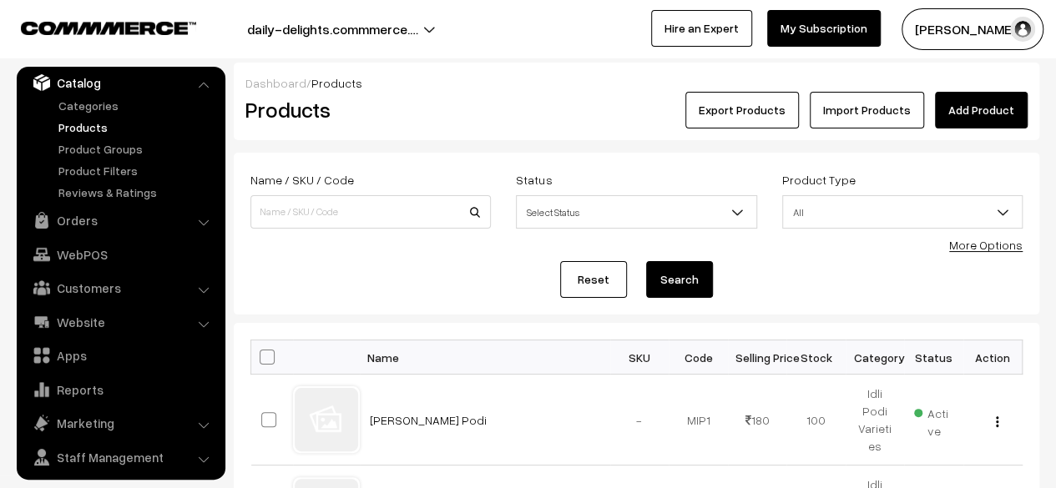
click at [986, 111] on link "Add Product" at bounding box center [981, 110] width 93 height 37
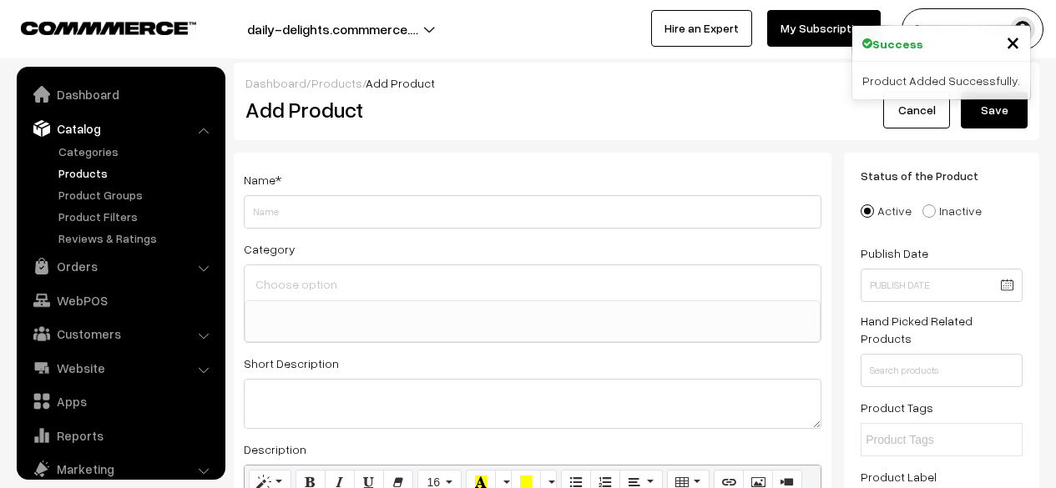
select select
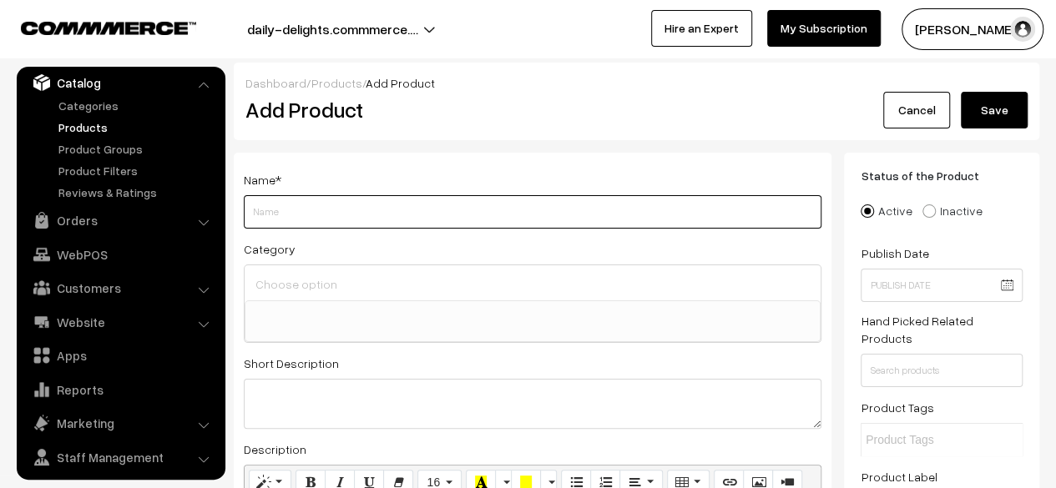
paste input "Thoothuvalai Idli Podi"
type input "Thoothuvalai Idli Podi"
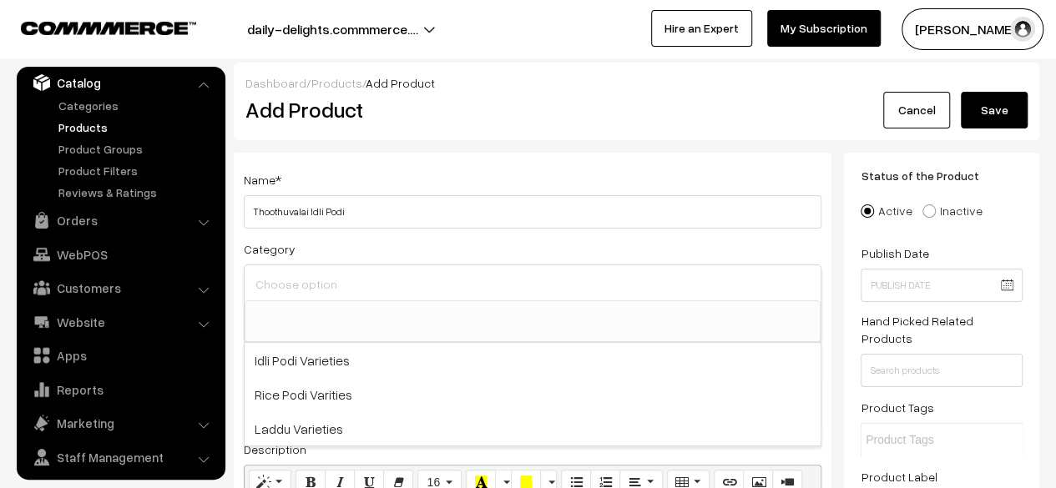
click at [326, 287] on input at bounding box center [532, 284] width 563 height 24
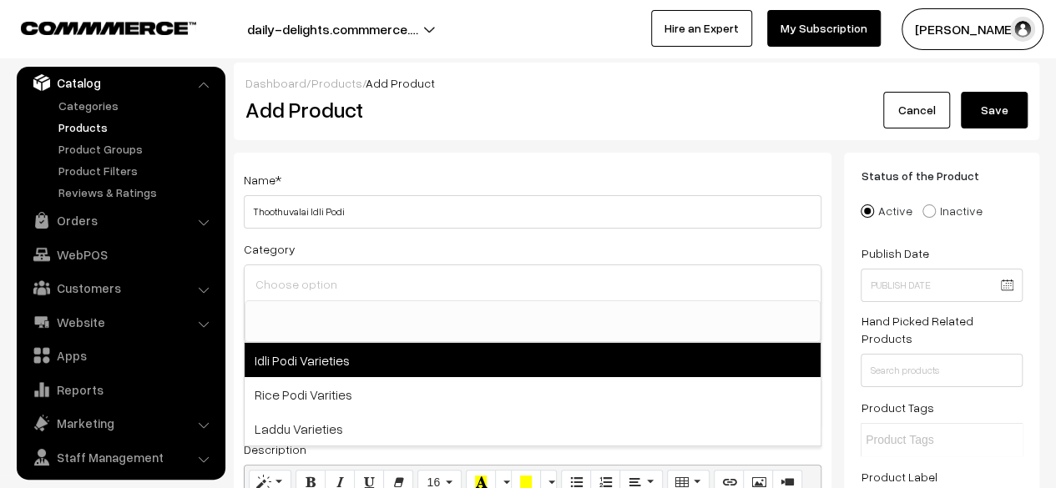
click at [315, 344] on span "Idli Podi Varieties" at bounding box center [533, 360] width 576 height 34
select select "1"
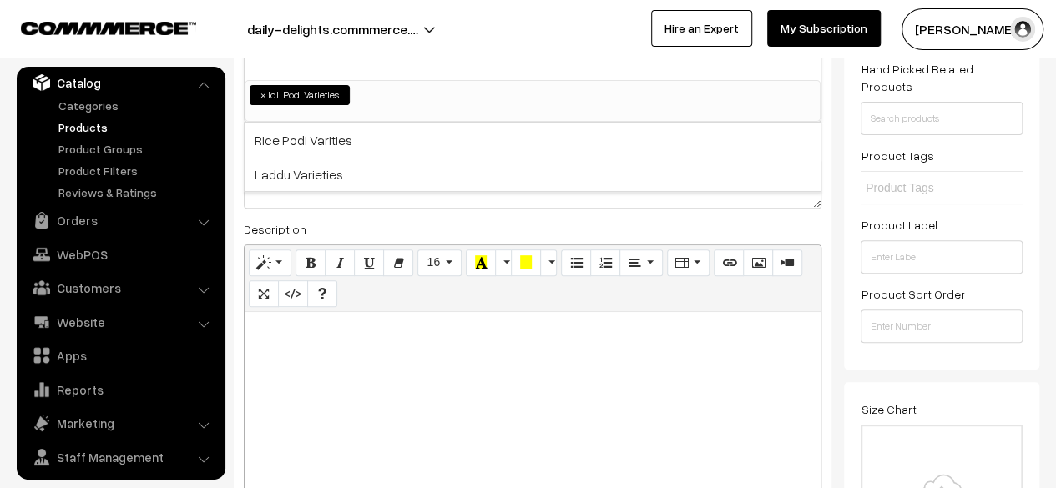
scroll to position [249, 0]
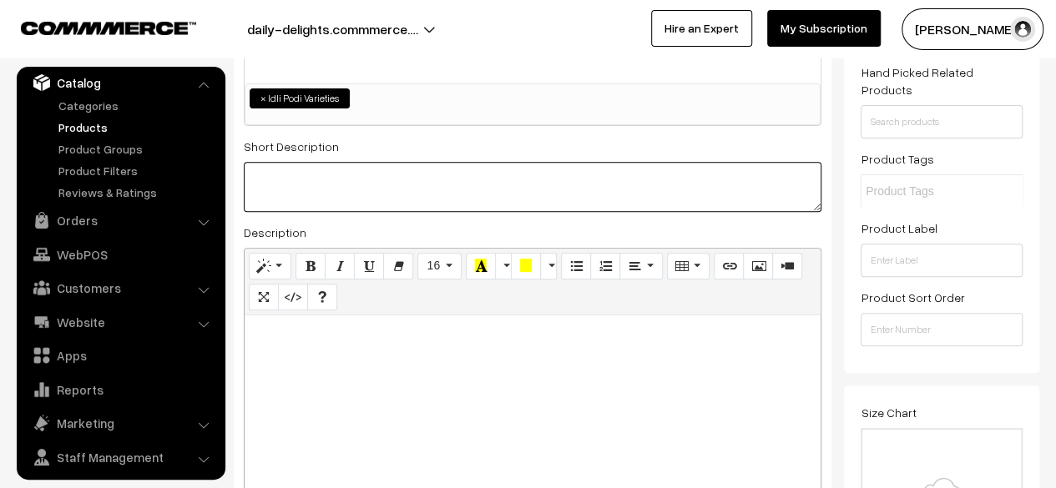
click at [341, 174] on textarea at bounding box center [533, 187] width 578 height 50
paste textarea "Thoothuvalai Idli Podi is a traditional South Indian spice blend made with Thoo…"
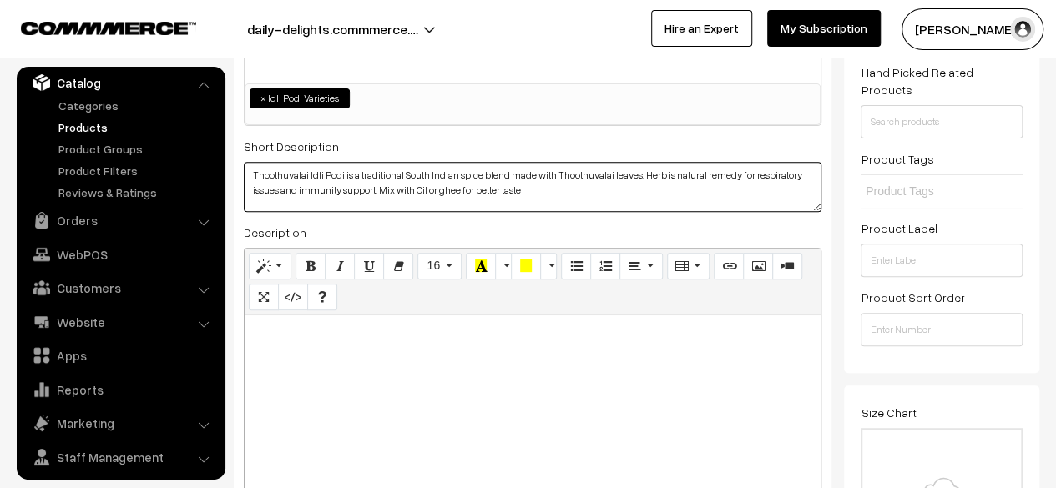
type textarea "Thoothuvalai Idli Podi is a traditional South Indian spice blend made with Thoo…"
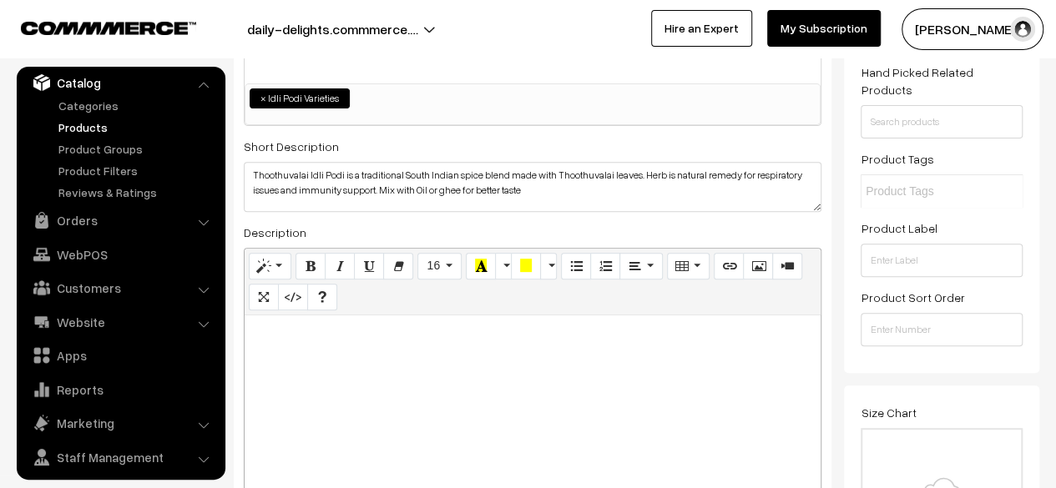
click at [357, 320] on div at bounding box center [533, 420] width 576 height 209
paste div
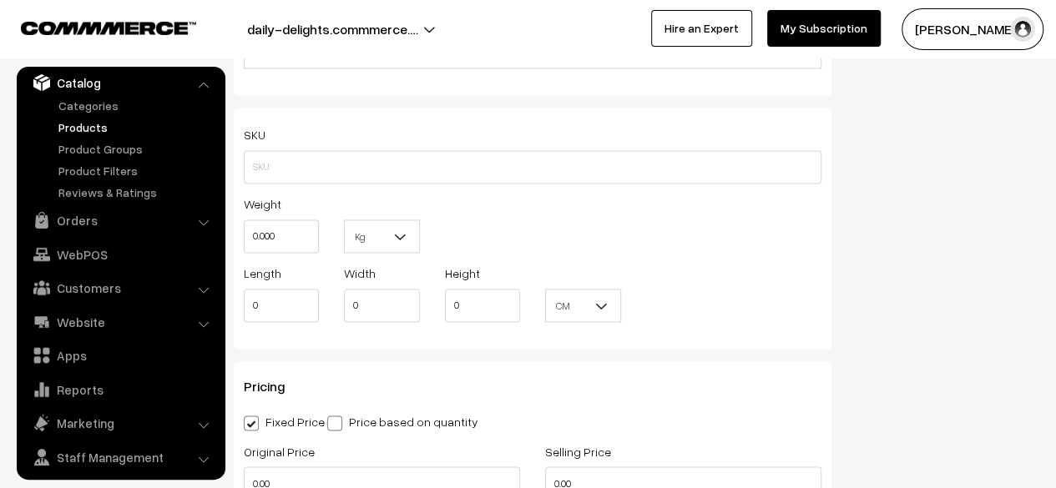
scroll to position [1207, 0]
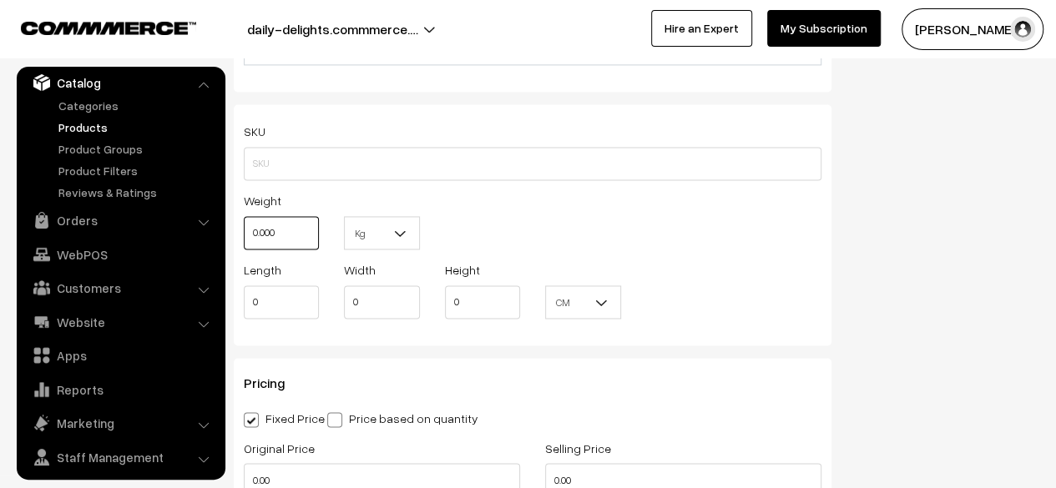
click at [296, 236] on input "0.000" at bounding box center [281, 232] width 75 height 33
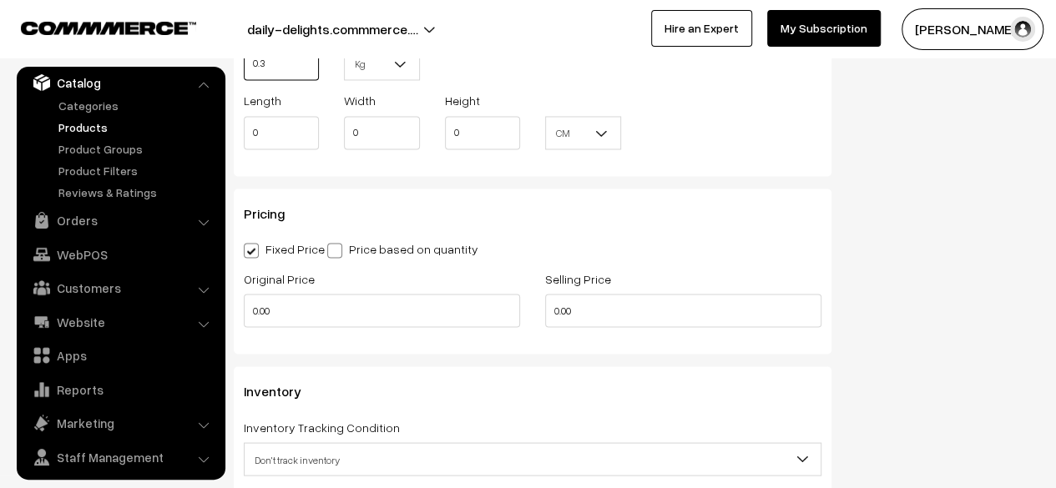
scroll to position [1394, 0]
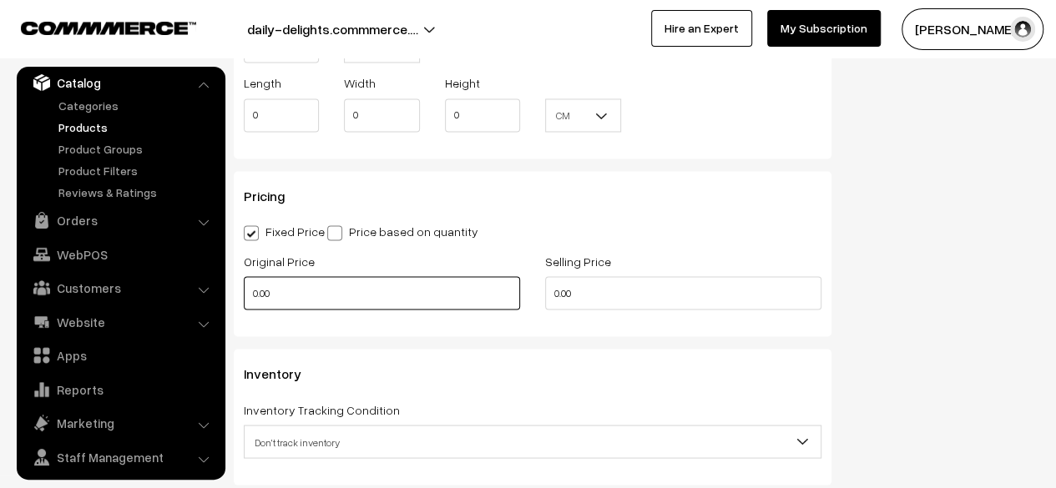
type input "0.30"
drag, startPoint x: 303, startPoint y: 288, endPoint x: 239, endPoint y: 291, distance: 64.4
click at [239, 291] on div "Original Price 0.00" at bounding box center [381, 284] width 301 height 69
type input "140"
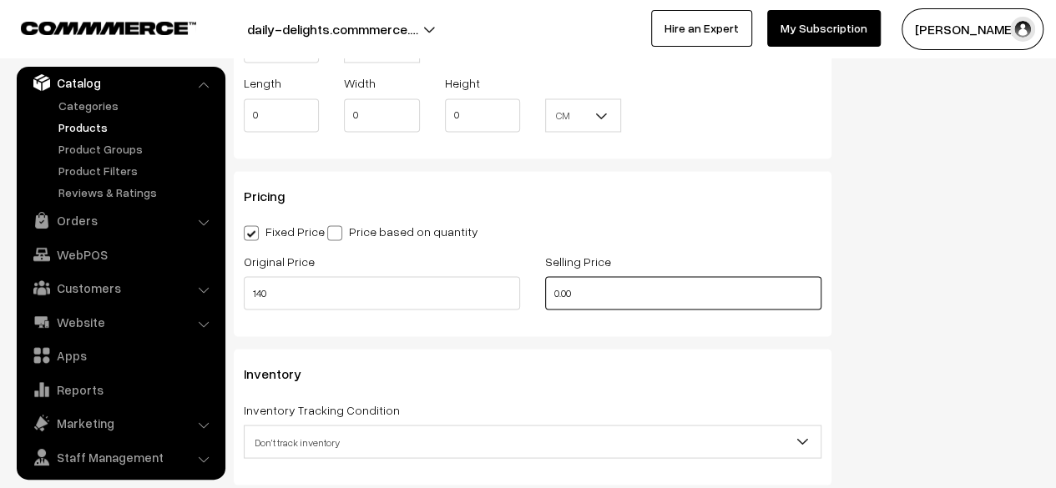
click at [597, 289] on input "0.00" at bounding box center [683, 292] width 276 height 33
type input "0"
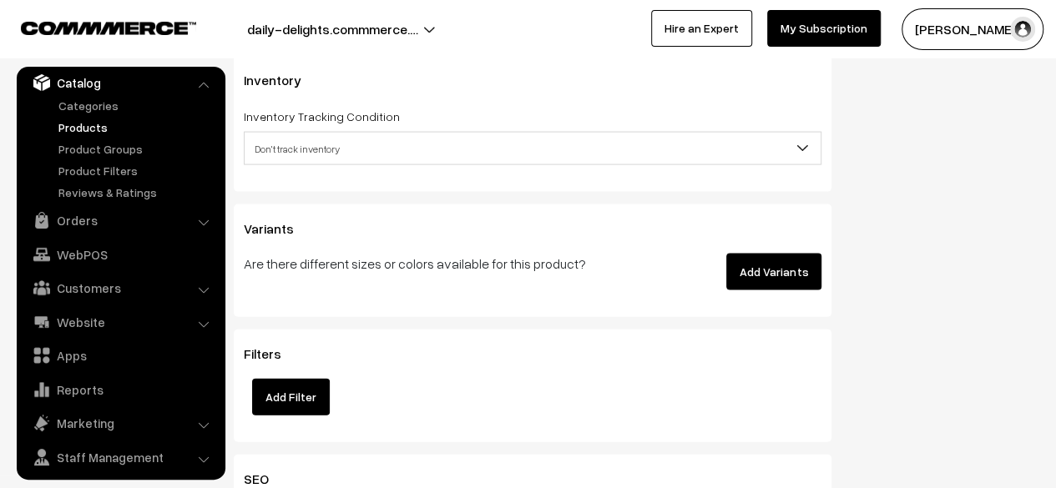
scroll to position [1691, 0]
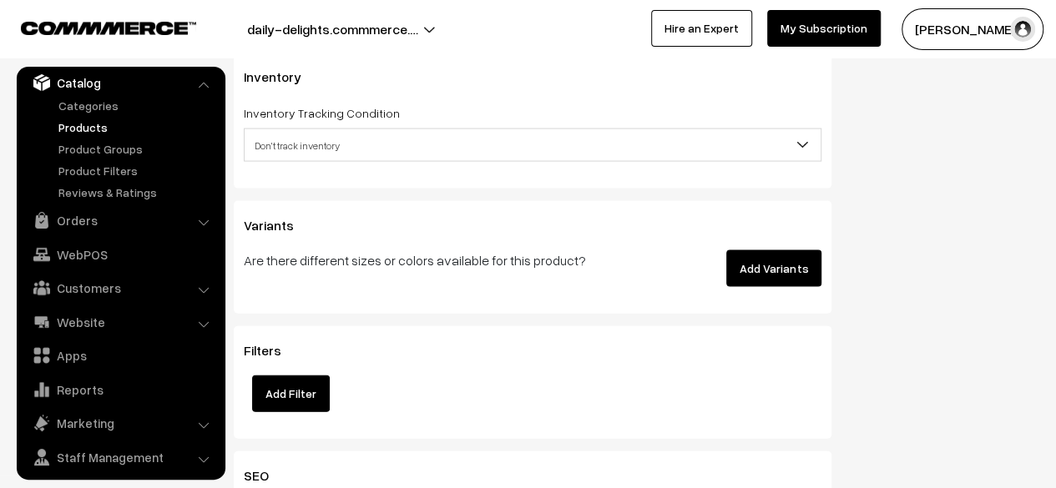
type input "180"
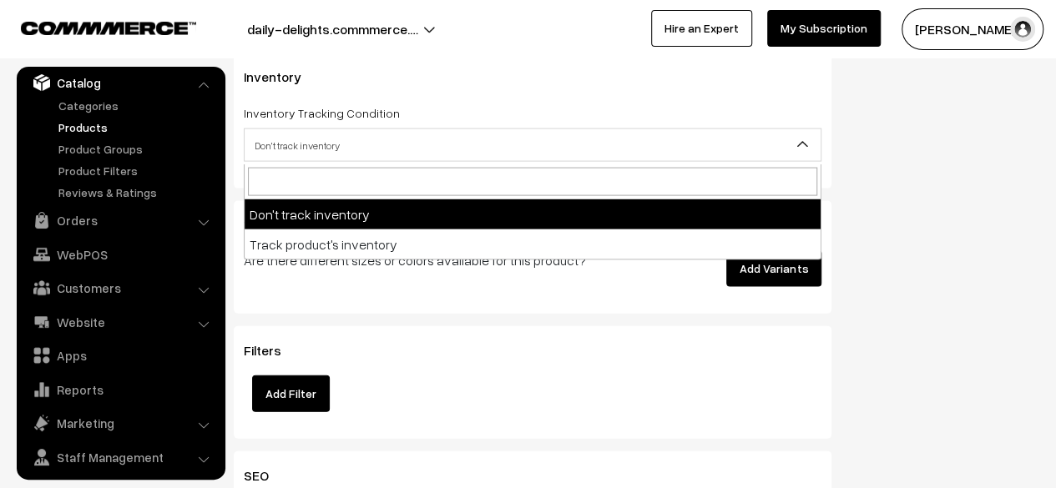
click at [658, 136] on span "Don't track inventory" at bounding box center [533, 145] width 576 height 29
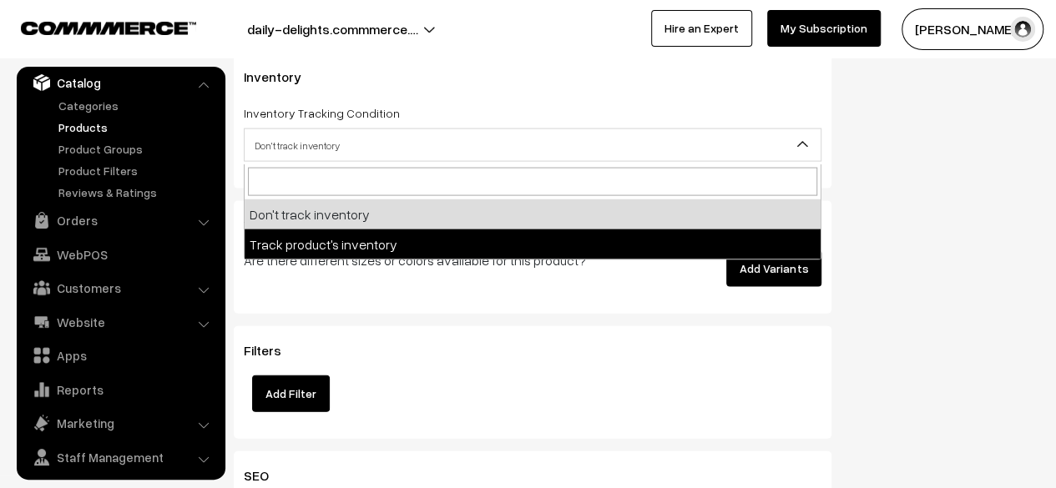
select select "2"
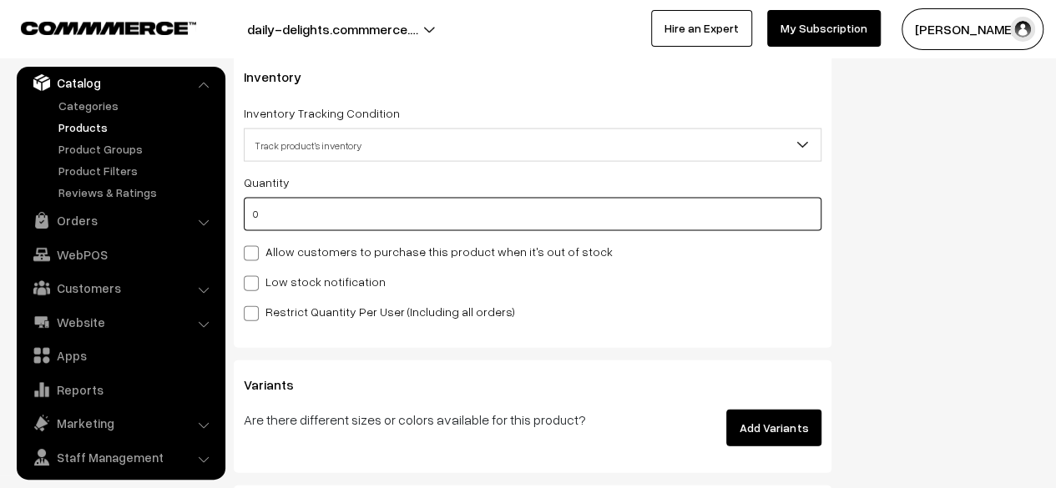
click at [361, 228] on input "0" at bounding box center [533, 214] width 578 height 33
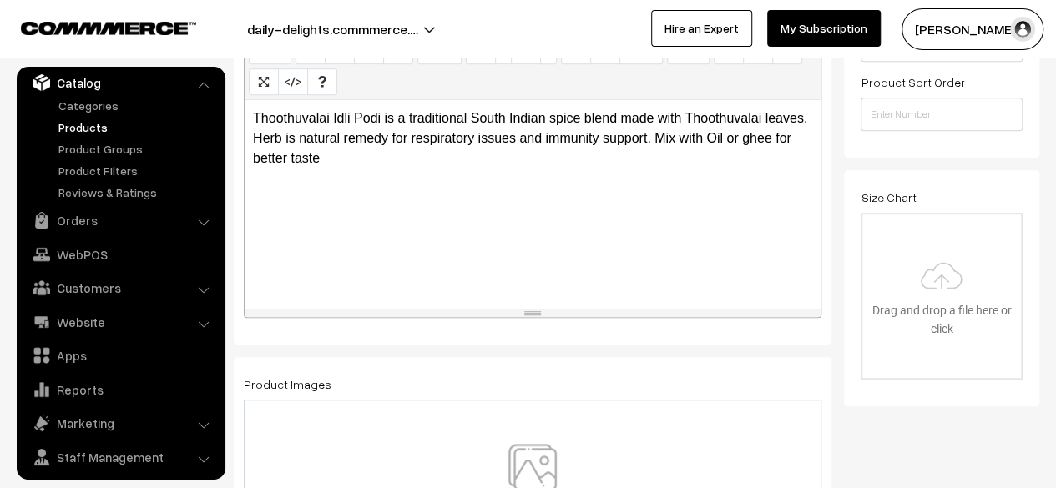
scroll to position [0, 0]
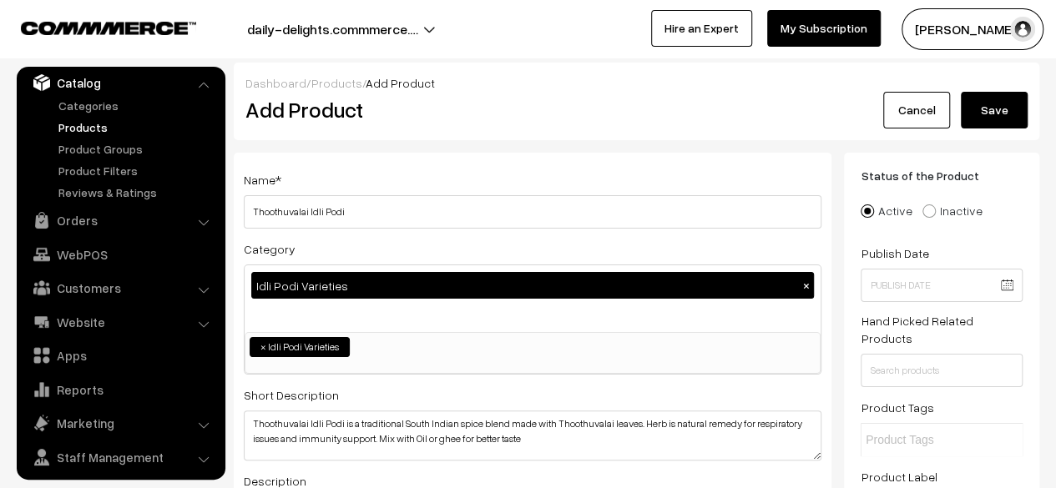
type input "100"
click at [989, 117] on button "Save" at bounding box center [994, 110] width 67 height 37
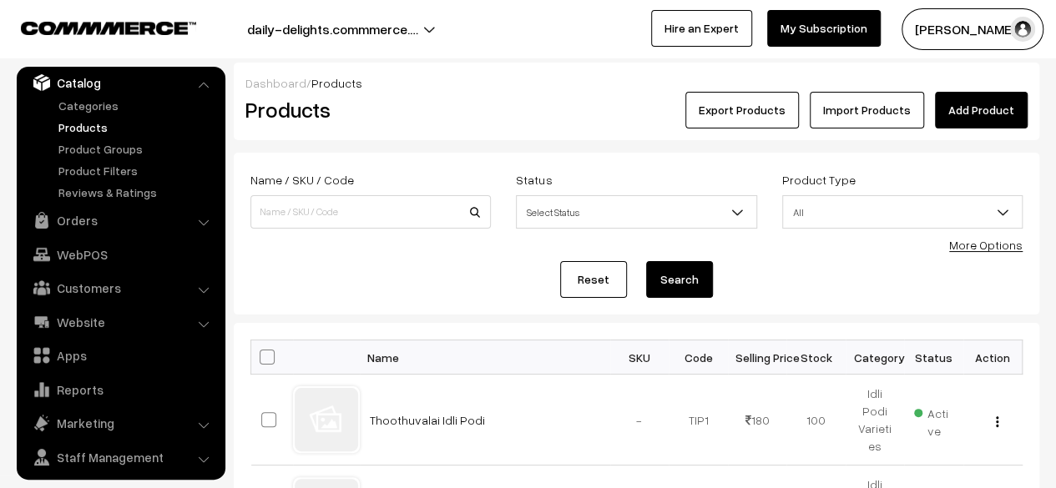
click at [981, 111] on link "Add Product" at bounding box center [981, 110] width 93 height 37
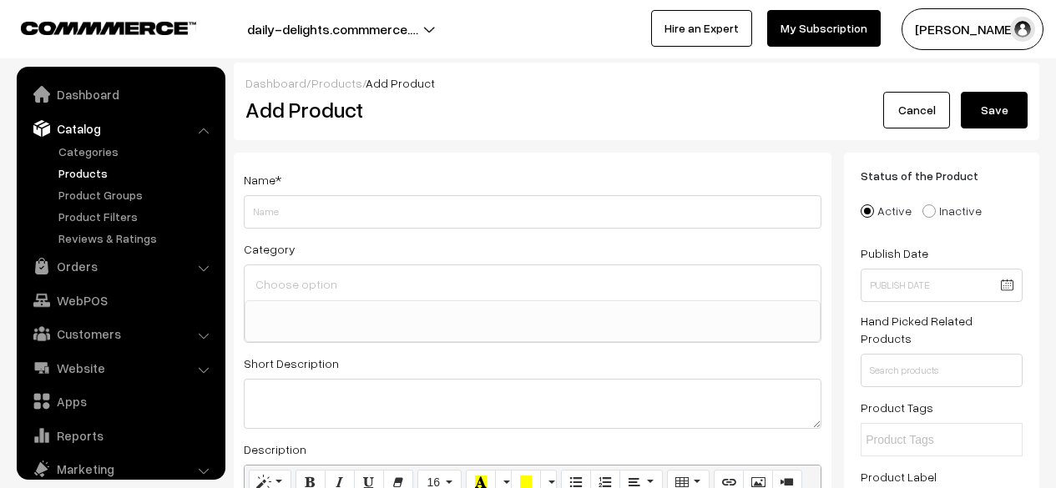
select select
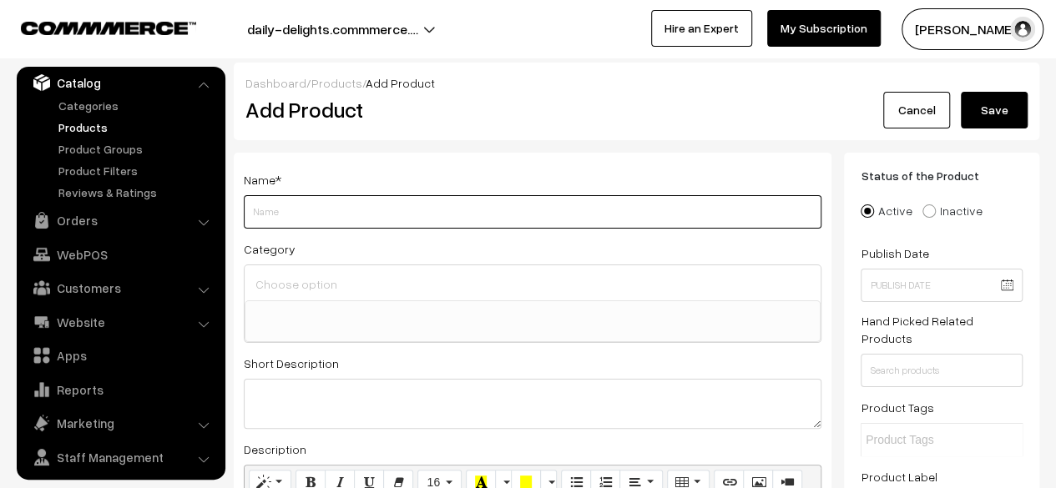
click at [361, 214] on input "Weight" at bounding box center [533, 211] width 578 height 33
paste input "Poondu Idli Podi"
type input "Poondu Idli Podi"
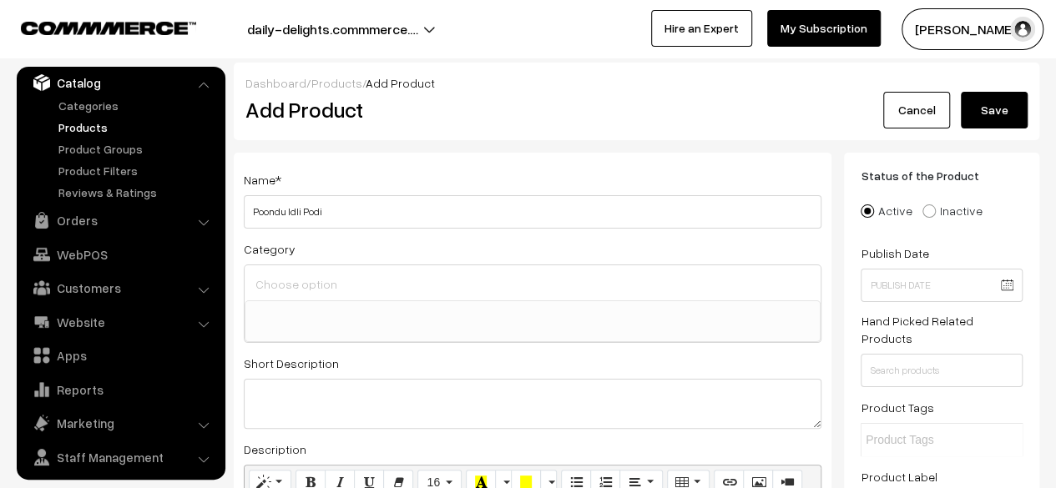
click at [319, 278] on input at bounding box center [532, 284] width 563 height 24
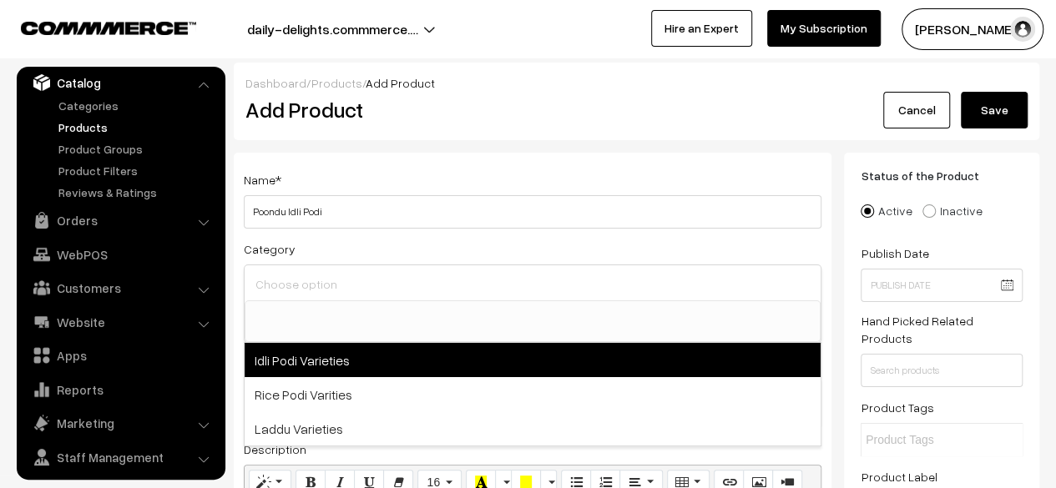
click at [306, 357] on span "Idli Podi Varieties" at bounding box center [533, 360] width 576 height 34
select select "1"
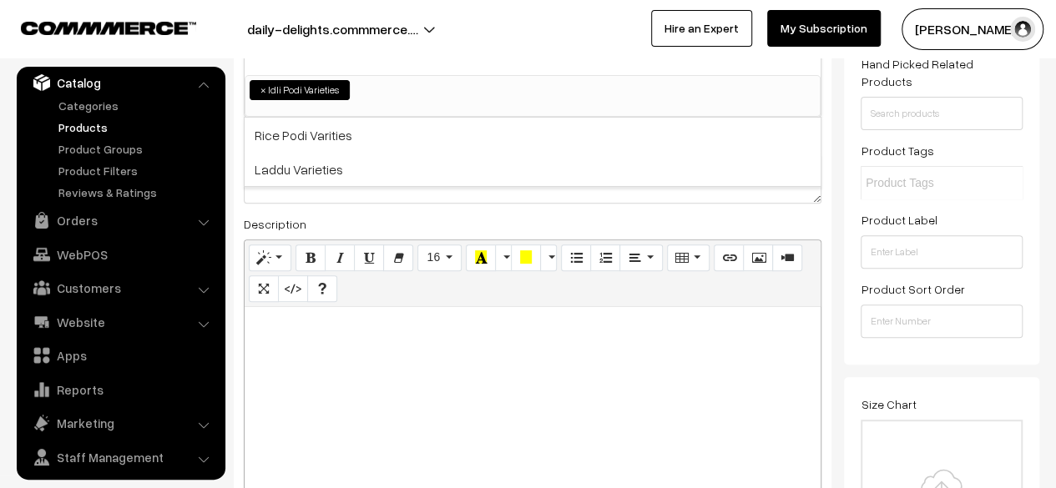
scroll to position [264, 0]
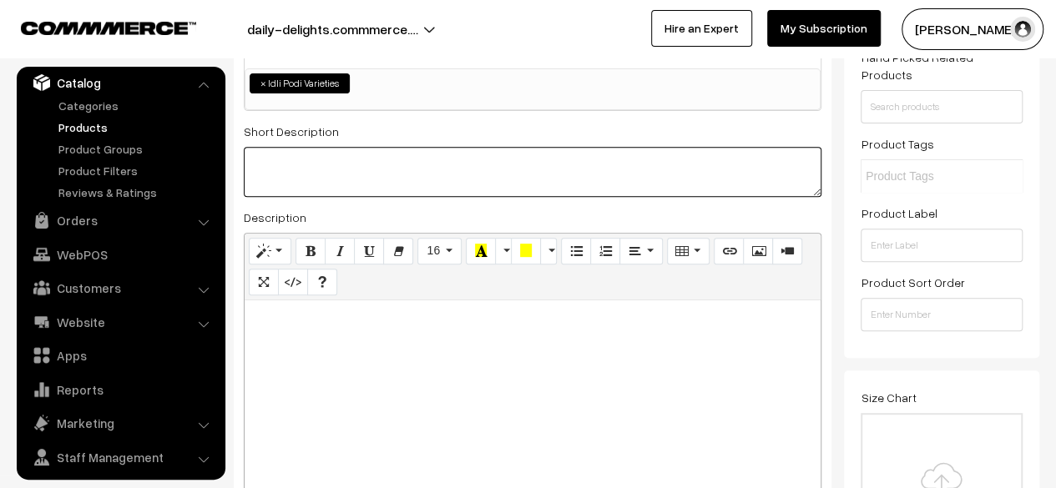
click at [313, 154] on textarea at bounding box center [533, 172] width 578 height 50
paste textarea "Poondu Idli Podi—also known as Garlic Idli Podi—is a bold, aromatic South India…"
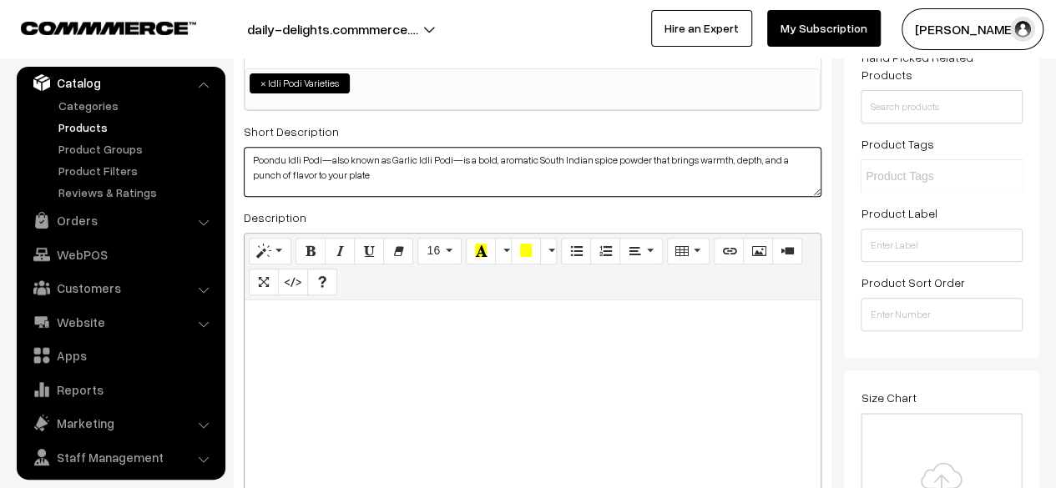
type textarea "Poondu Idli Podi—also known as Garlic Idli Podi—is a bold, aromatic South India…"
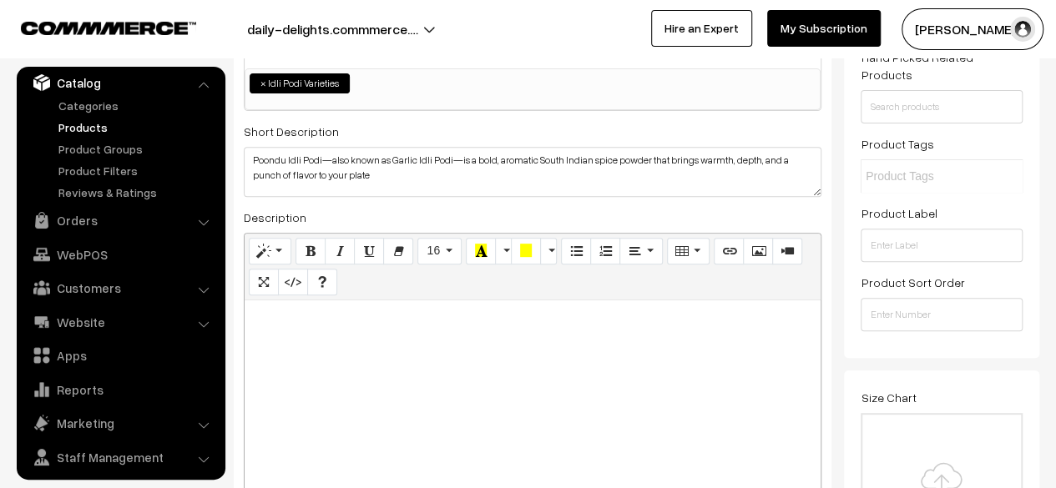
click at [324, 362] on div at bounding box center [533, 405] width 576 height 209
paste div
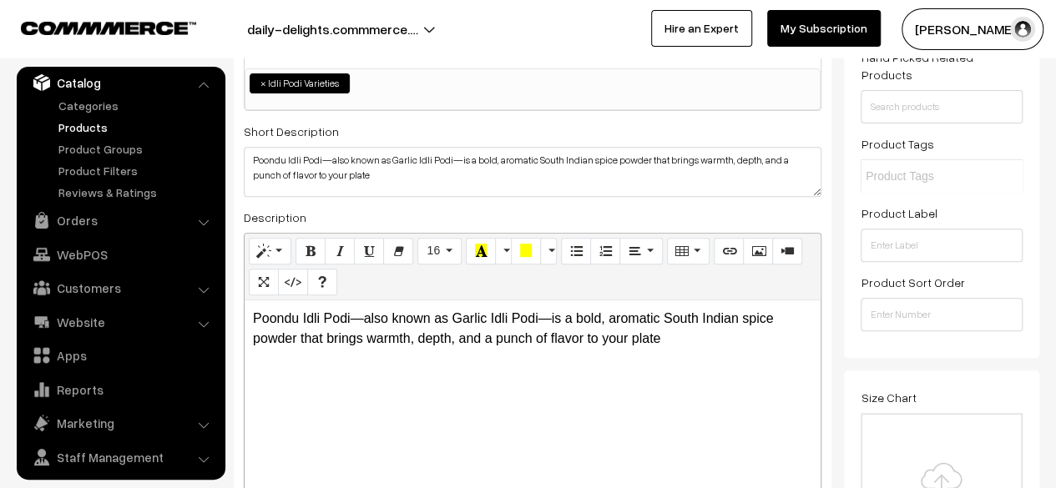
scroll to position [0, 0]
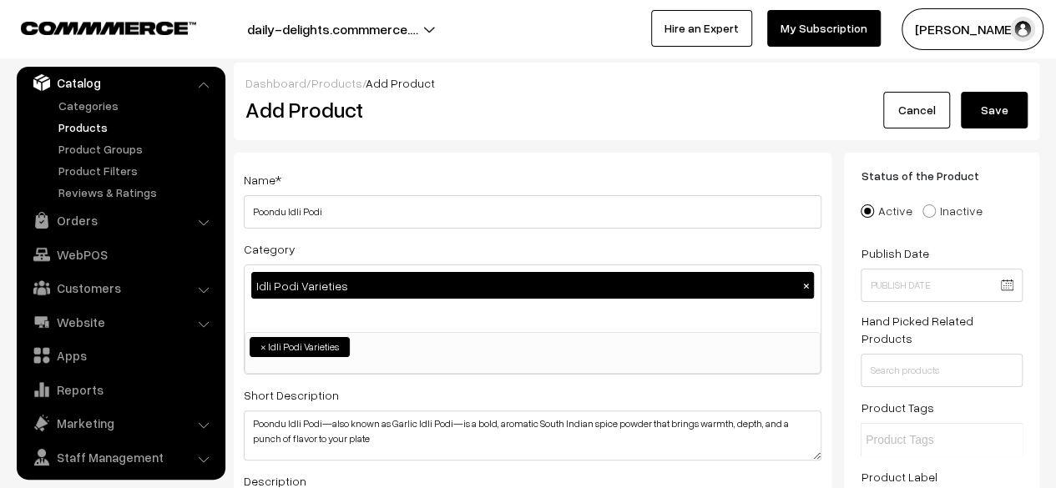
click at [1000, 99] on button "Save" at bounding box center [994, 110] width 67 height 37
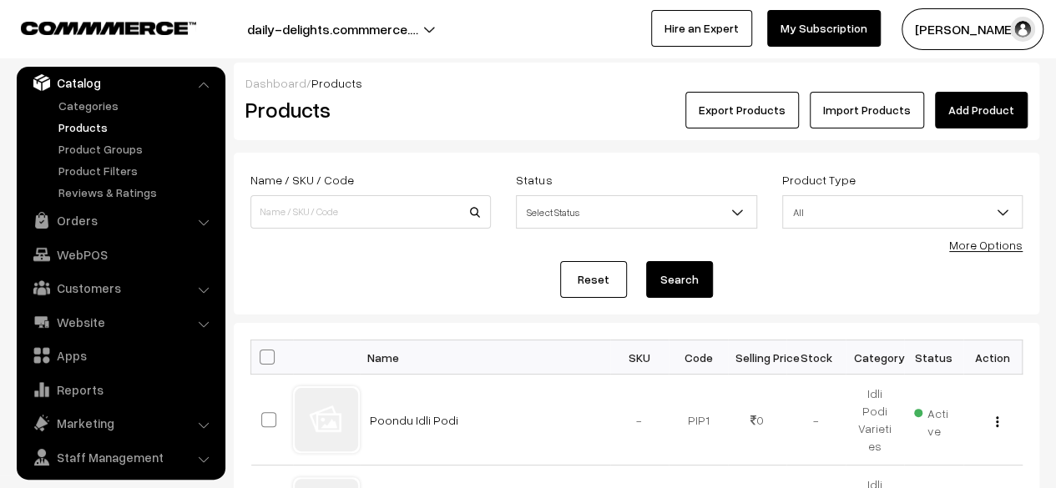
click at [999, 119] on link "Add Product" at bounding box center [981, 110] width 93 height 37
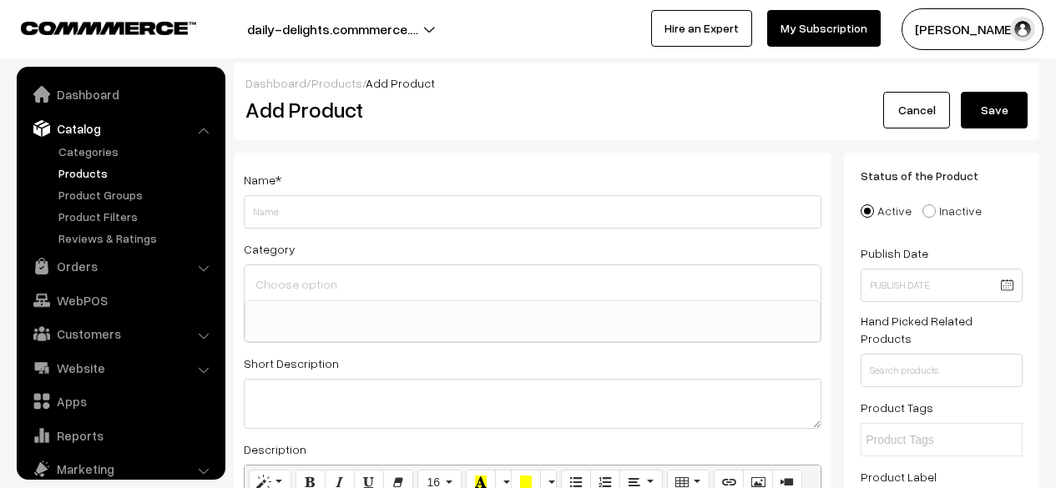
select select
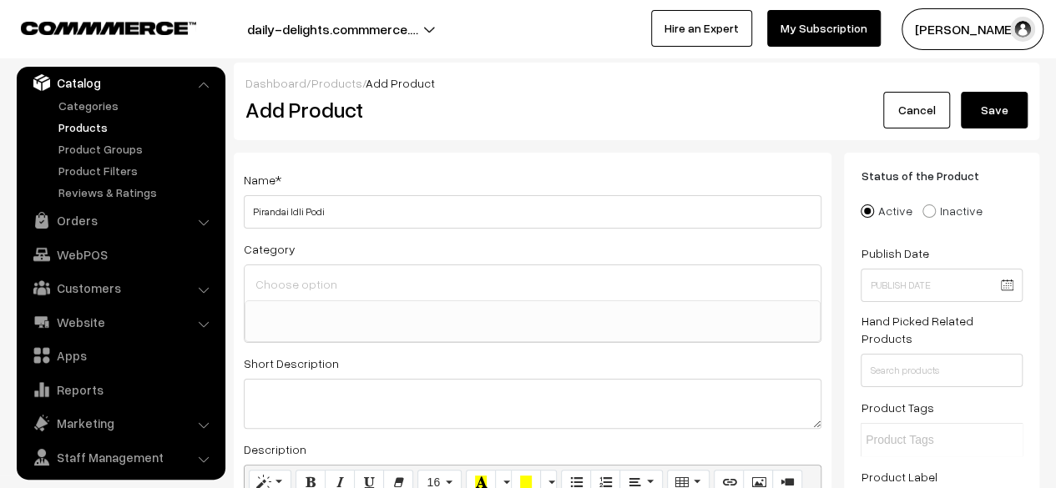
type input "Pirandai Idli Podi"
click at [301, 282] on input at bounding box center [532, 284] width 563 height 24
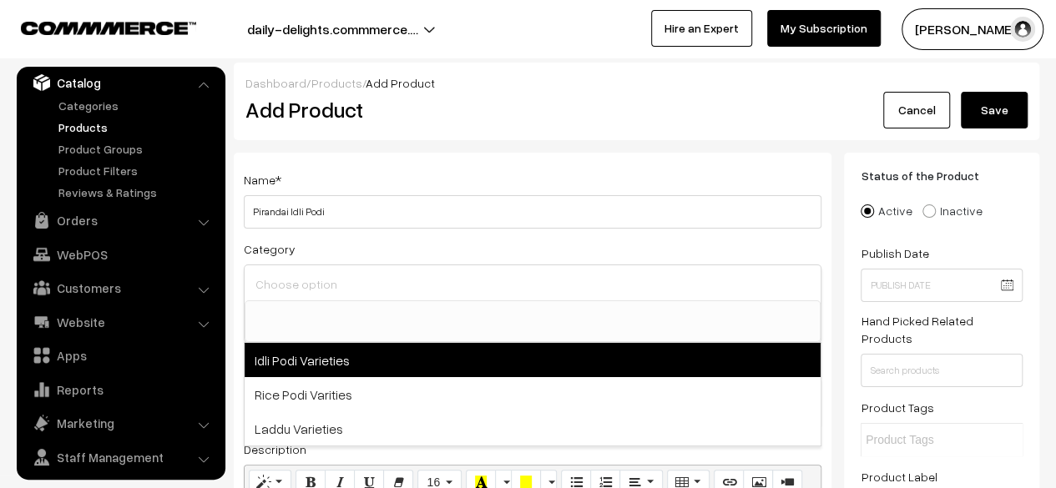
click at [289, 359] on span "Idli Podi Varieties" at bounding box center [533, 360] width 576 height 34
select select "1"
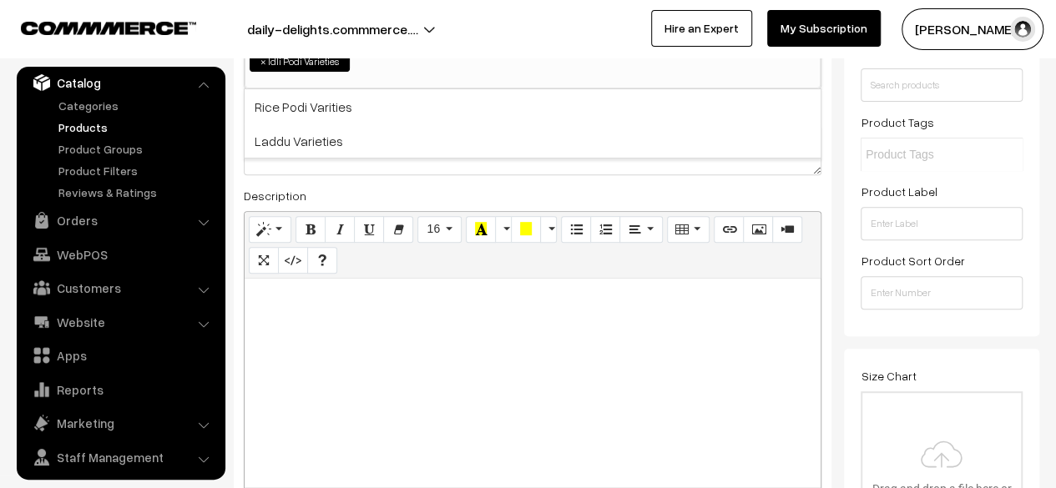
scroll to position [299, 0]
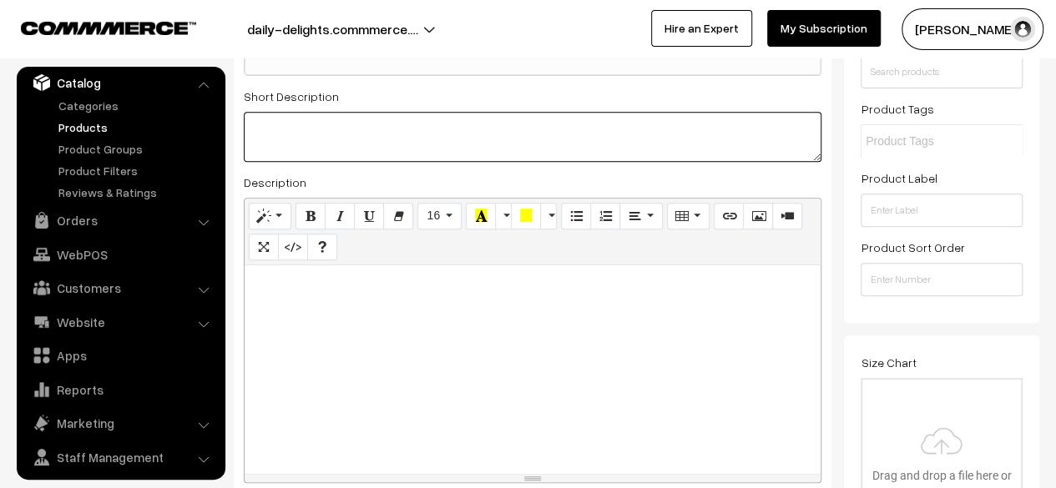
click at [306, 147] on textarea at bounding box center [533, 137] width 578 height 50
paste textarea "Pirandai Idli Podi is a traditional South Indian spice powder made using Pirand…"
type textarea "Pirandai Idli Podi is a traditional South Indian spice powder made using Pirand…"
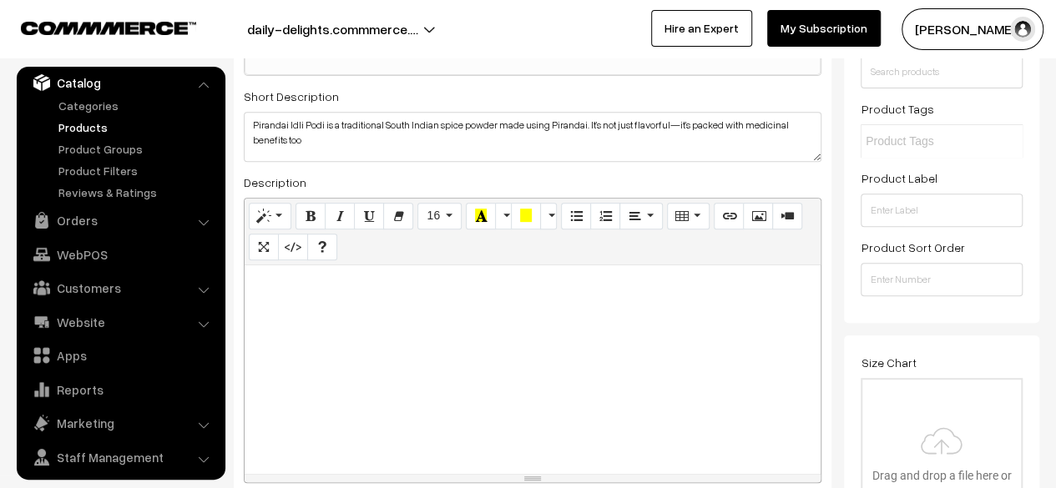
click at [291, 331] on div at bounding box center [533, 370] width 576 height 209
paste div
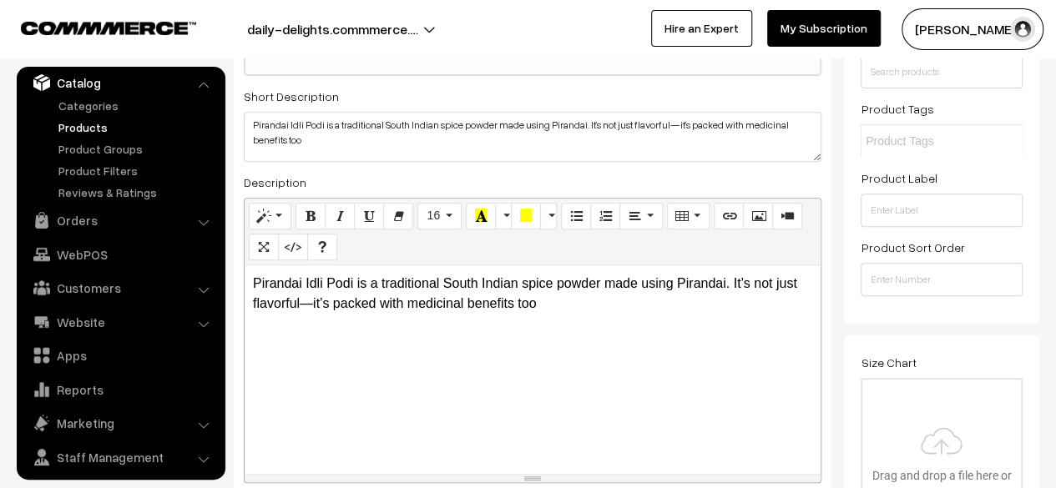
scroll to position [0, 0]
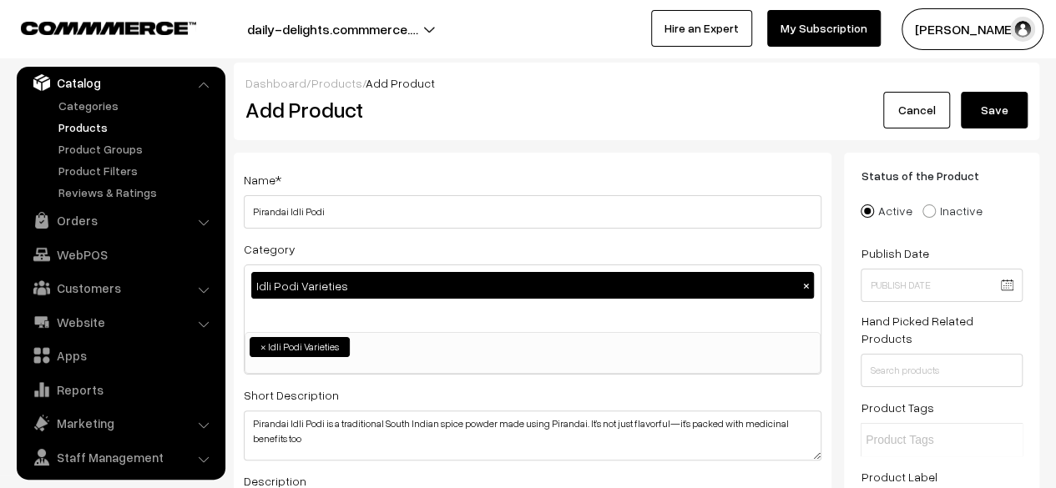
click at [1004, 101] on button "Save" at bounding box center [994, 110] width 67 height 37
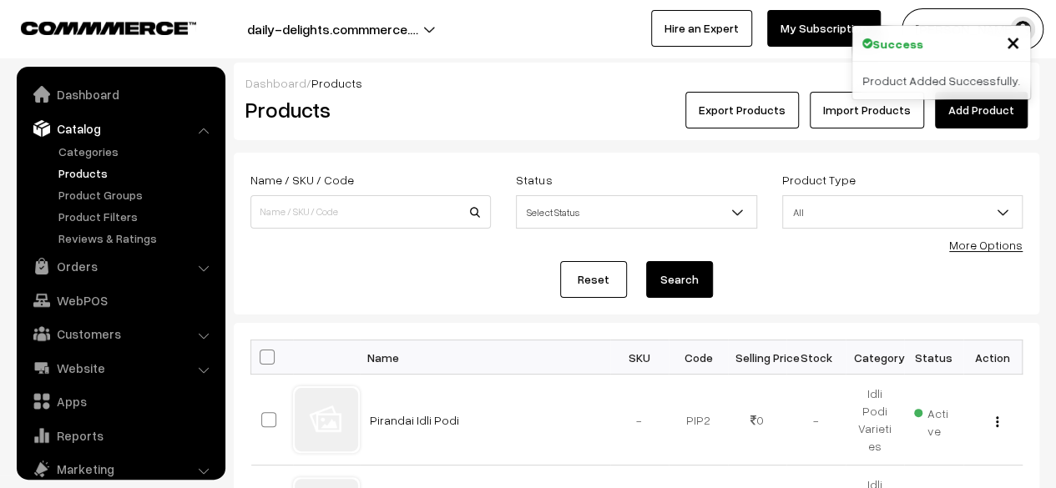
scroll to position [46, 0]
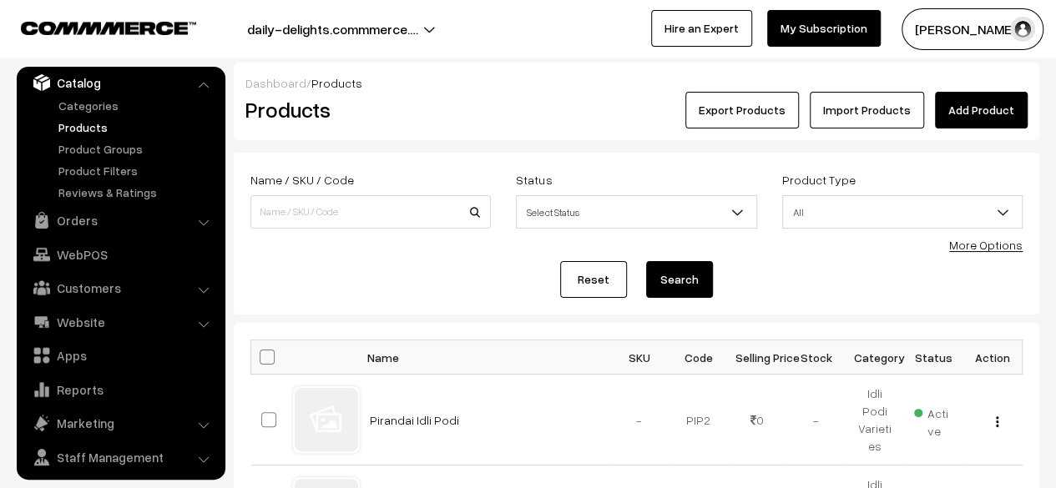
click at [1054, 139] on div "Dashboard / Products Products Export Products Import Products Add Product Name …" at bounding box center [528, 476] width 1056 height 827
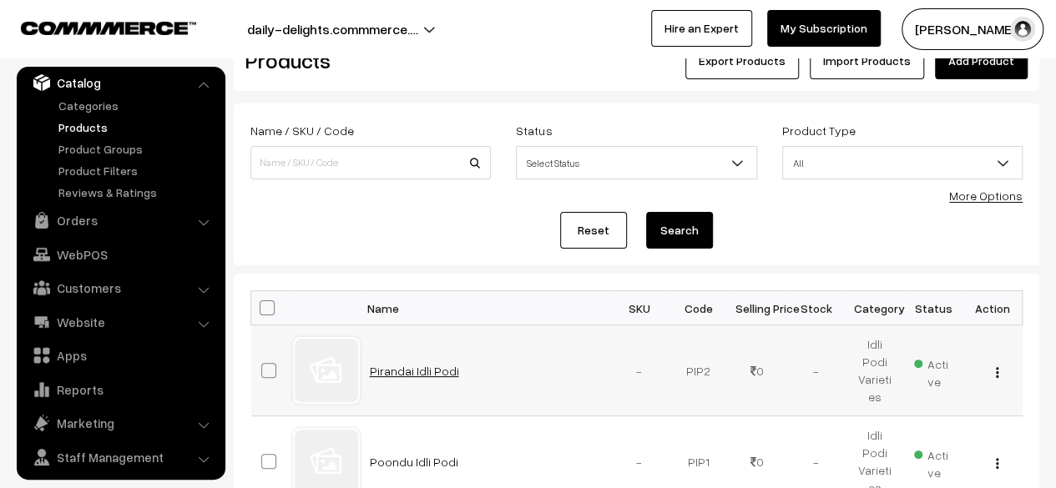
click at [382, 370] on link "Pirandai Idli Podi" at bounding box center [414, 371] width 89 height 14
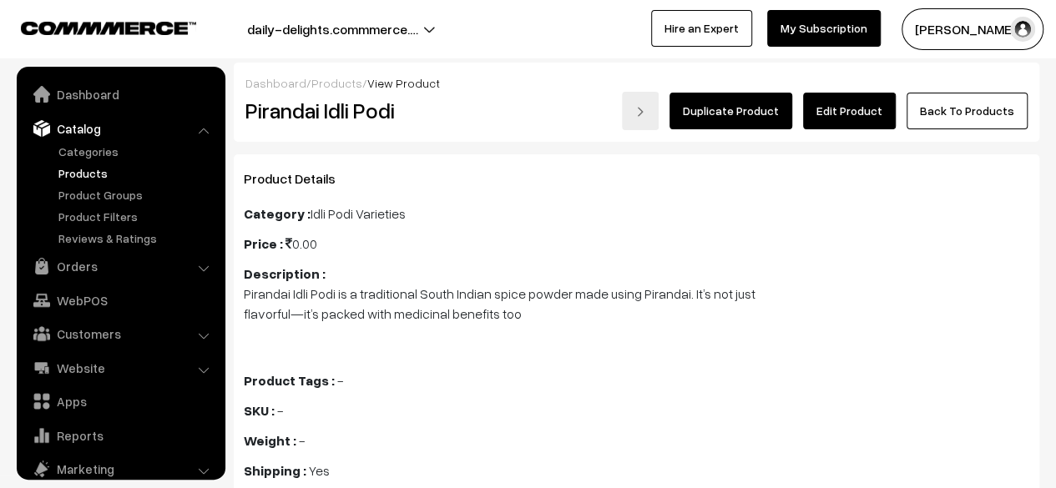
scroll to position [46, 0]
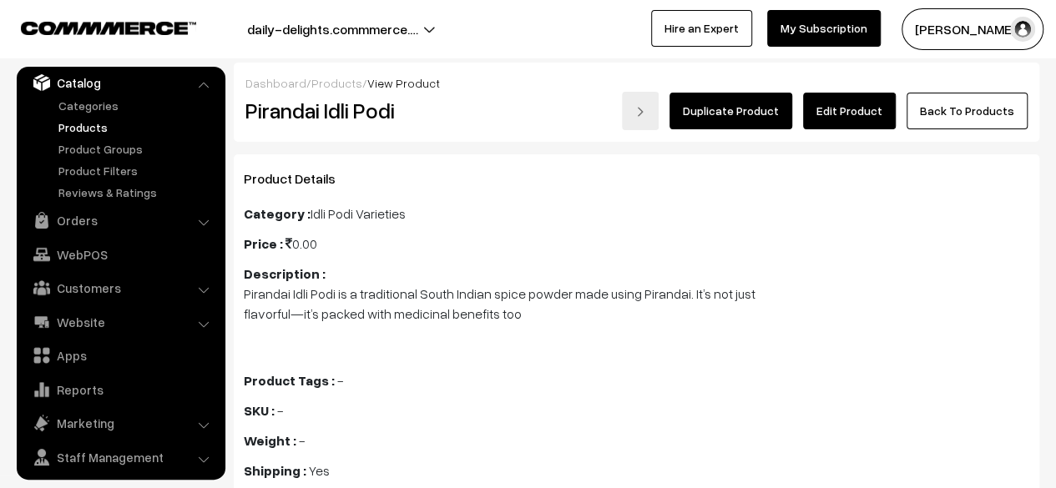
click at [857, 106] on link "Edit Product" at bounding box center [849, 111] width 93 height 37
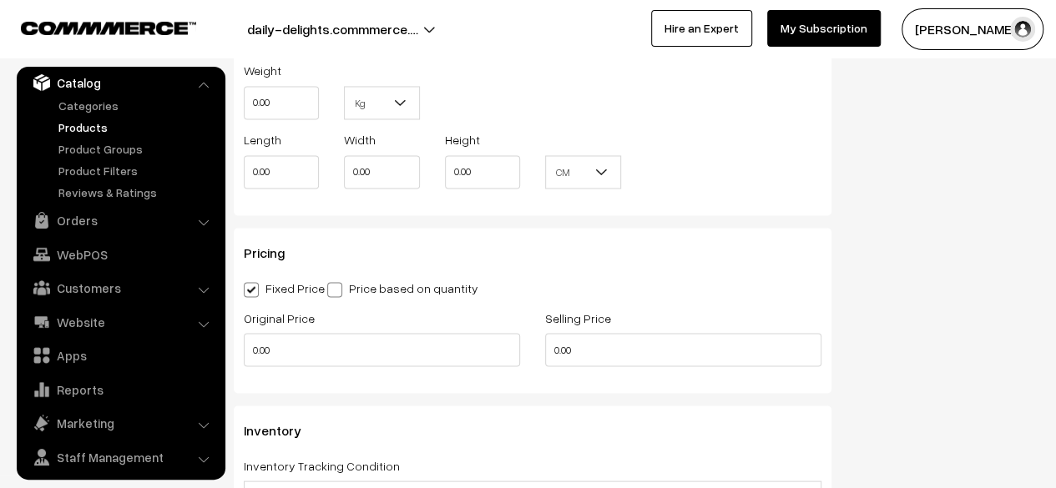
scroll to position [1391, 0]
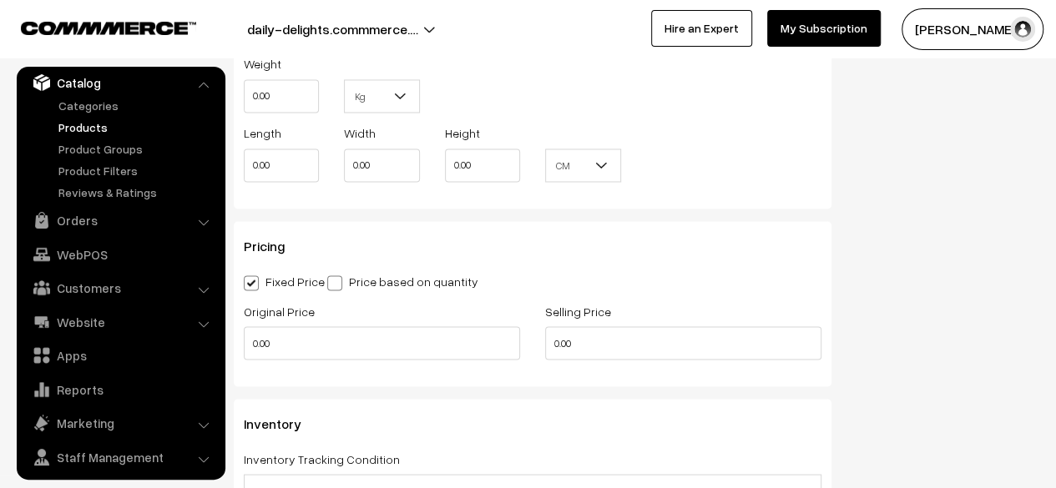
click at [288, 99] on input "0.00" at bounding box center [281, 95] width 75 height 33
type input "0.3"
click at [332, 357] on input "0.00" at bounding box center [382, 342] width 276 height 33
type input "0"
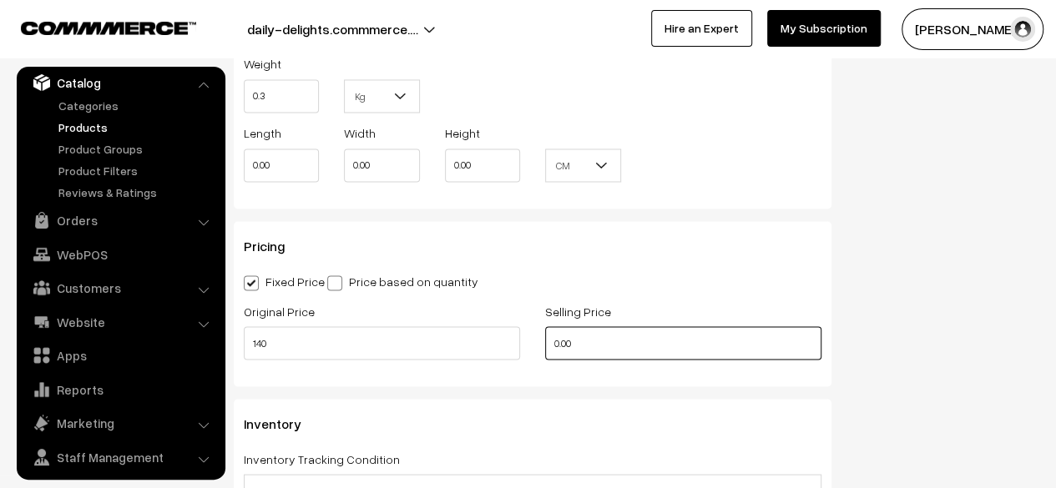
type input "140.00"
click at [646, 344] on input "0.00" at bounding box center [683, 342] width 276 height 33
type input "0"
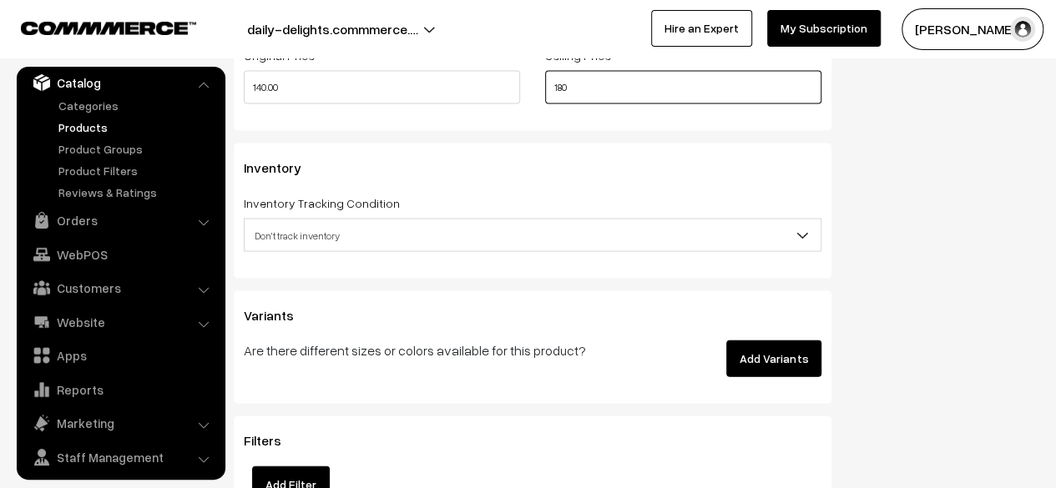
scroll to position [1661, 0]
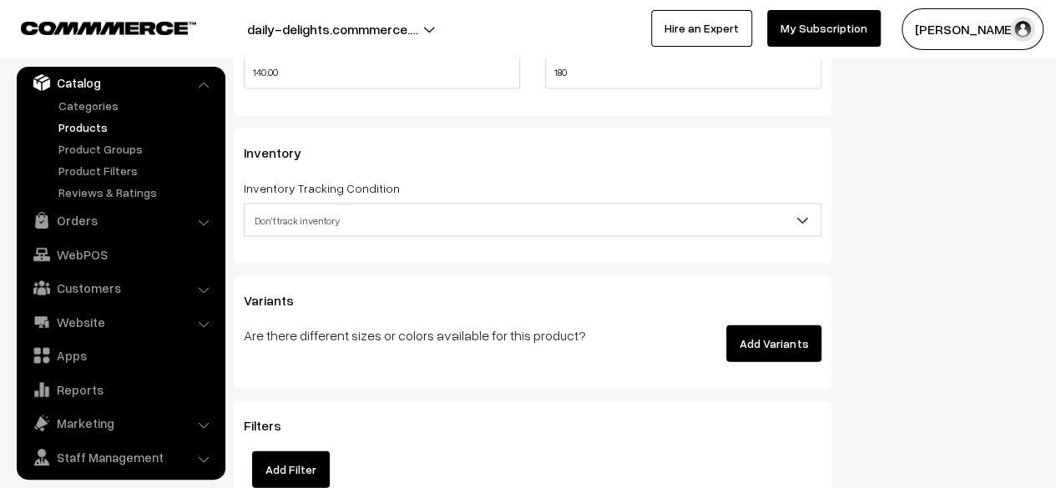
type input "180.00"
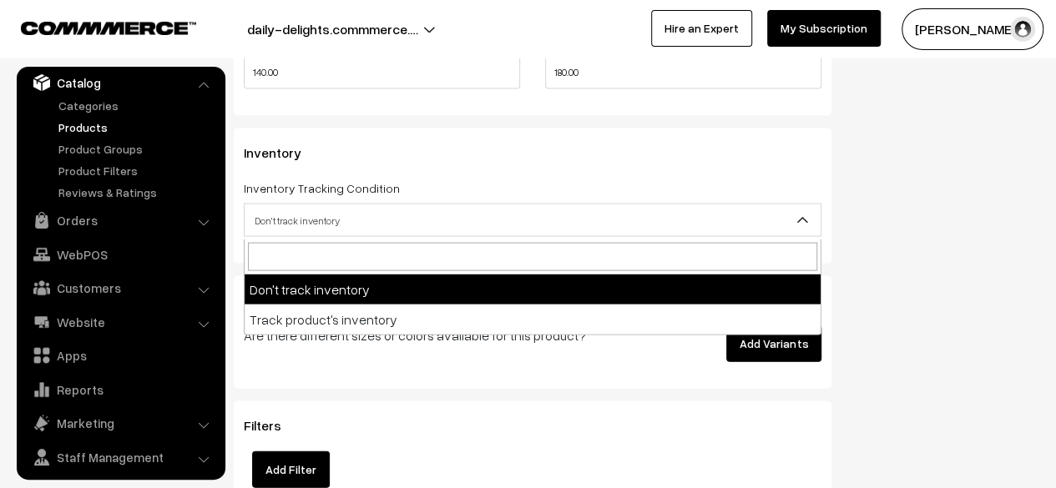
click at [538, 223] on span "Don't track inventory" at bounding box center [533, 220] width 576 height 29
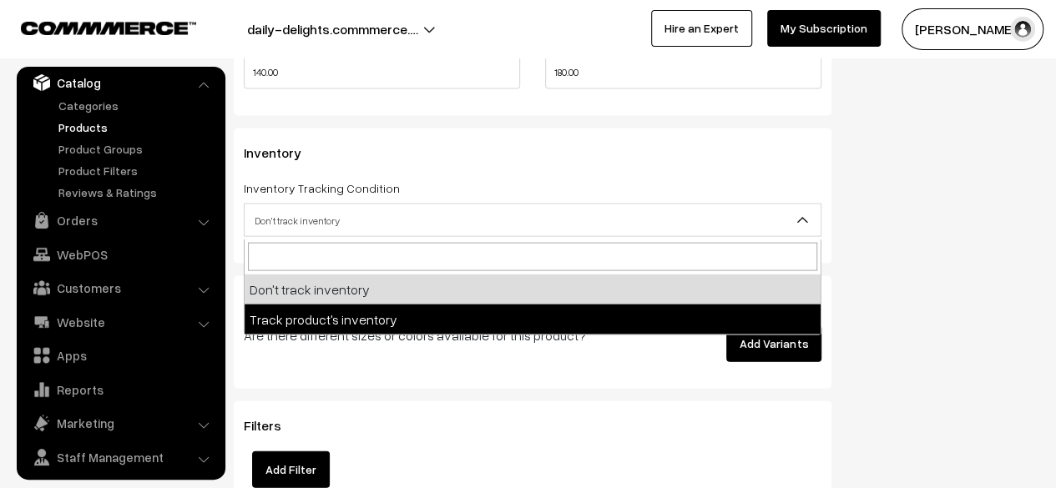
select select "2"
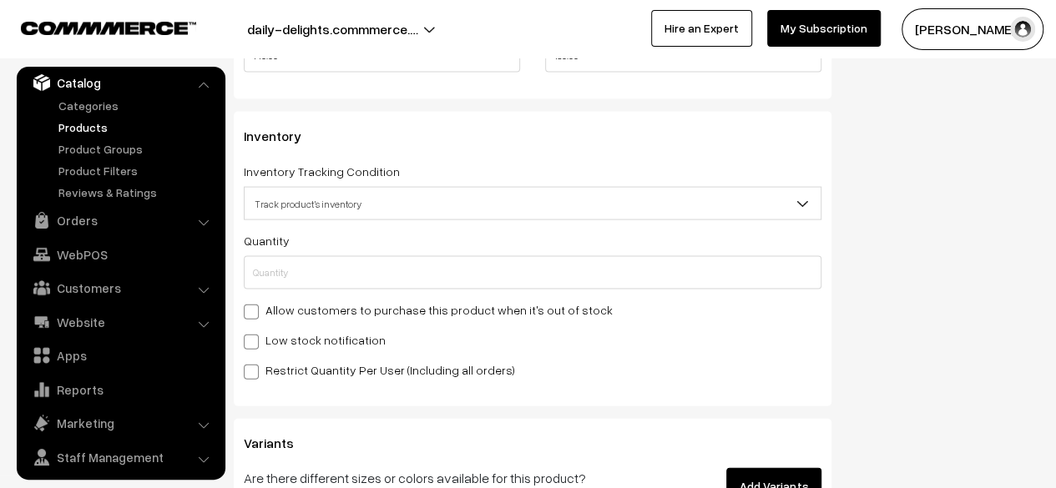
scroll to position [1671, 0]
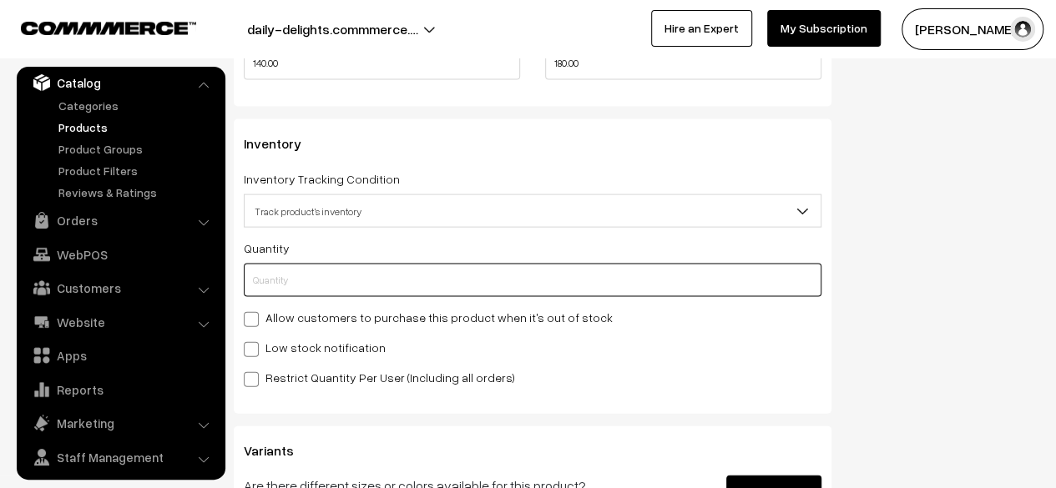
click at [397, 291] on input "text" at bounding box center [533, 280] width 578 height 33
type input "1"
type input "10"
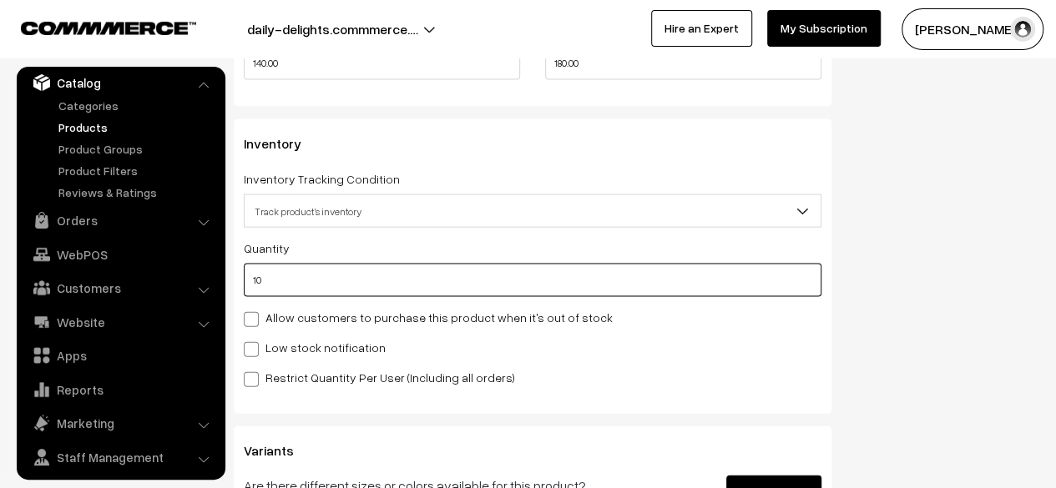
type input "100"
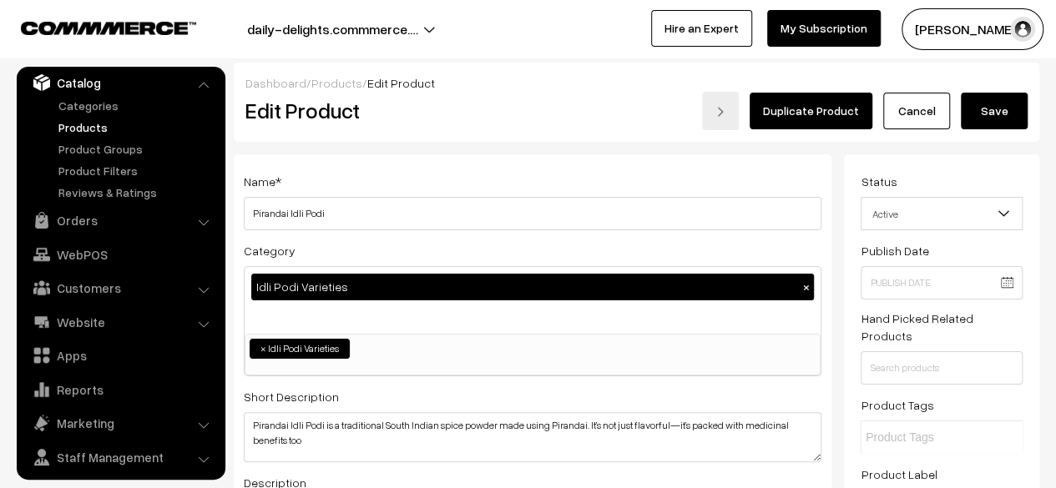
scroll to position [0, 0]
type input "100"
click at [1003, 103] on button "Save" at bounding box center [994, 111] width 67 height 37
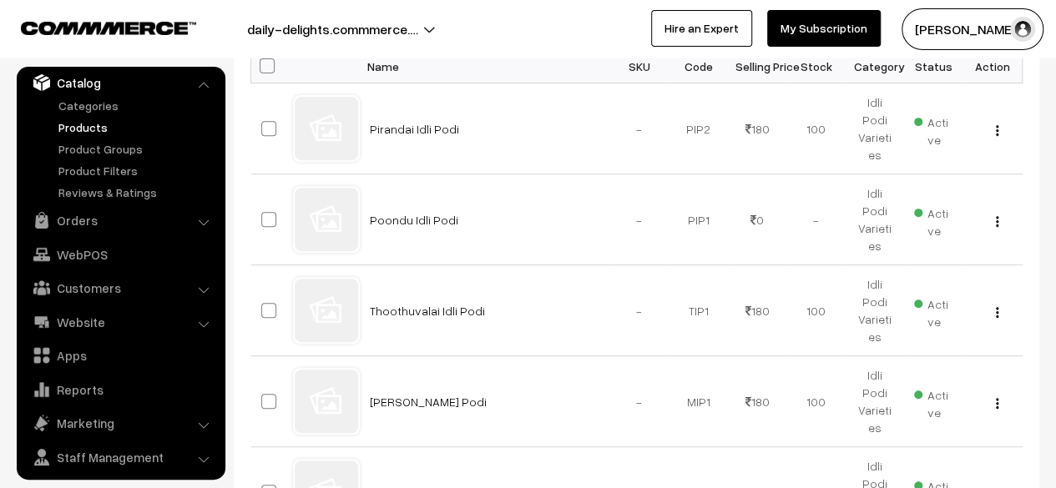
scroll to position [294, 0]
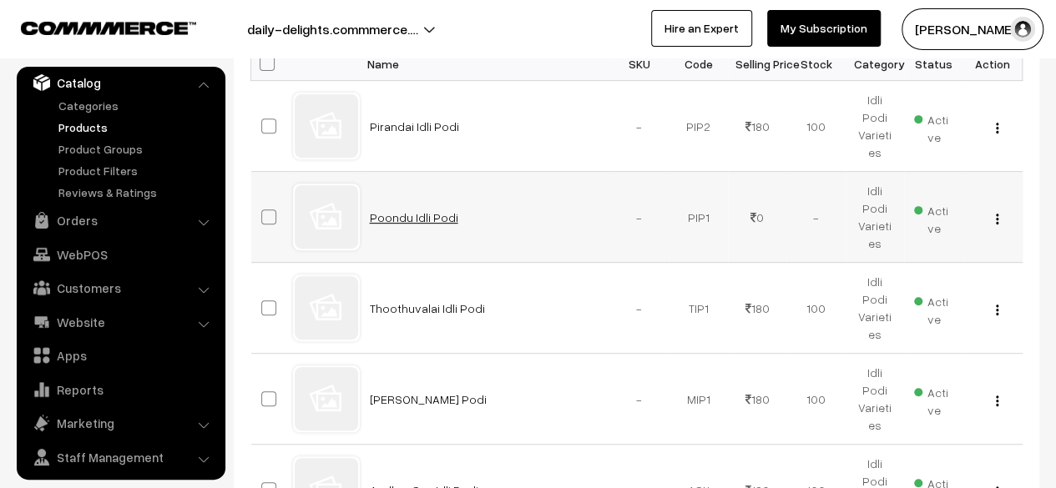
click at [428, 211] on link "Poondu Idli Podi" at bounding box center [414, 217] width 89 height 14
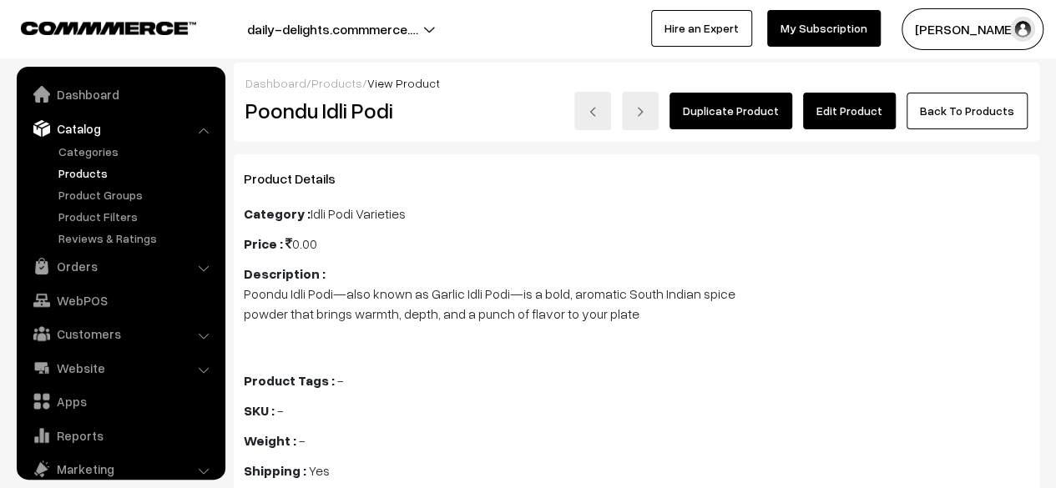
scroll to position [46, 0]
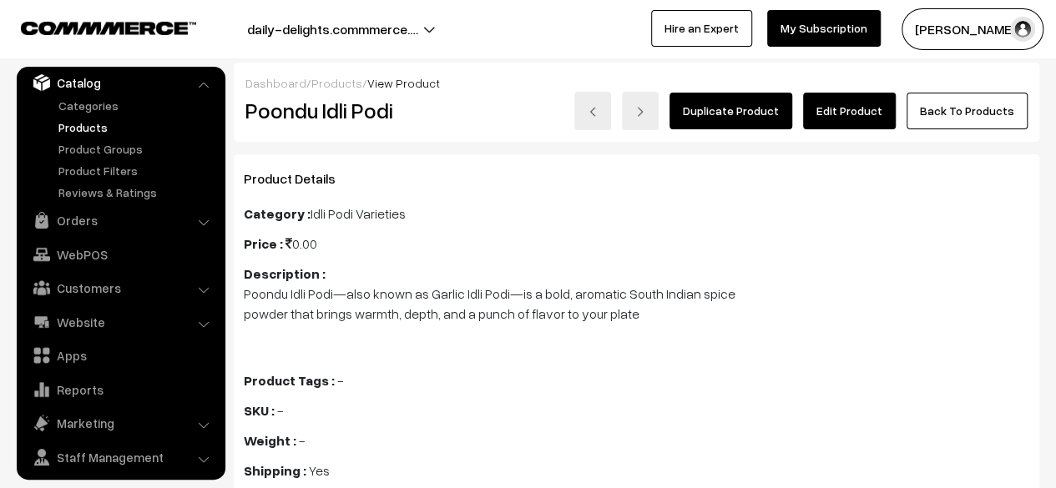
click at [850, 104] on link "Edit Product" at bounding box center [849, 111] width 93 height 37
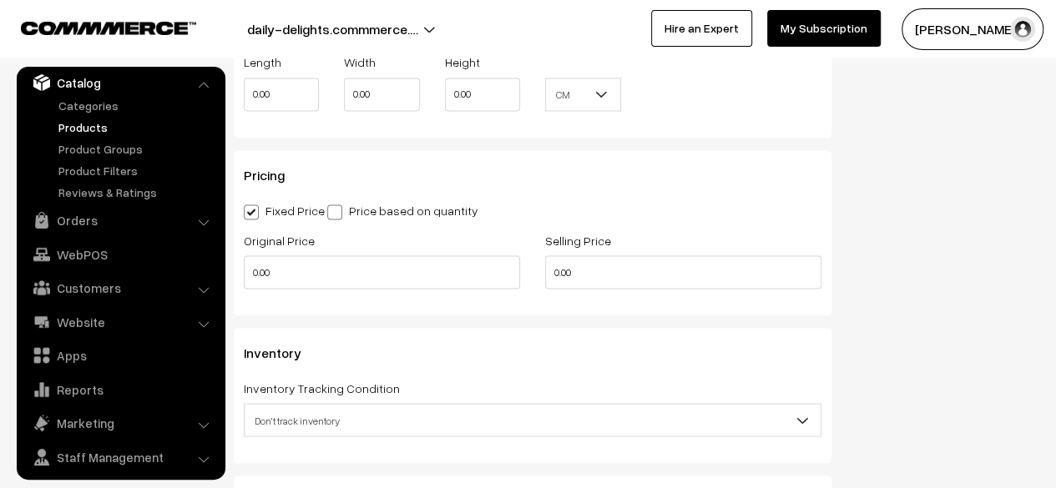
scroll to position [1476, 0]
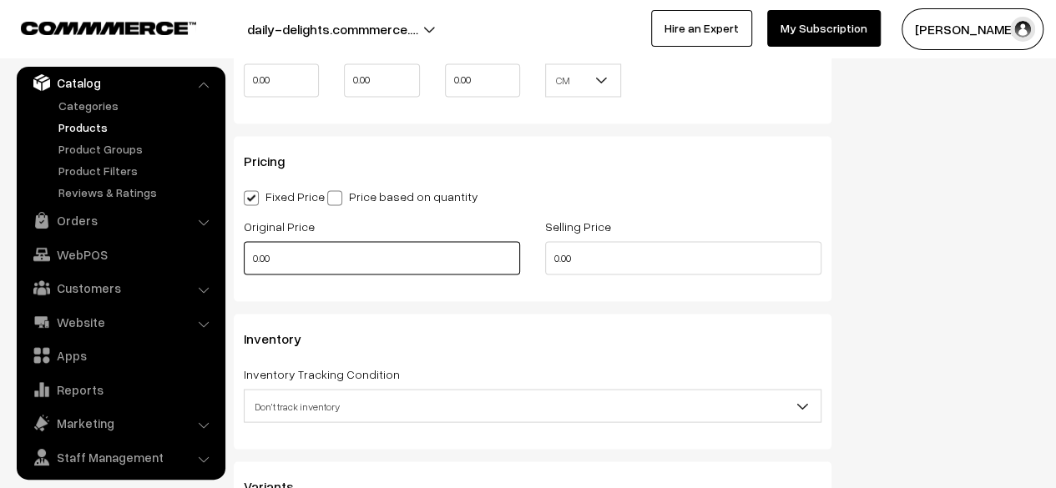
click at [321, 261] on input "0.00" at bounding box center [382, 257] width 276 height 33
type input "0"
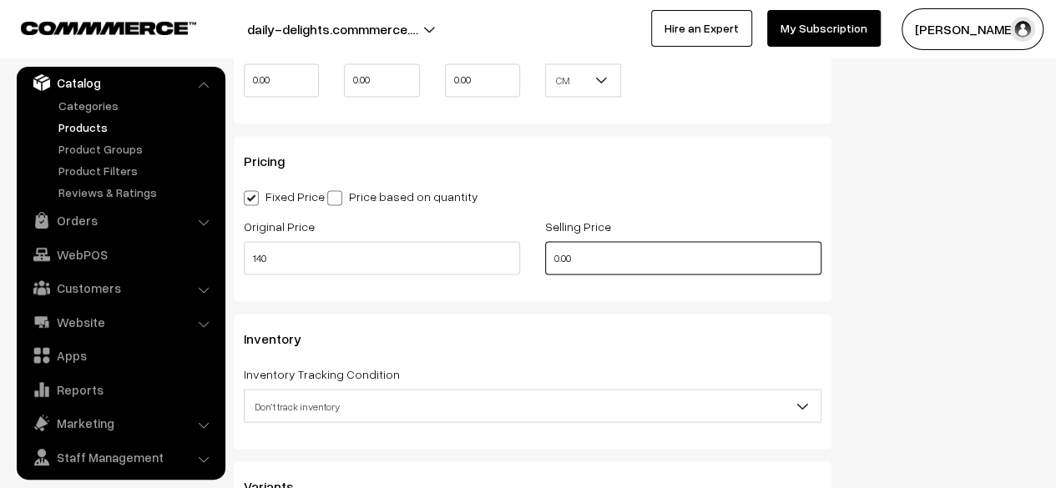
type input "140.00"
click at [587, 261] on input "0.00" at bounding box center [683, 257] width 276 height 33
type input "0"
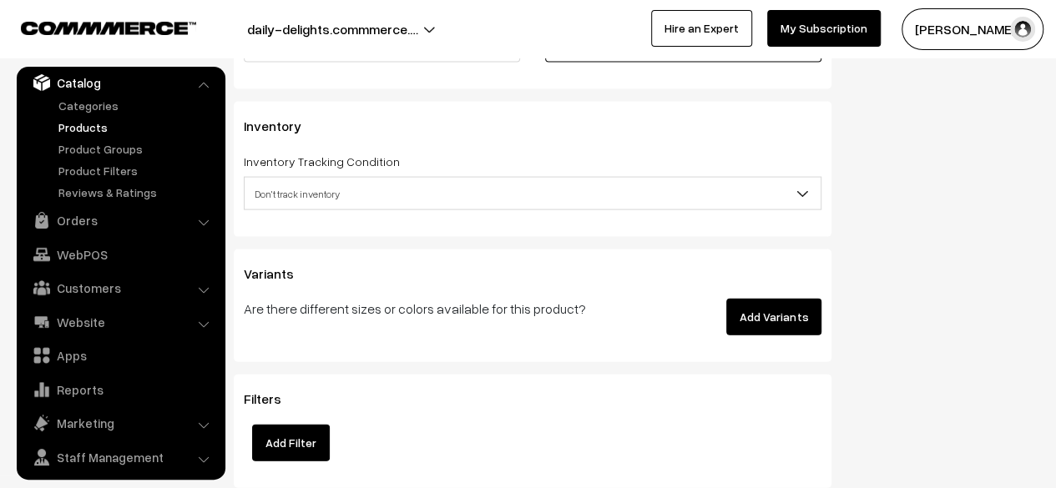
scroll to position [1695, 0]
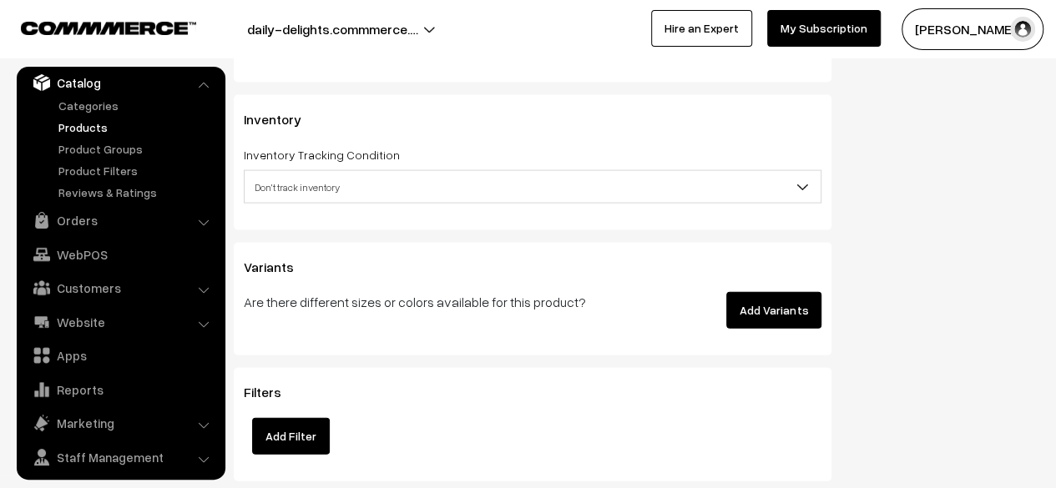
type input "180.00"
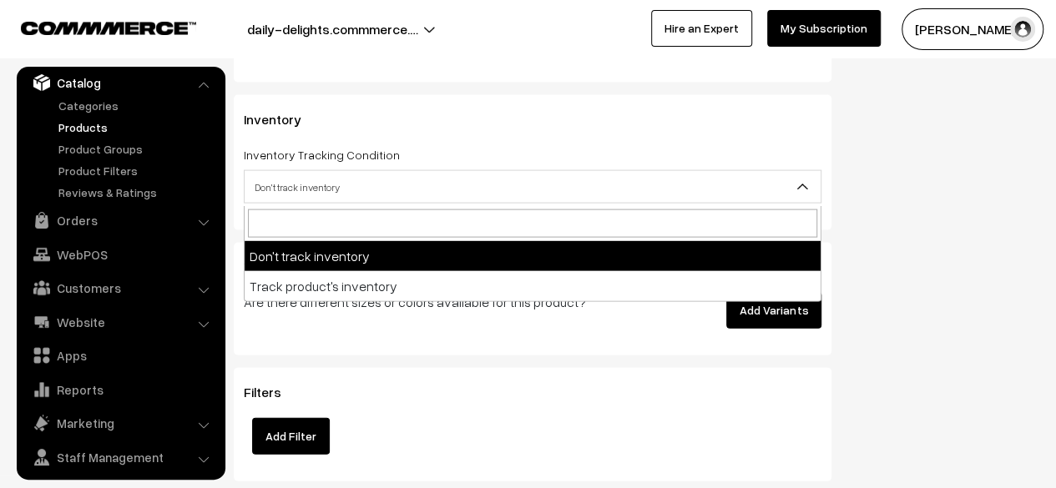
click at [653, 196] on span "Don't track inventory" at bounding box center [533, 187] width 576 height 29
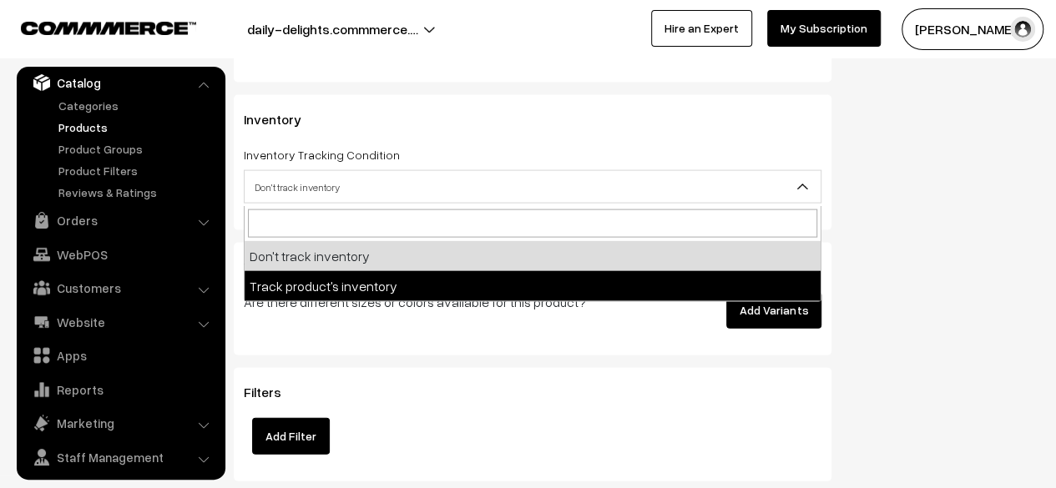
select select "2"
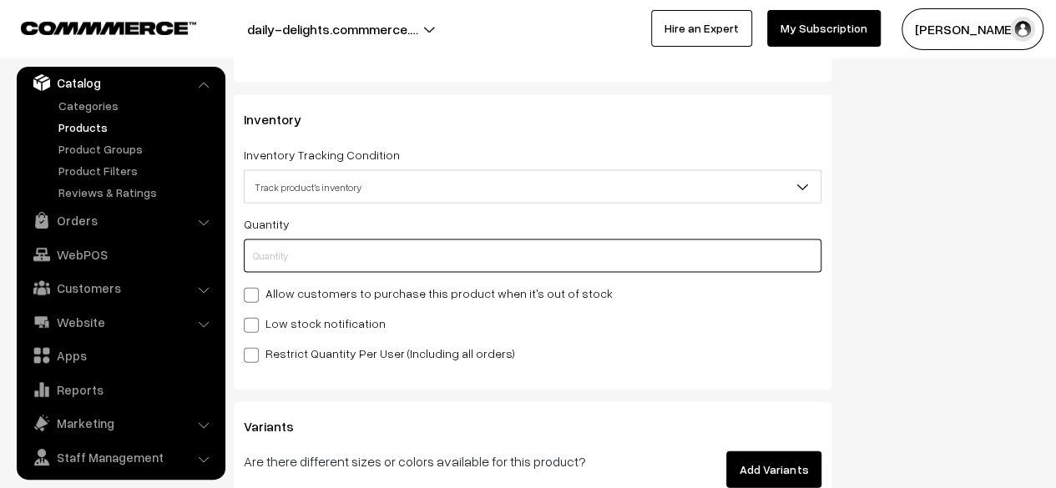
click at [362, 260] on input "text" at bounding box center [533, 256] width 578 height 33
type input "10"
type input "100"
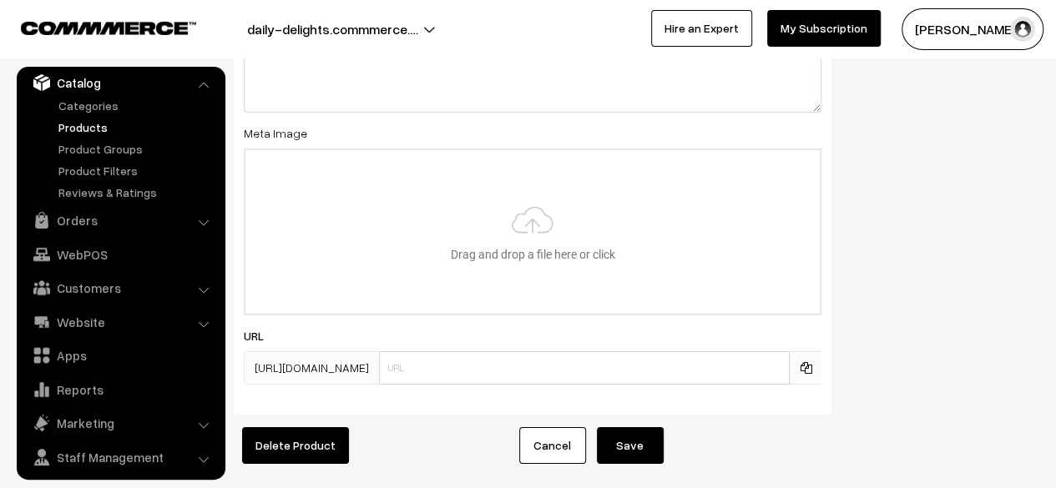
scroll to position [2572, 0]
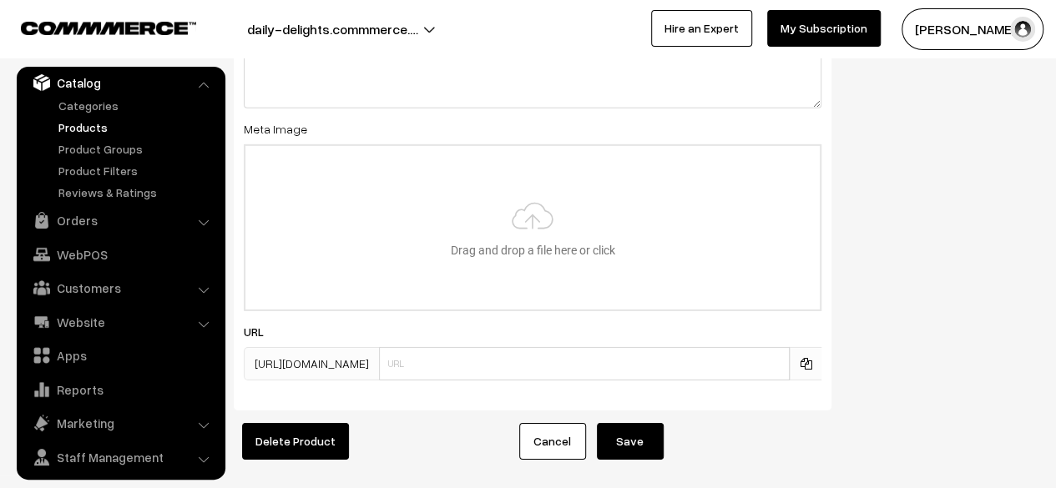
type input "100"
click at [646, 447] on button "Save" at bounding box center [630, 441] width 67 height 37
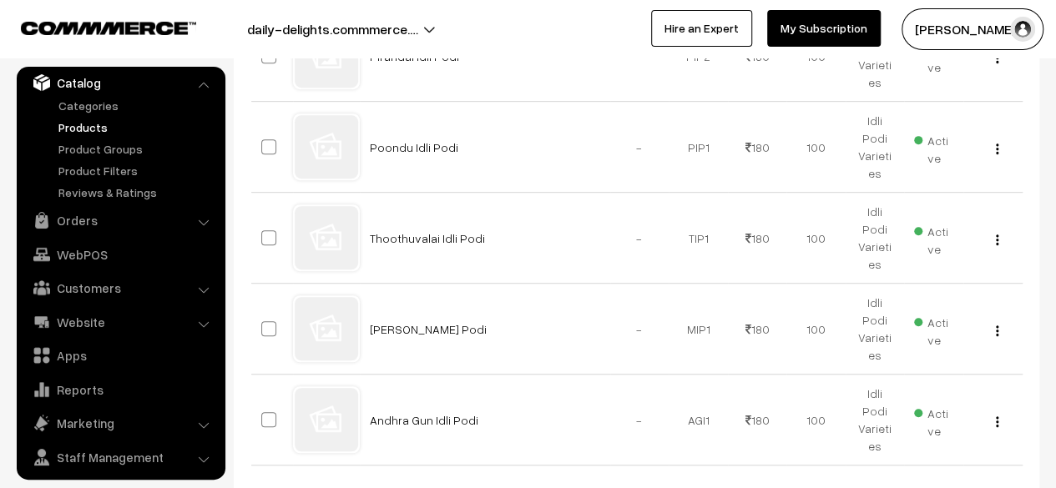
scroll to position [489, 0]
